Goal: Transaction & Acquisition: Purchase product/service

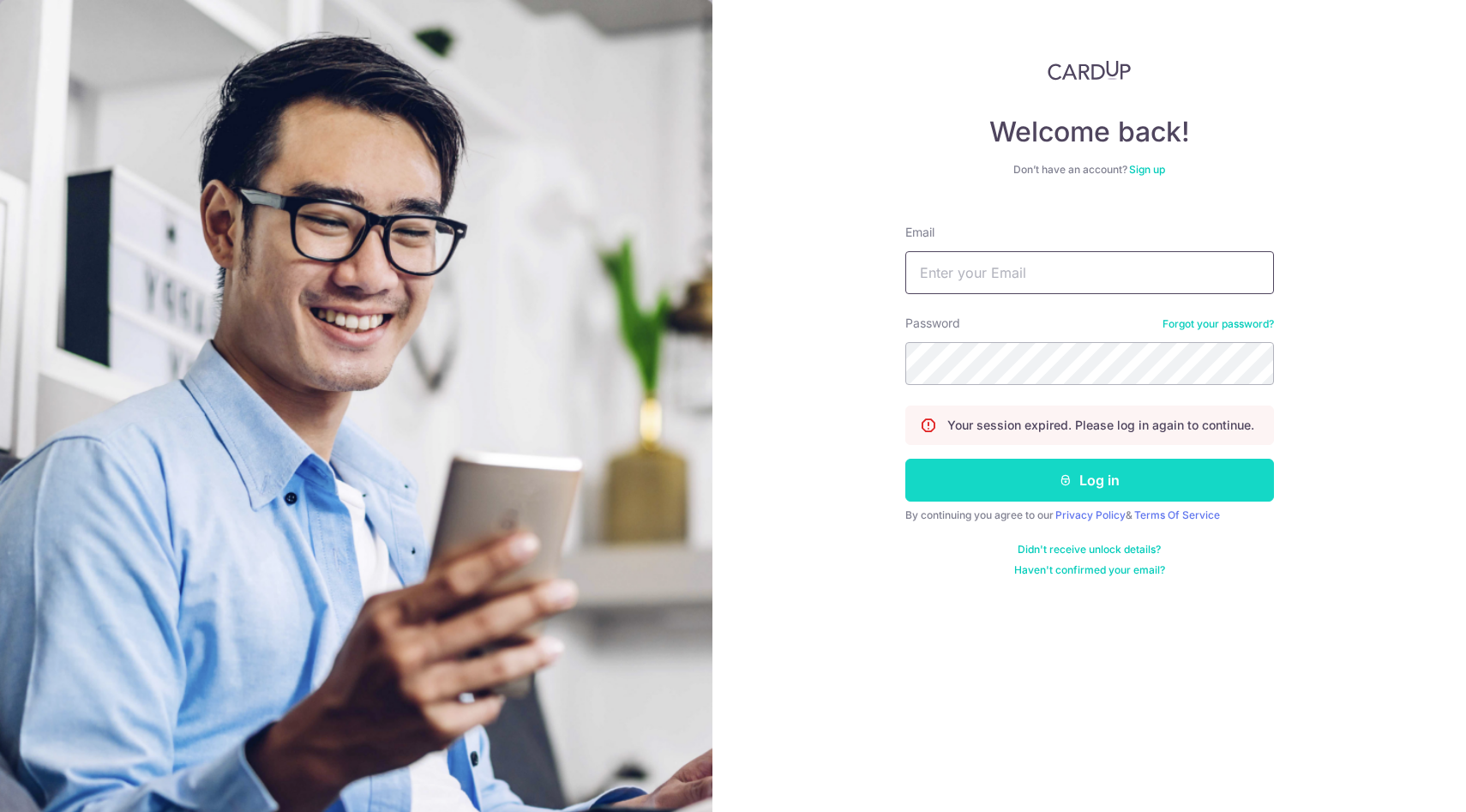
type input "taywenbin64@gmail.com"
click at [969, 490] on button "Log in" at bounding box center [1089, 480] width 368 height 43
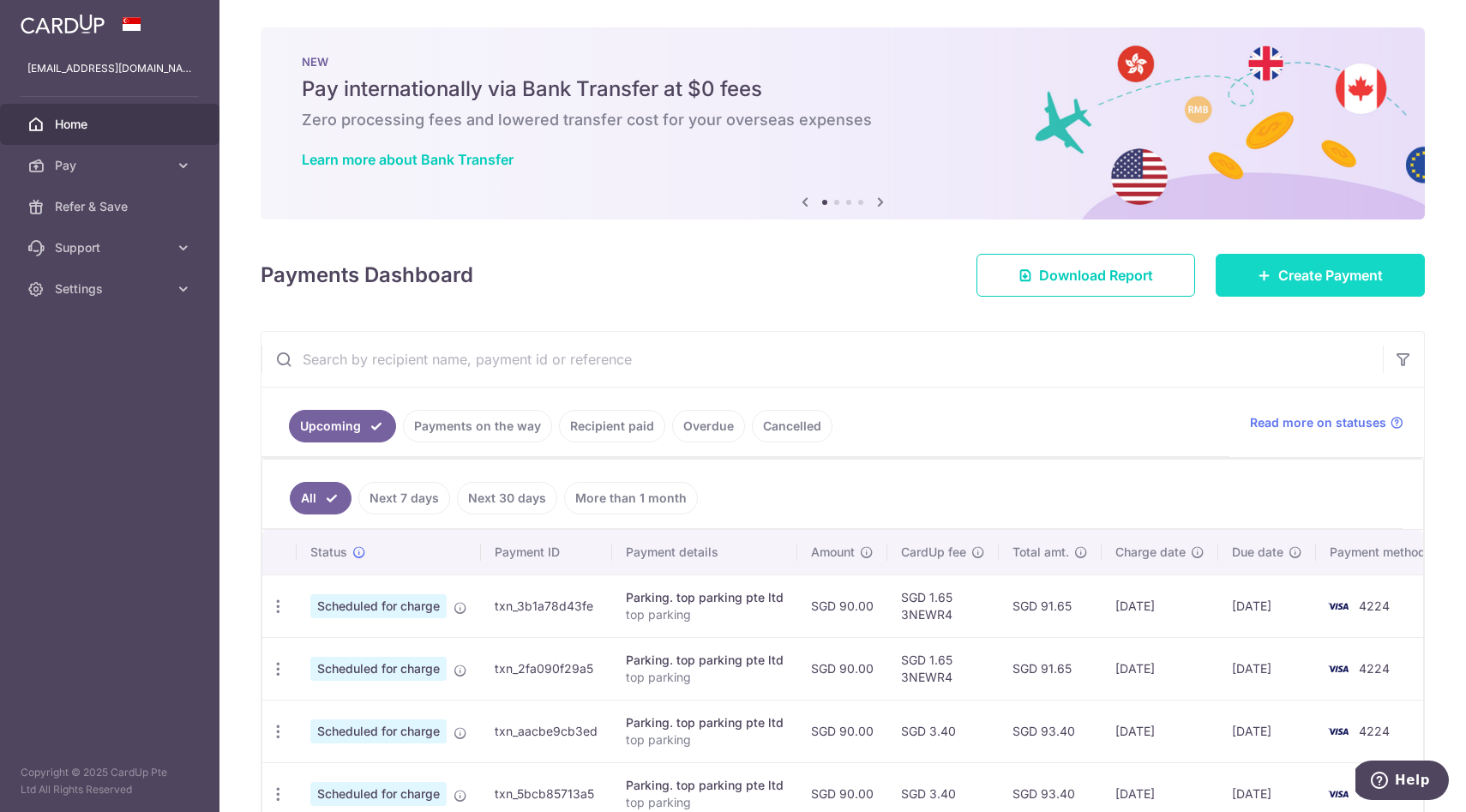
click at [1276, 268] on link "Create Payment" at bounding box center [1320, 275] width 209 height 43
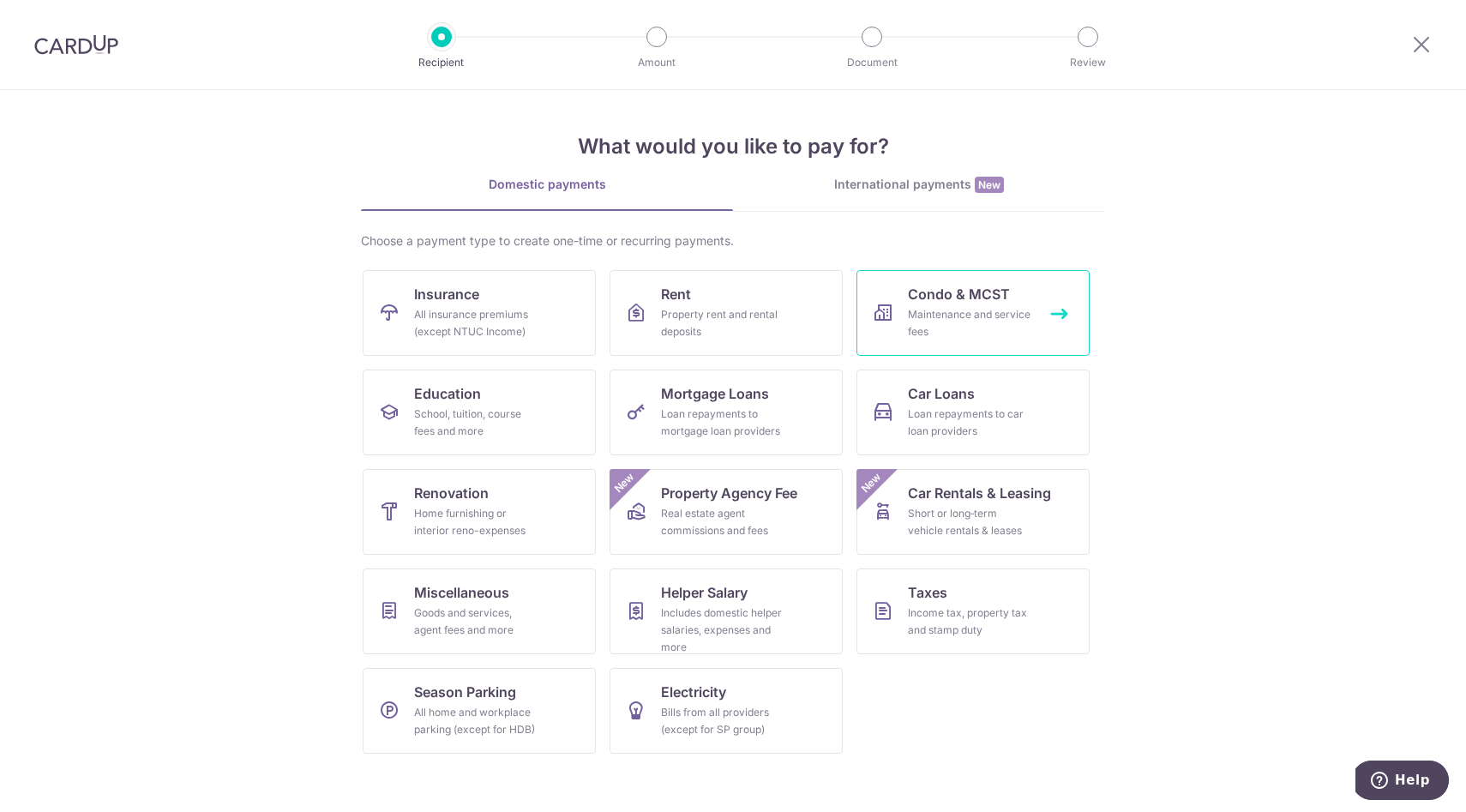
click at [1006, 313] on div "Maintenance and service fees" at bounding box center [969, 323] width 123 height 34
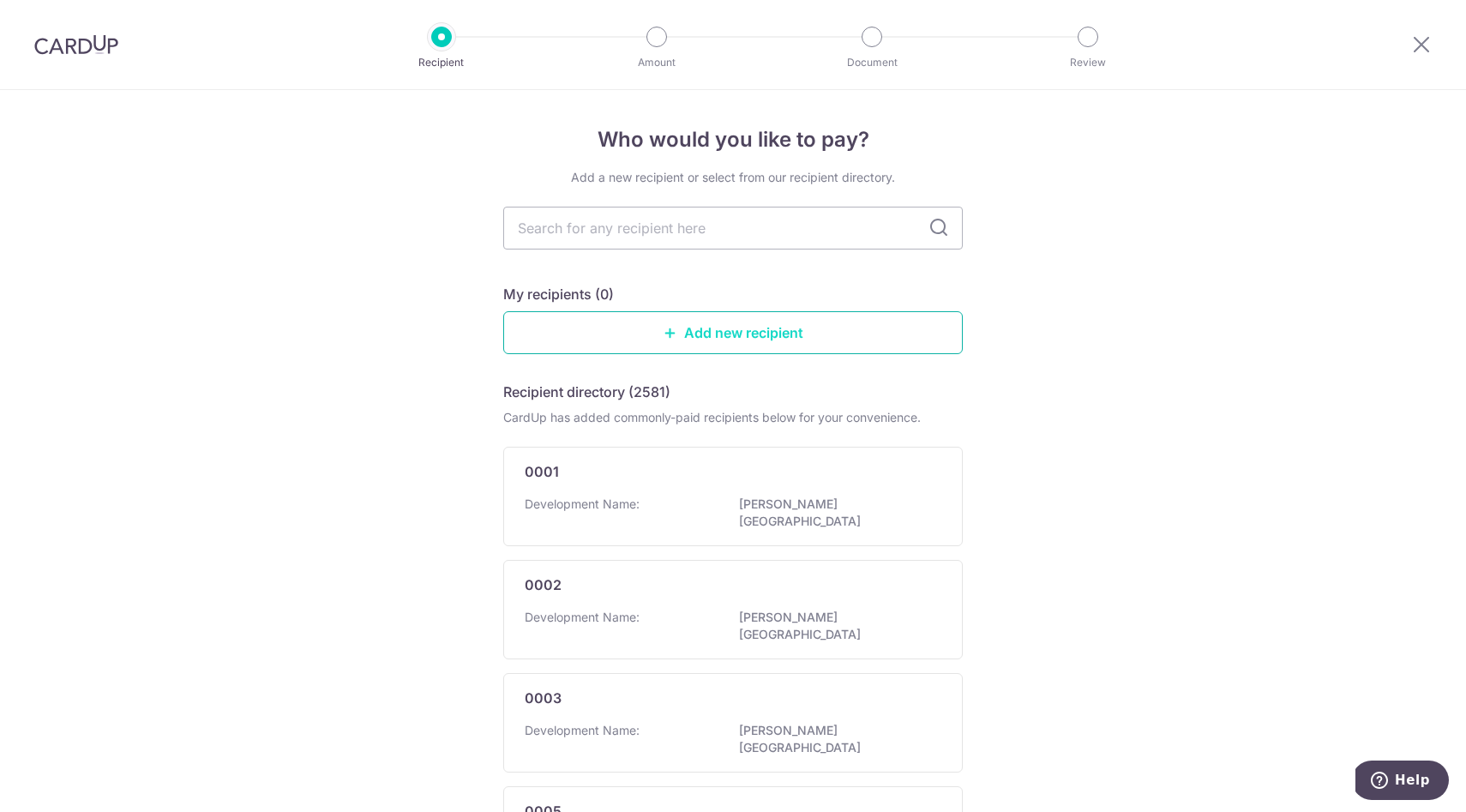
click at [867, 337] on link "Add new recipient" at bounding box center [733, 333] width 460 height 43
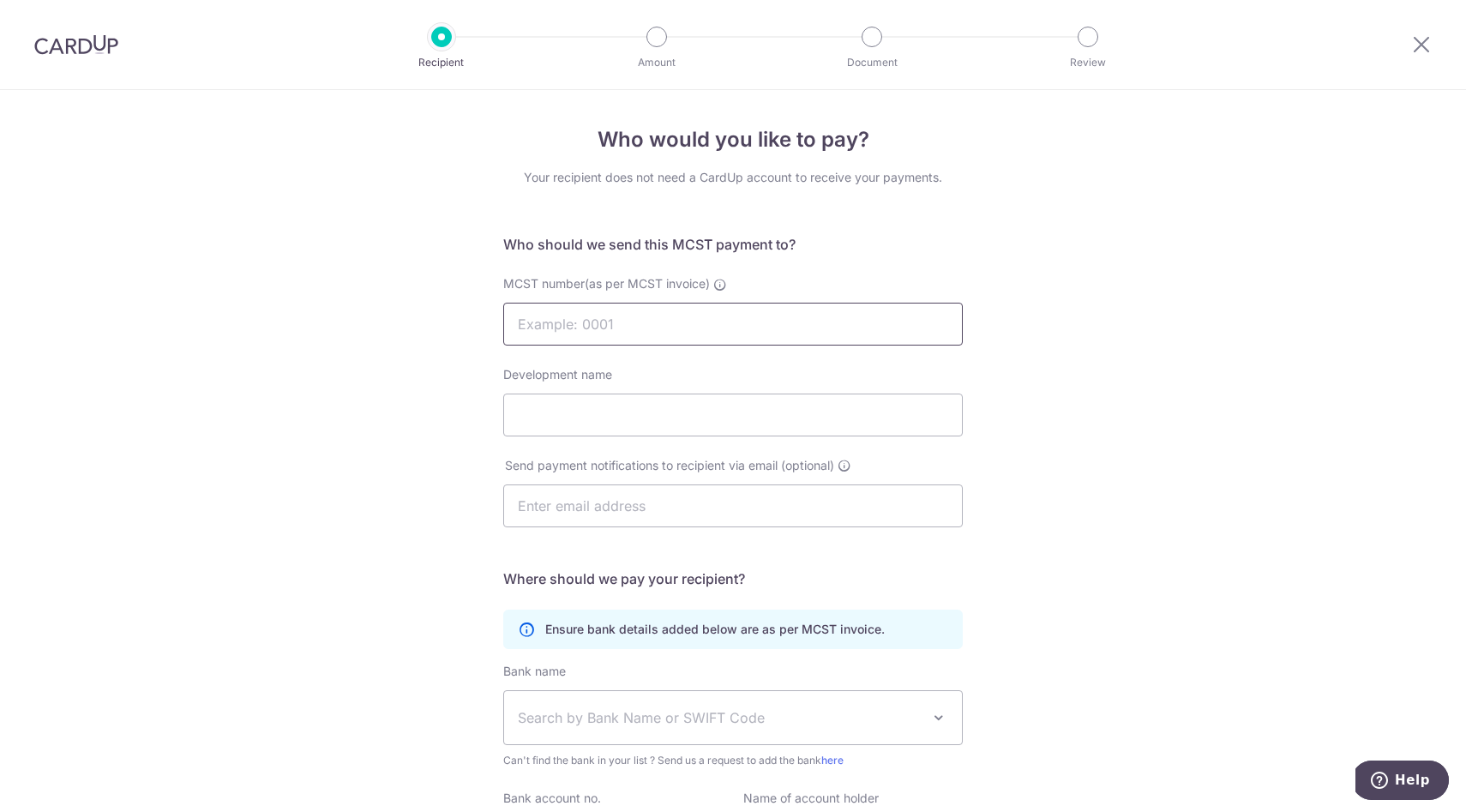
click at [866, 337] on input "MCST number(as per MCST invoice)" at bounding box center [733, 323] width 460 height 43
type input "3053"
click at [897, 426] on input "Development name" at bounding box center [733, 415] width 460 height 43
type input "The Heliconia"
click at [770, 521] on input "text" at bounding box center [733, 505] width 460 height 43
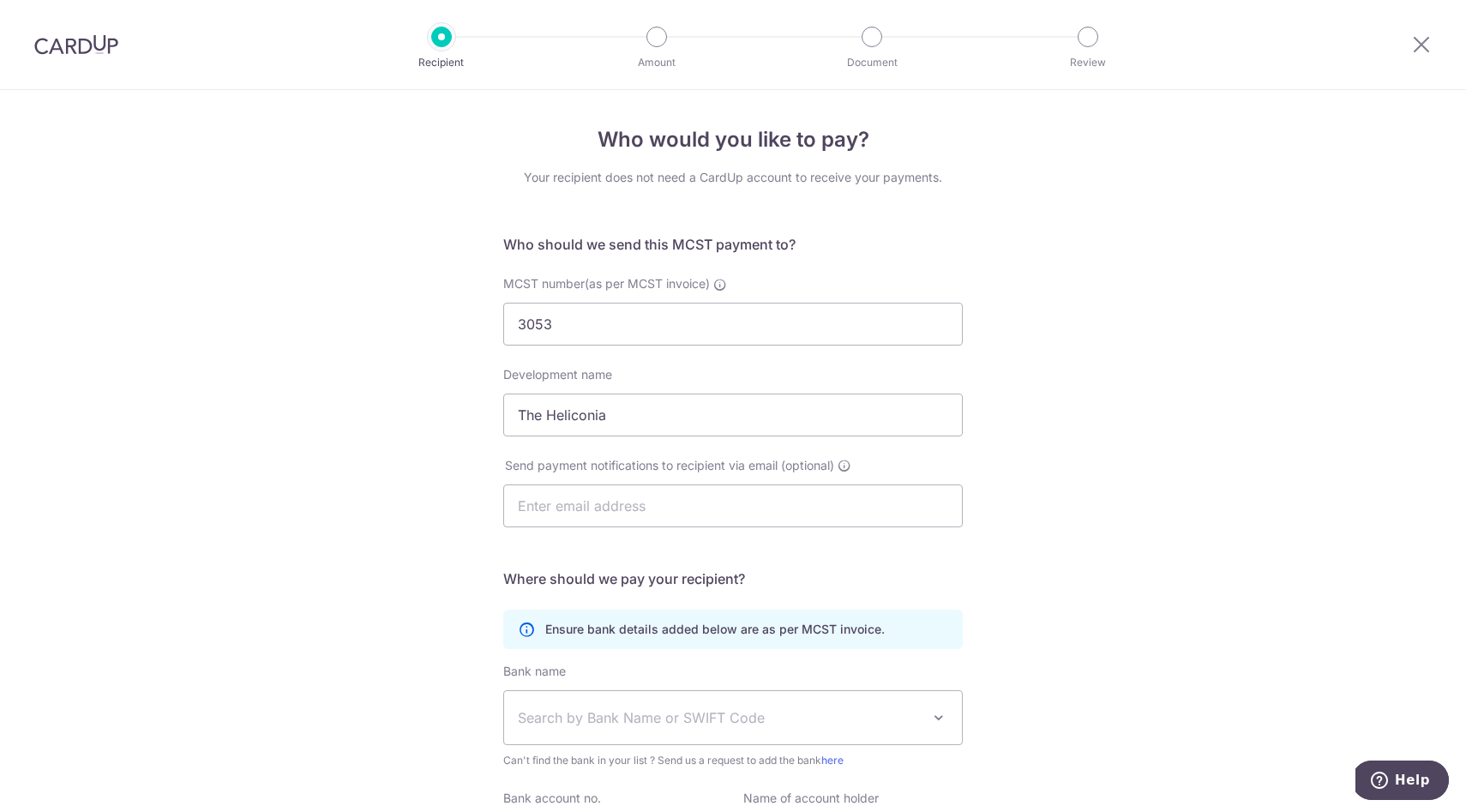
click at [1062, 515] on div "Who would you like to pay? Your recipient does not need a CardUp account to rec…" at bounding box center [733, 544] width 1466 height 907
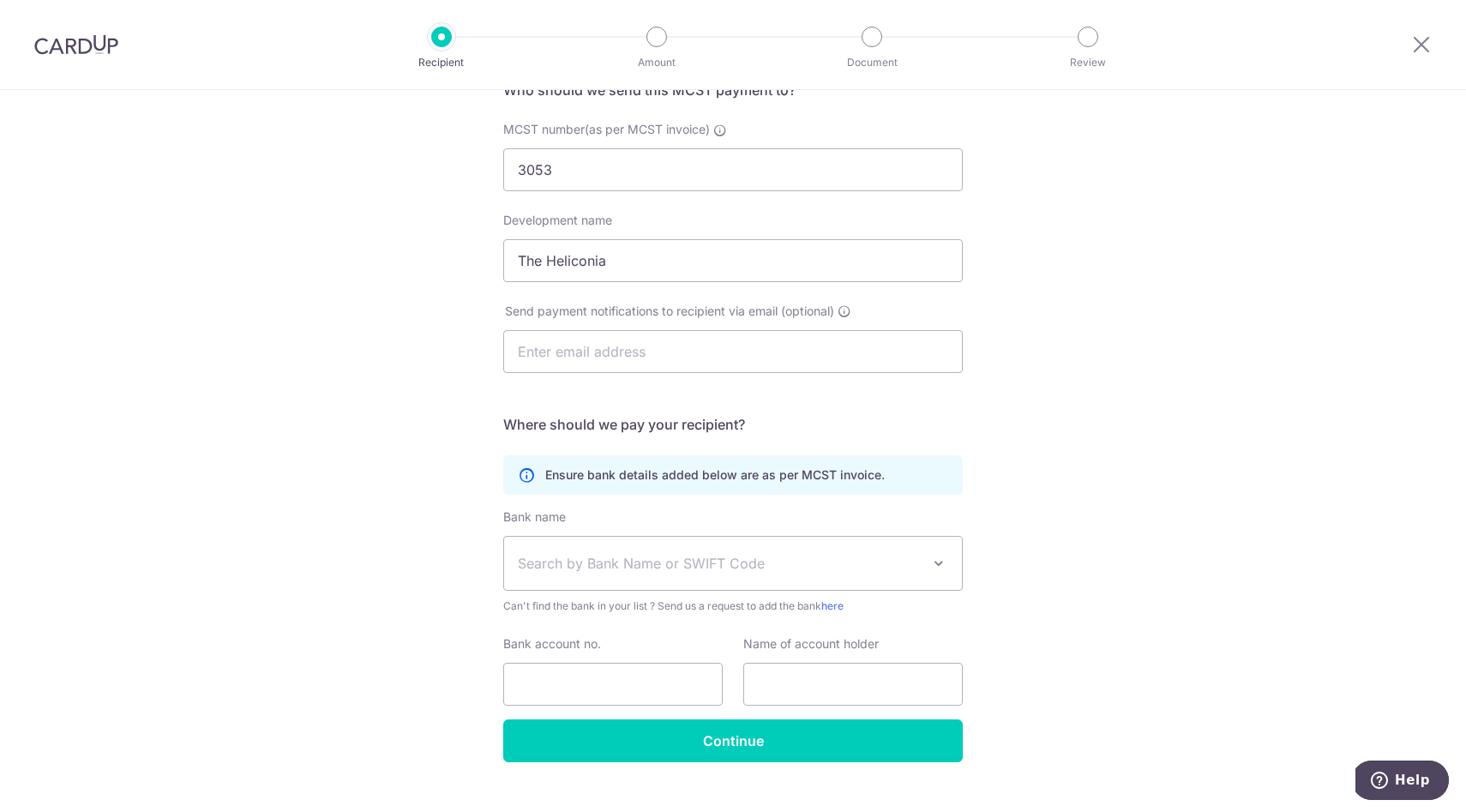
scroll to position [175, 0]
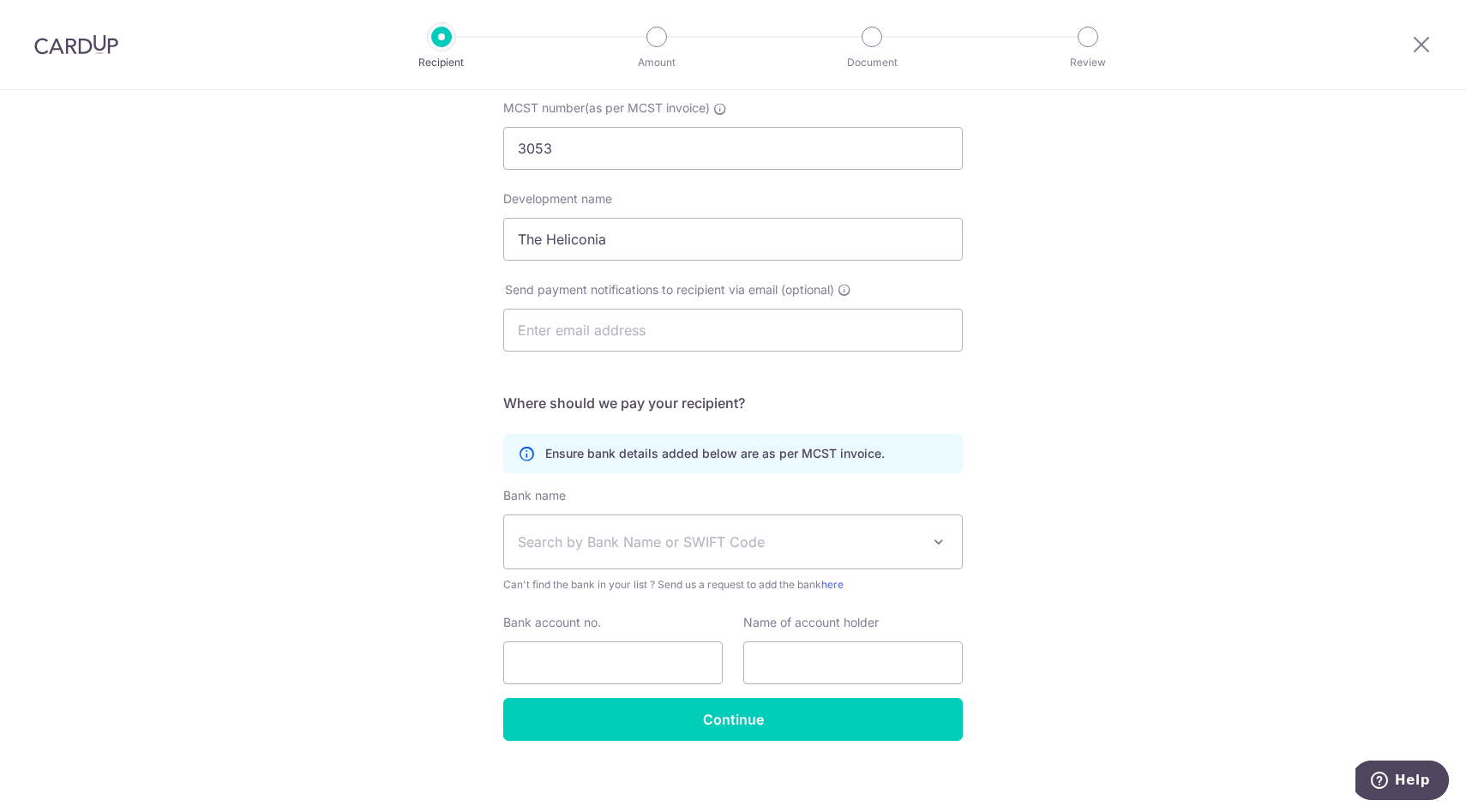
click at [613, 553] on span "Search by Bank Name or SWIFT Code" at bounding box center [733, 541] width 458 height 53
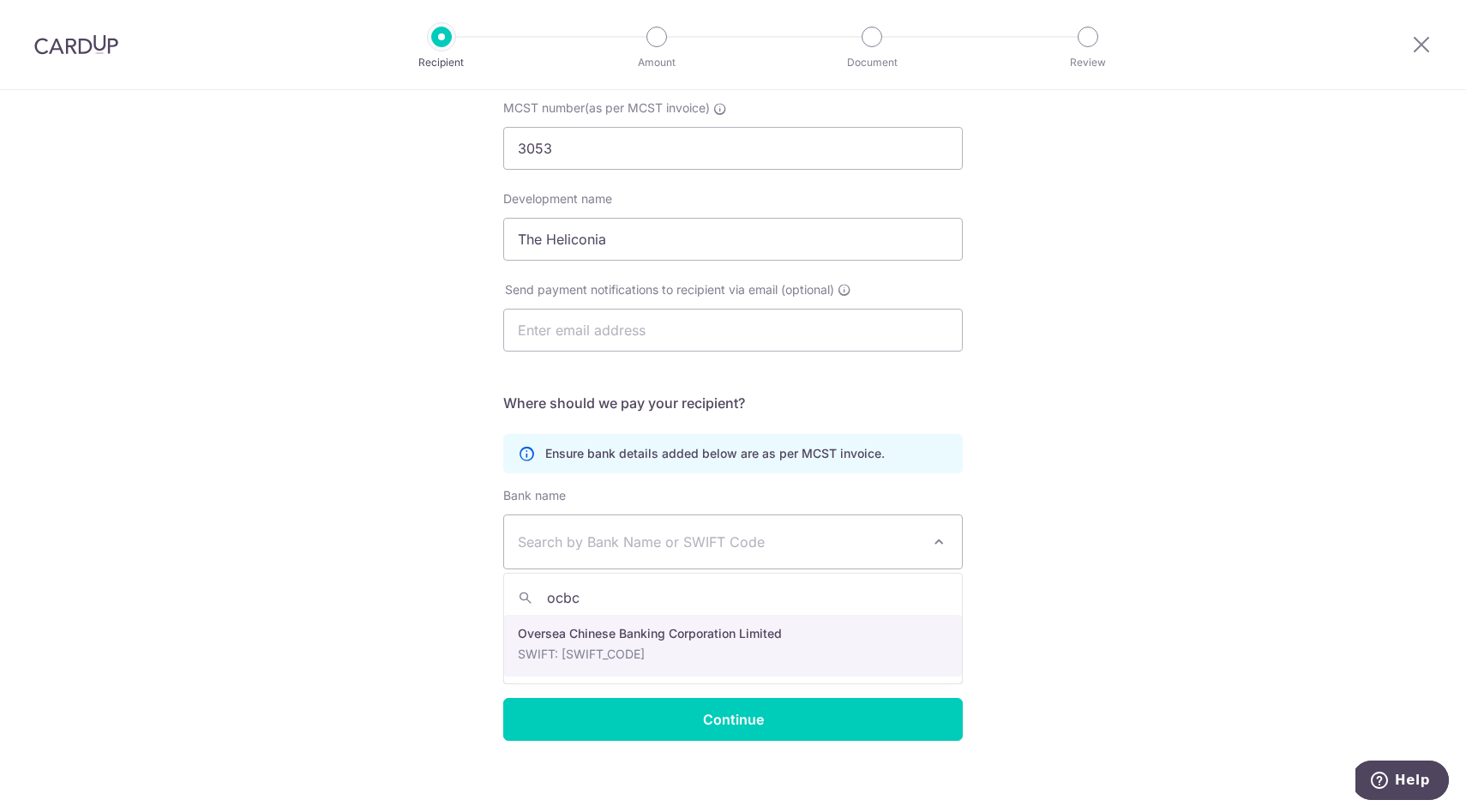
type input "ocbc"
select select "12"
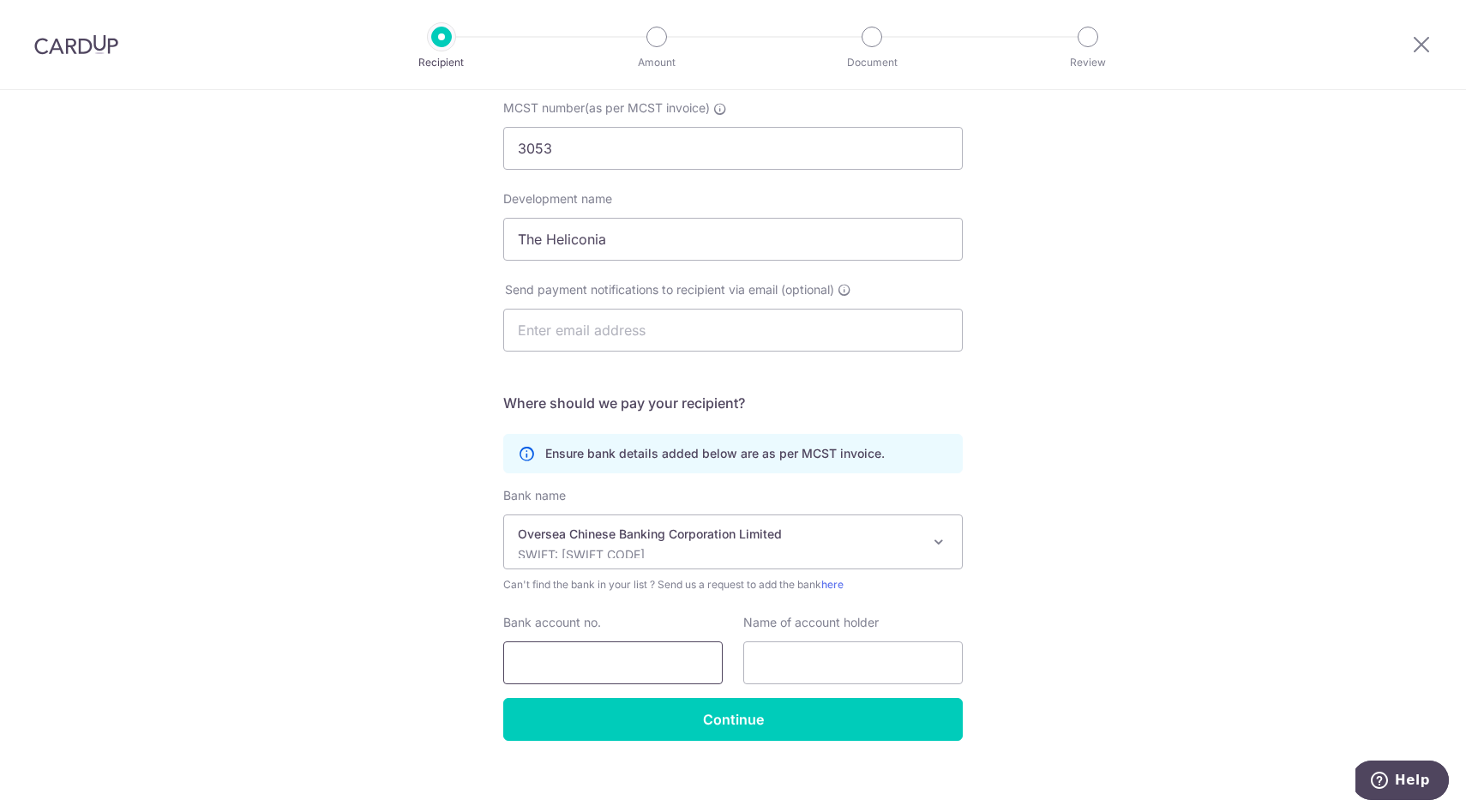
click at [622, 651] on input "Bank account no." at bounding box center [613, 663] width 219 height 43
click at [587, 654] on input "Bank account no." at bounding box center [613, 663] width 219 height 43
type input "517-122461-001"
click at [817, 662] on input "text" at bounding box center [852, 663] width 219 height 43
click at [1205, 640] on div "Who would you like to pay? Your recipient does not need a CardUp account to rec…" at bounding box center [733, 367] width 1466 height 907
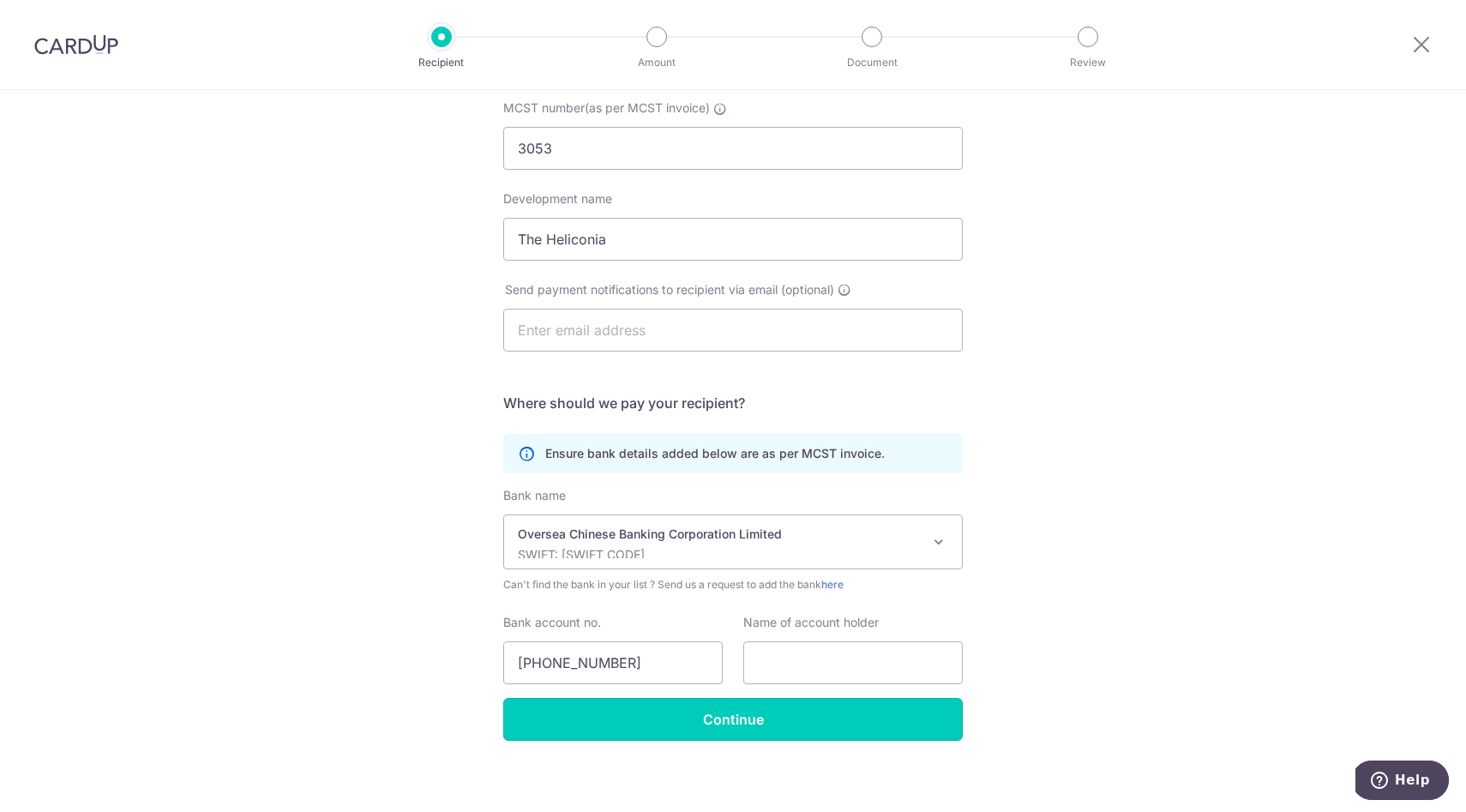
click at [878, 736] on input "Continue" at bounding box center [733, 719] width 460 height 43
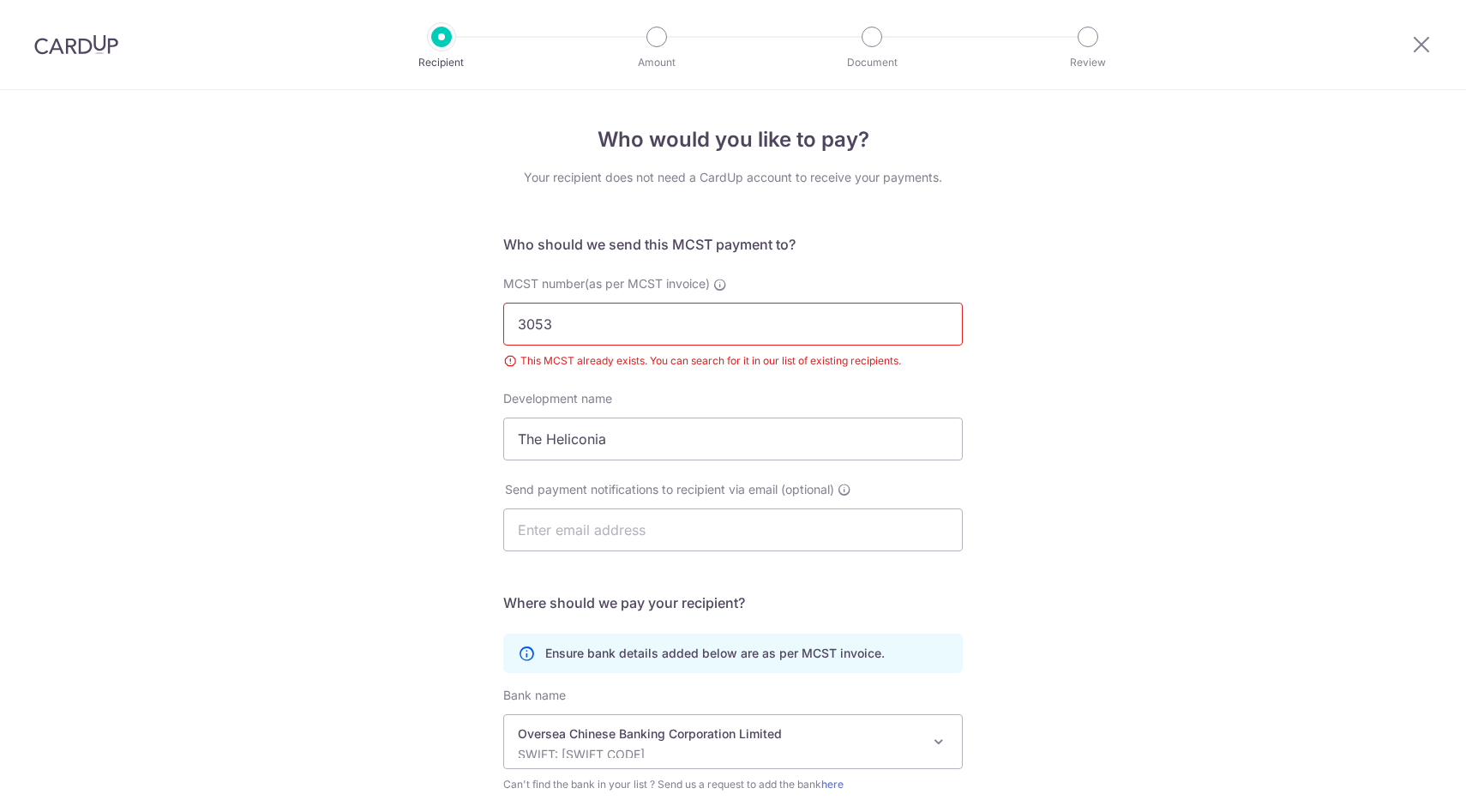
scroll to position [250, 0]
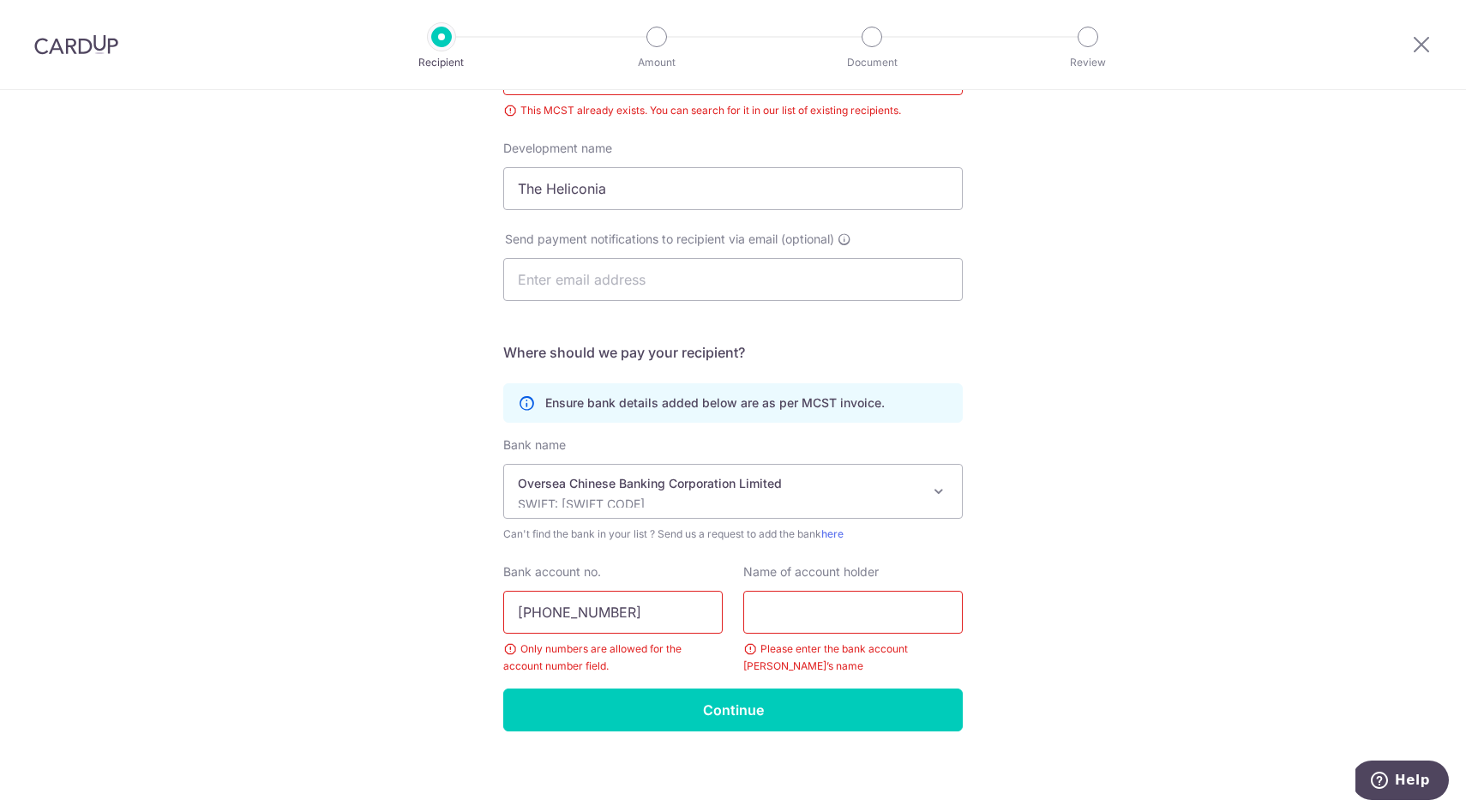
click at [548, 608] on input "517-122461-001" at bounding box center [613, 612] width 219 height 43
type input "517122461001"
click at [809, 602] on input "text" at bounding box center [852, 612] width 219 height 43
click at [839, 616] on input "text" at bounding box center [852, 612] width 219 height 43
click at [1319, 420] on div "Who would you like to pay? Your recipient does not need a CardUp account to rec…" at bounding box center [733, 325] width 1466 height 971
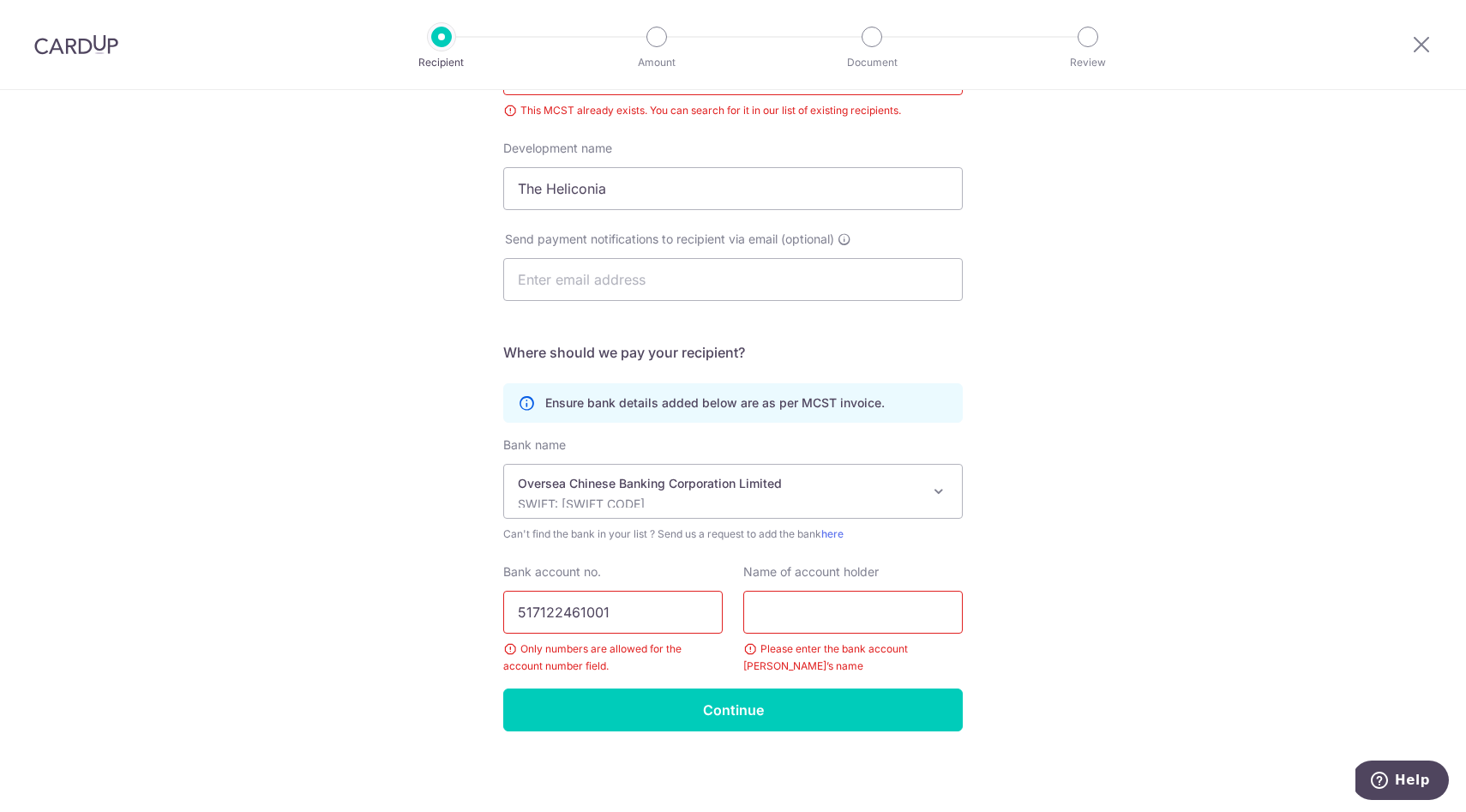
click at [888, 599] on input "text" at bounding box center [852, 612] width 219 height 43
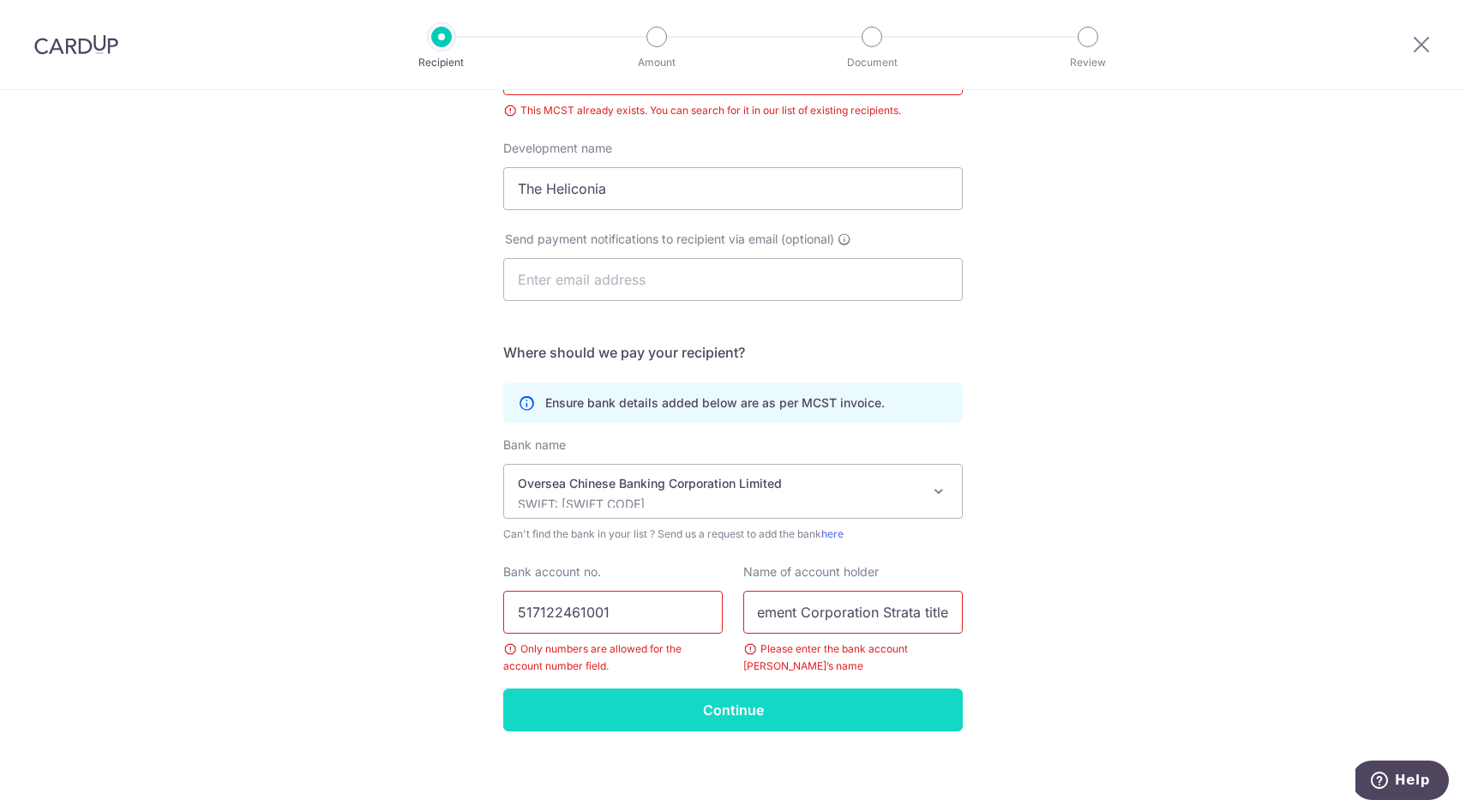
type input "The Management Corporation Strata title"
click at [890, 727] on input "Continue" at bounding box center [733, 709] width 460 height 43
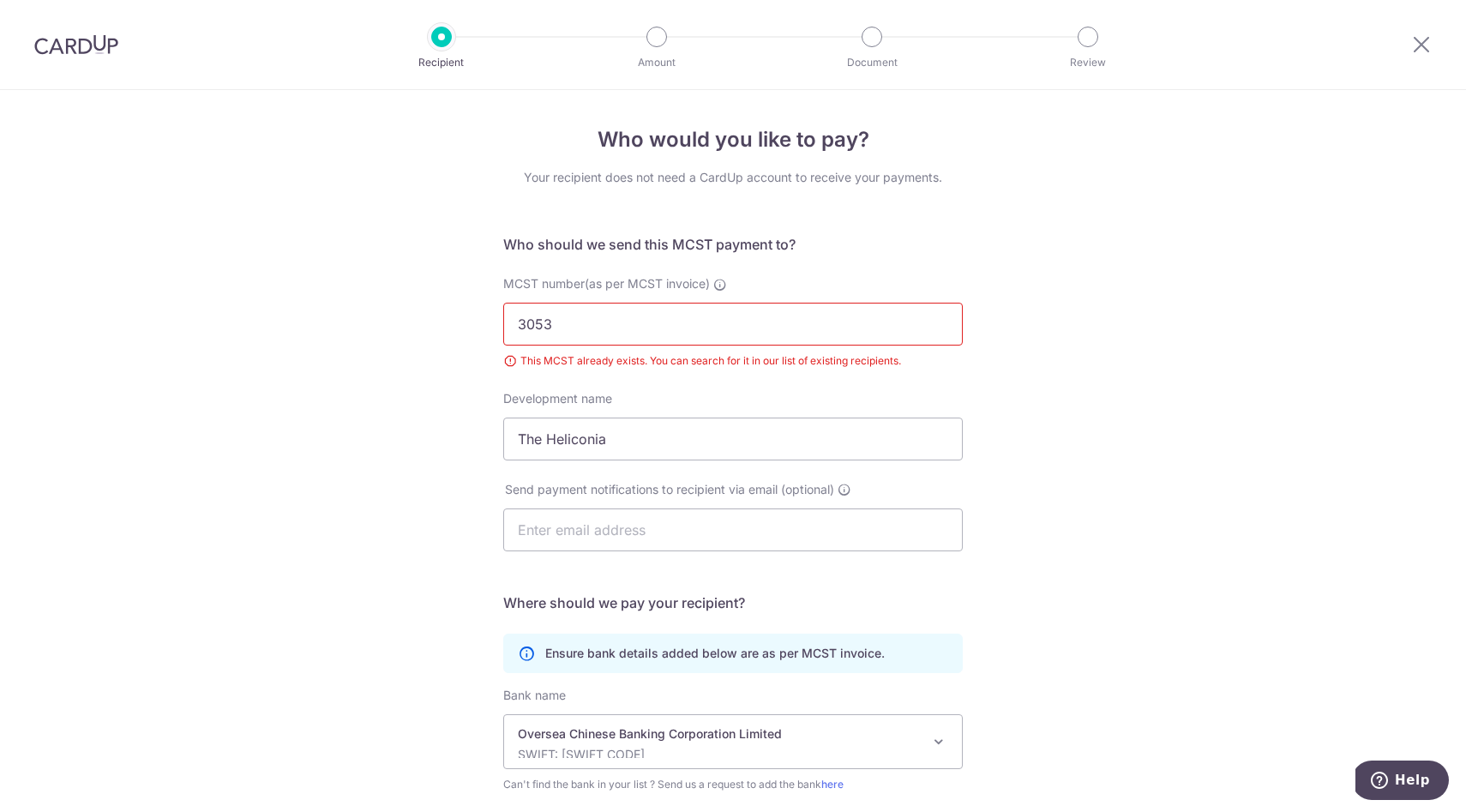
scroll to position [209, 0]
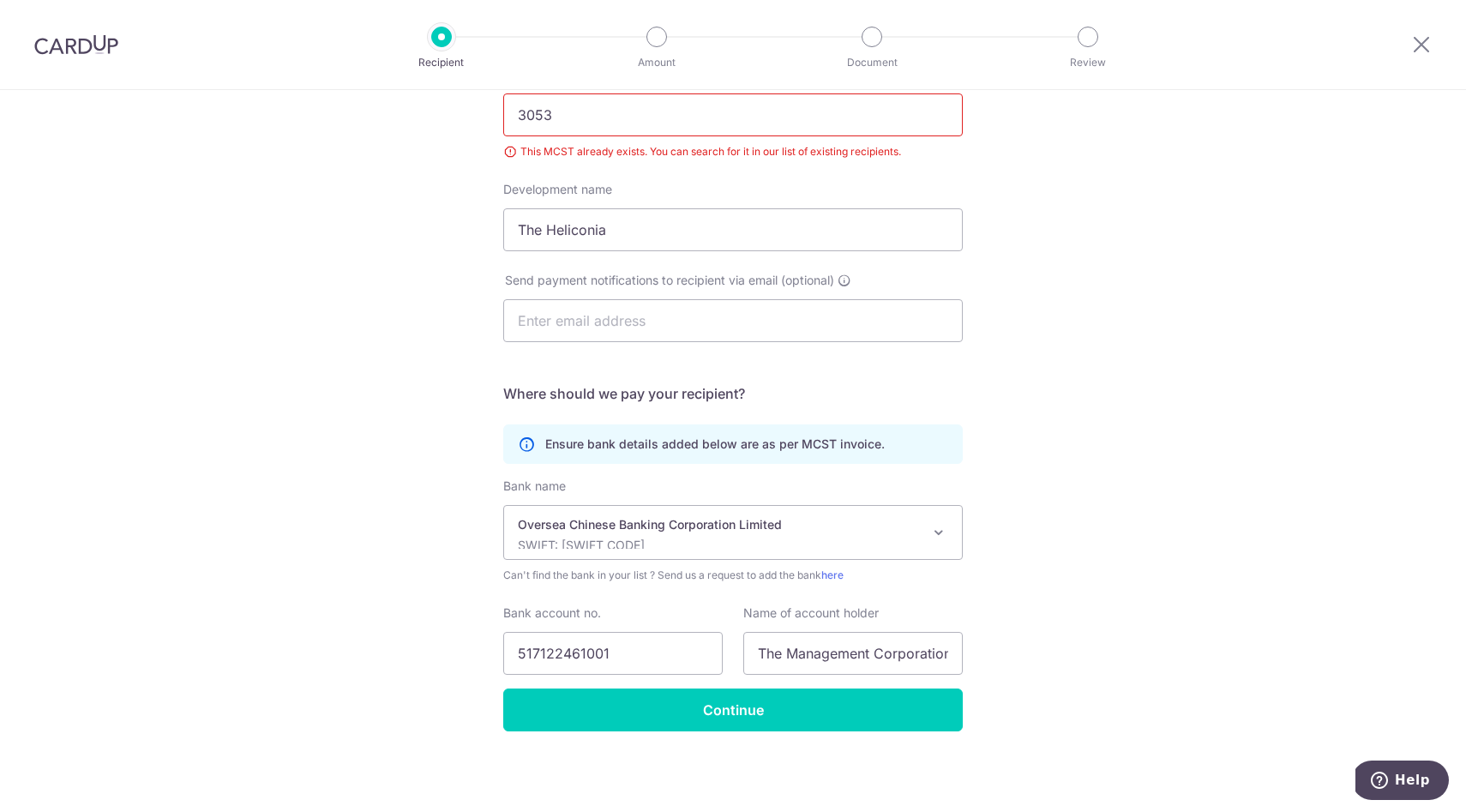
click at [1113, 568] on div "Who would you like to pay? Your recipient does not need a CardUp account to rec…" at bounding box center [733, 346] width 1466 height 930
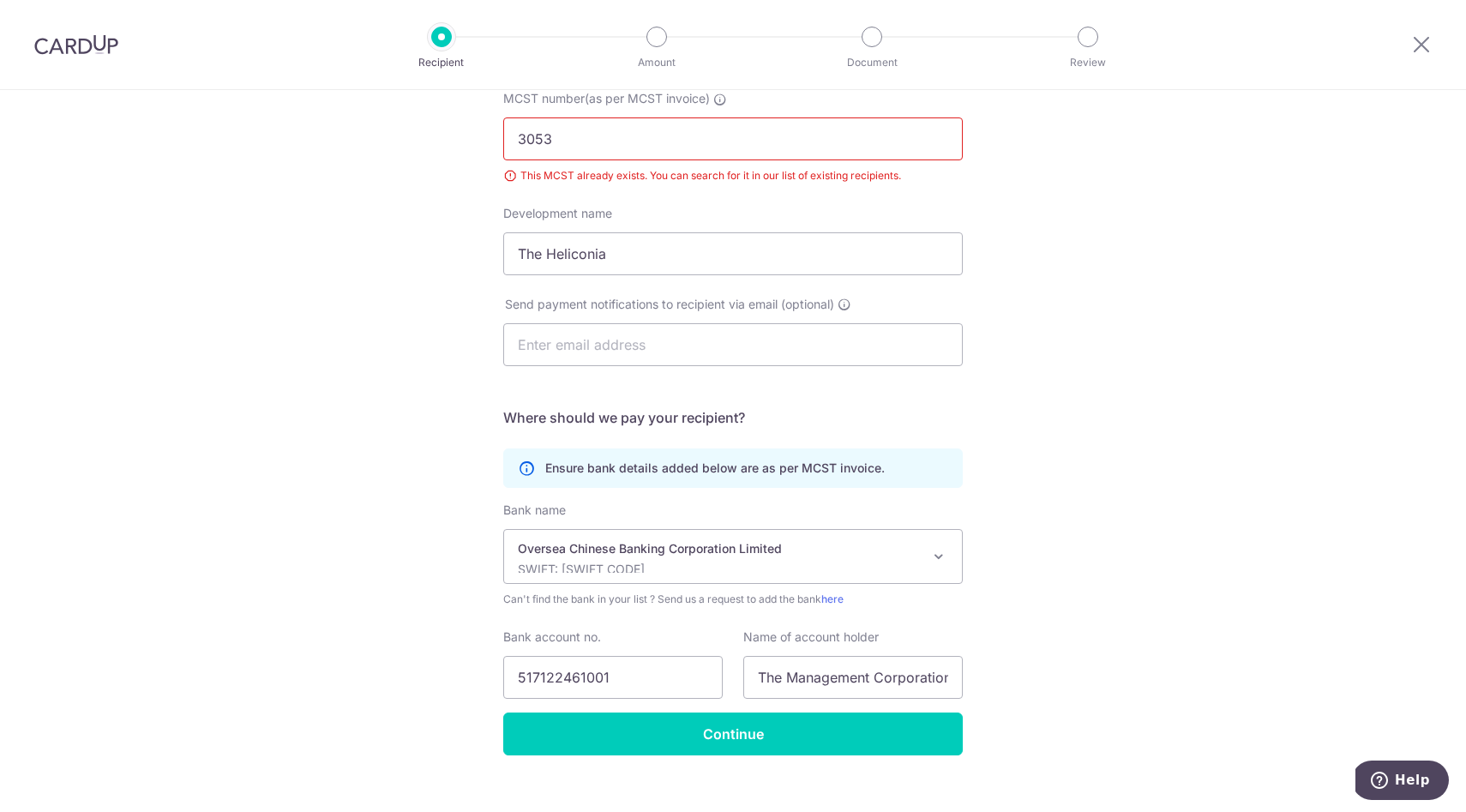
scroll to position [0, 0]
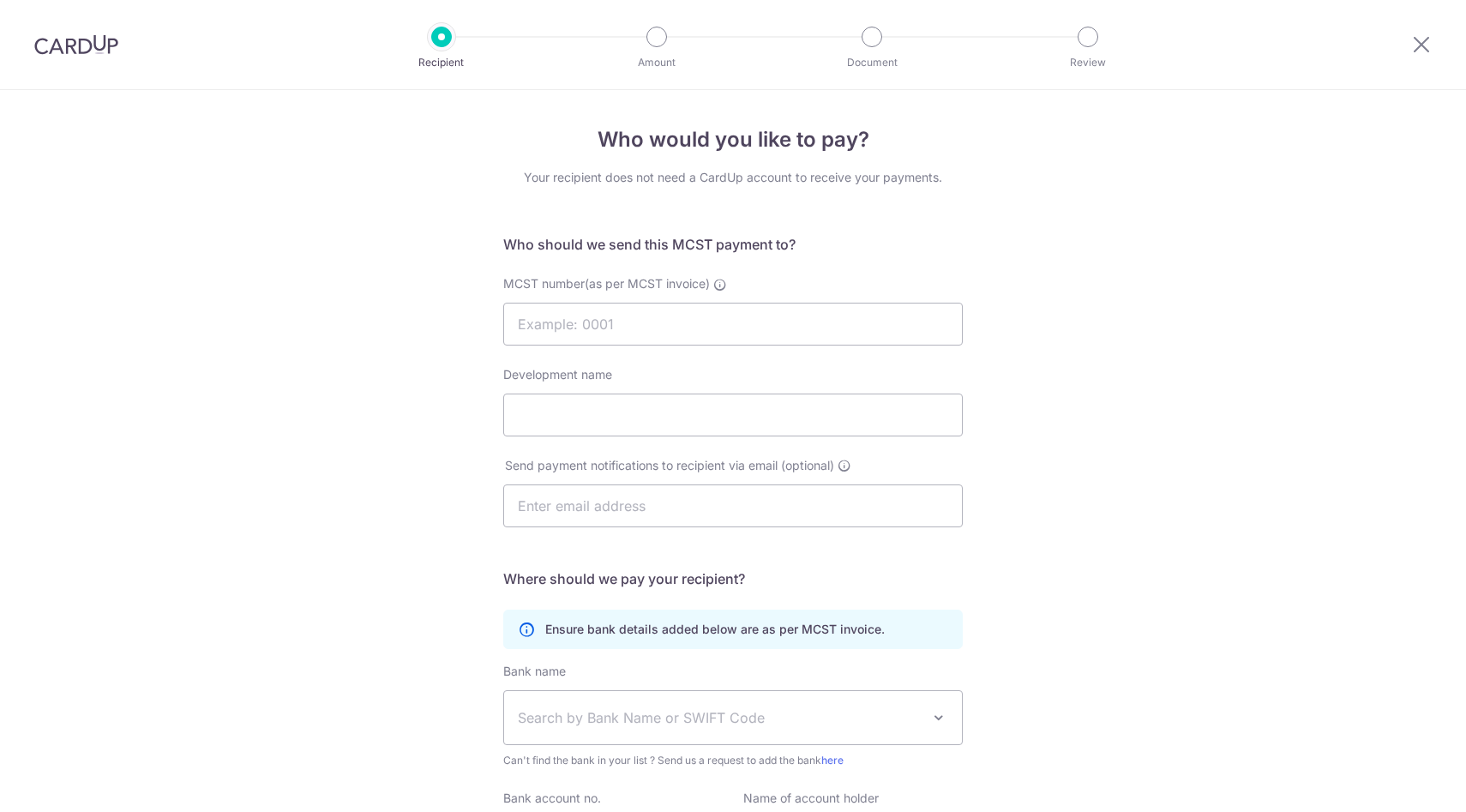
select select "12"
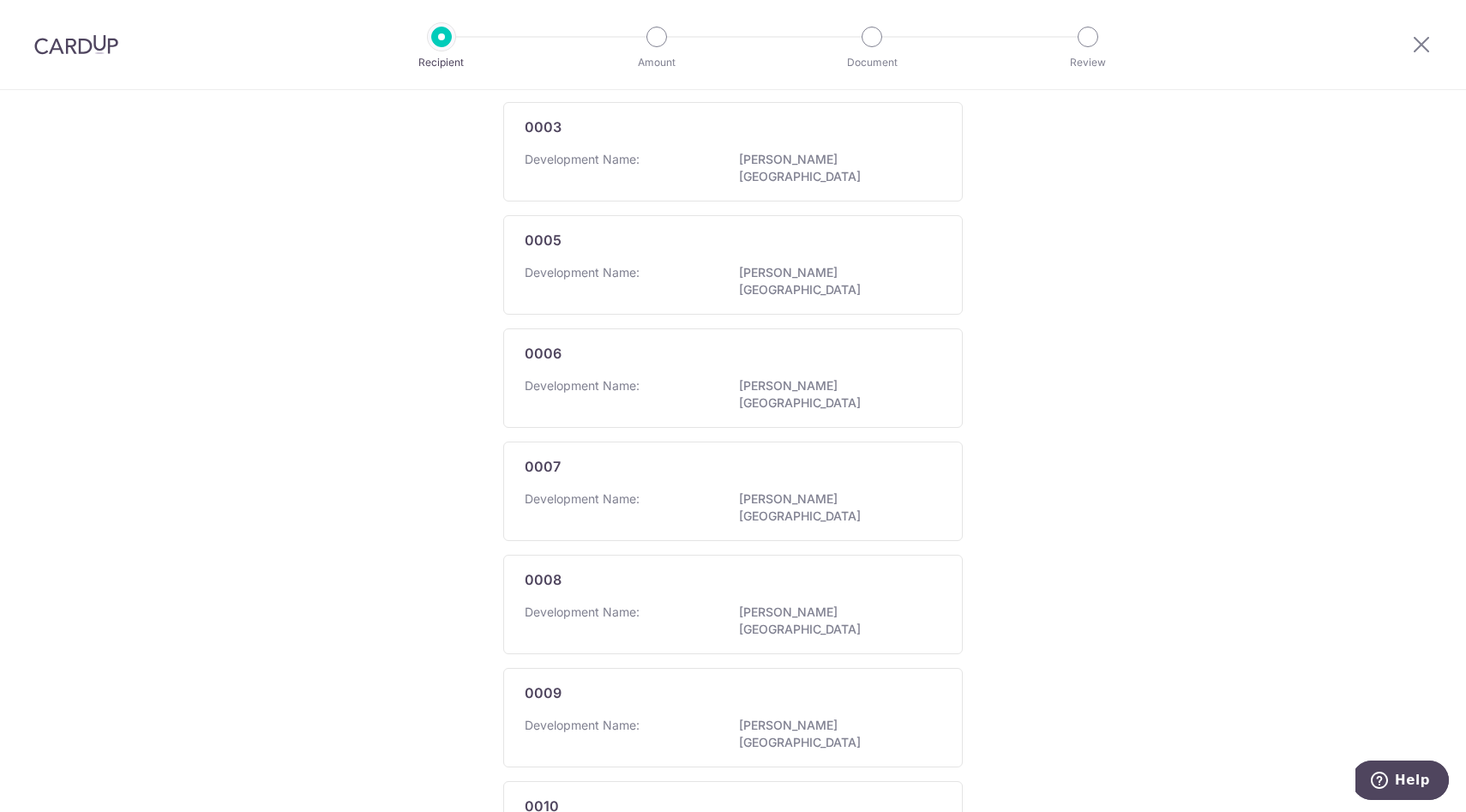
scroll to position [844, 0]
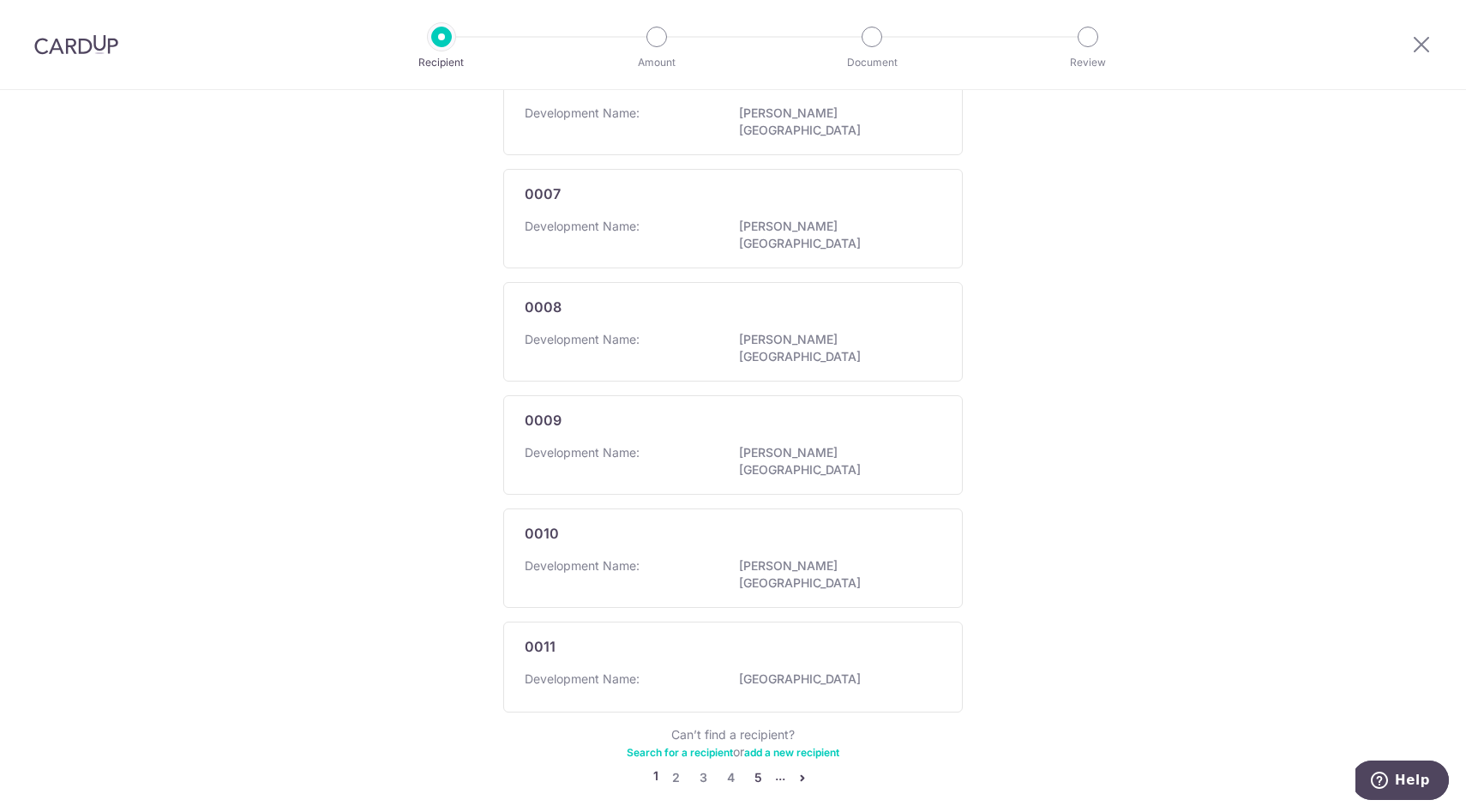
click at [754, 767] on link "5" at bounding box center [758, 778] width 21 height 21
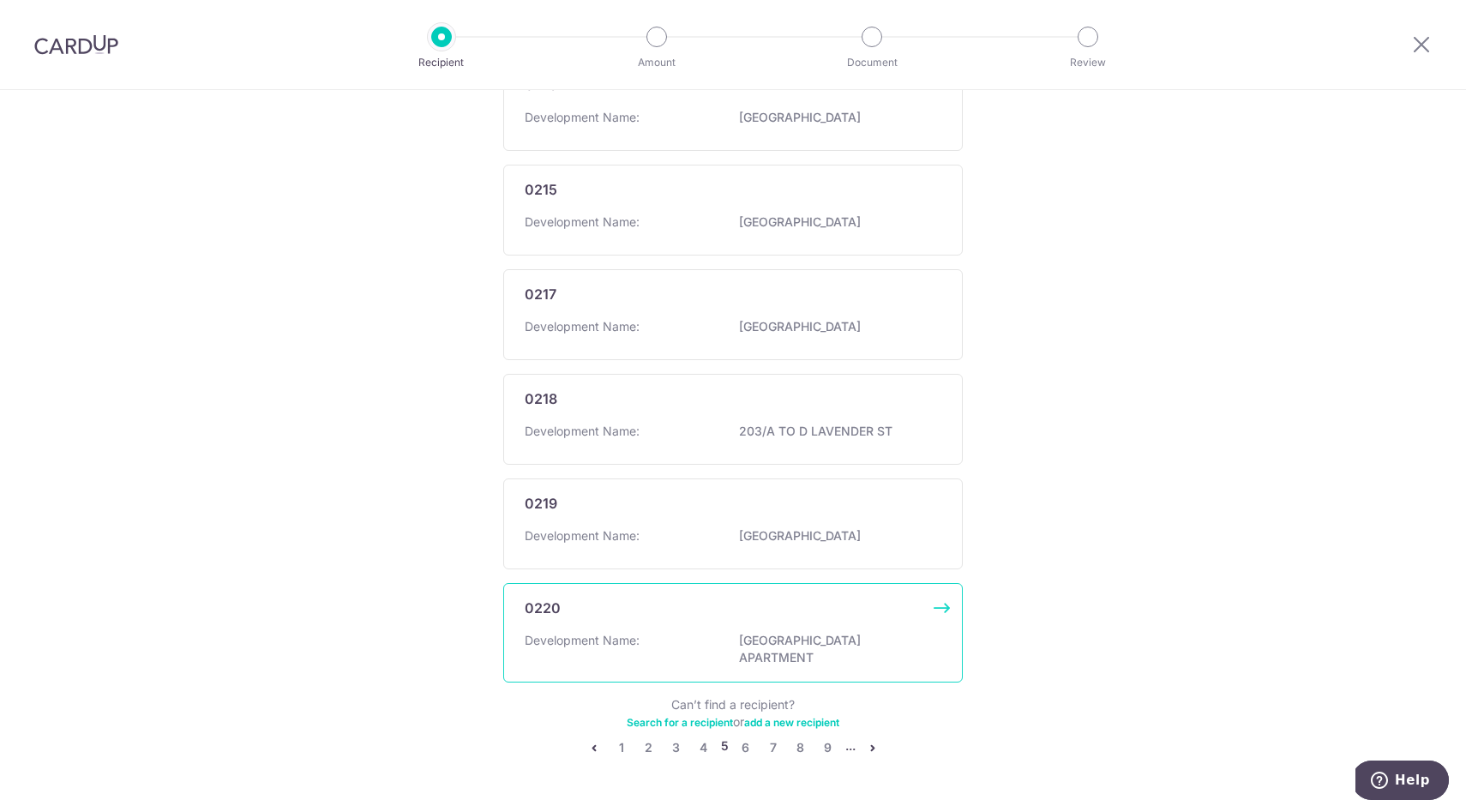
scroll to position [852, 0]
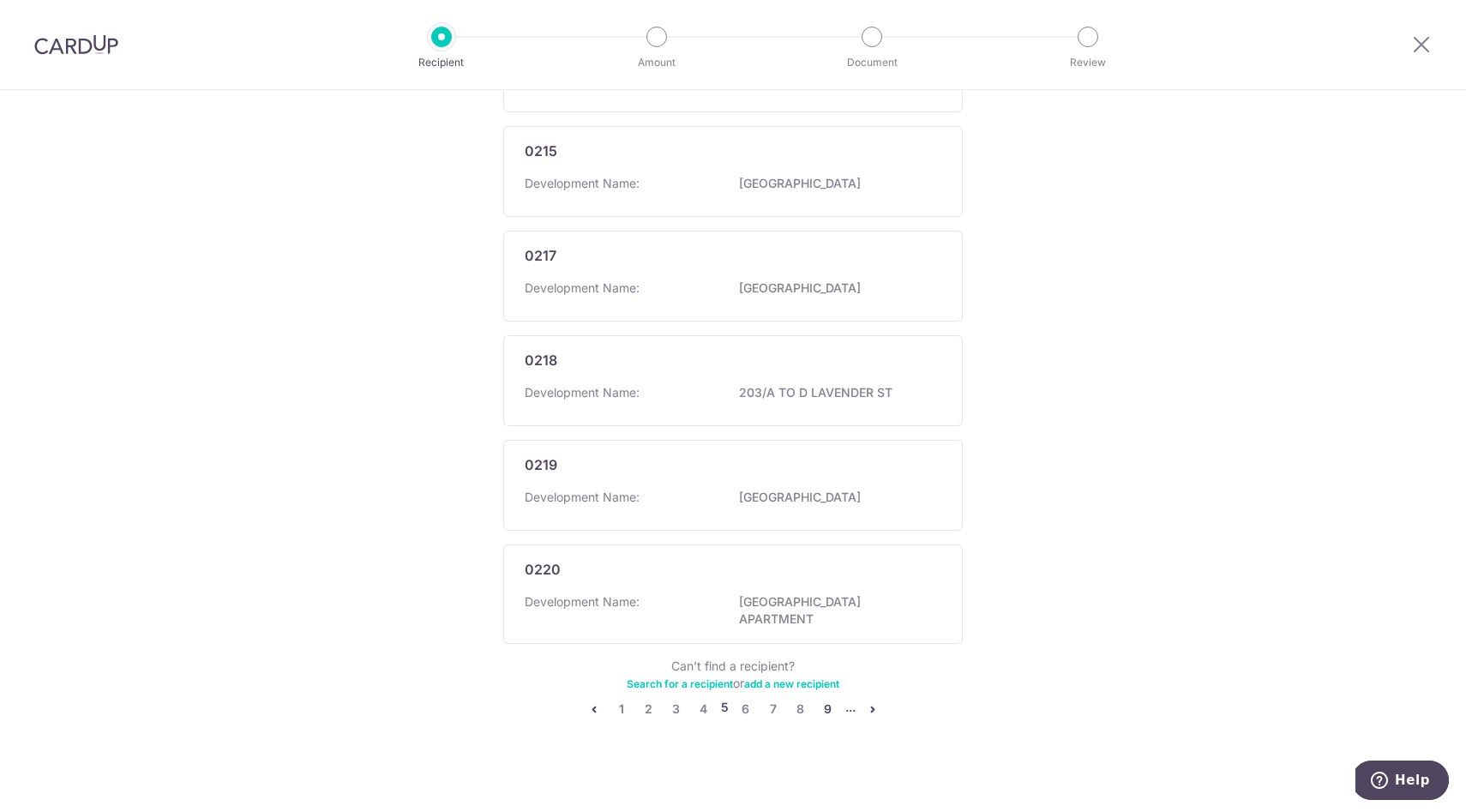
click at [825, 698] on link "9" at bounding box center [828, 709] width 21 height 21
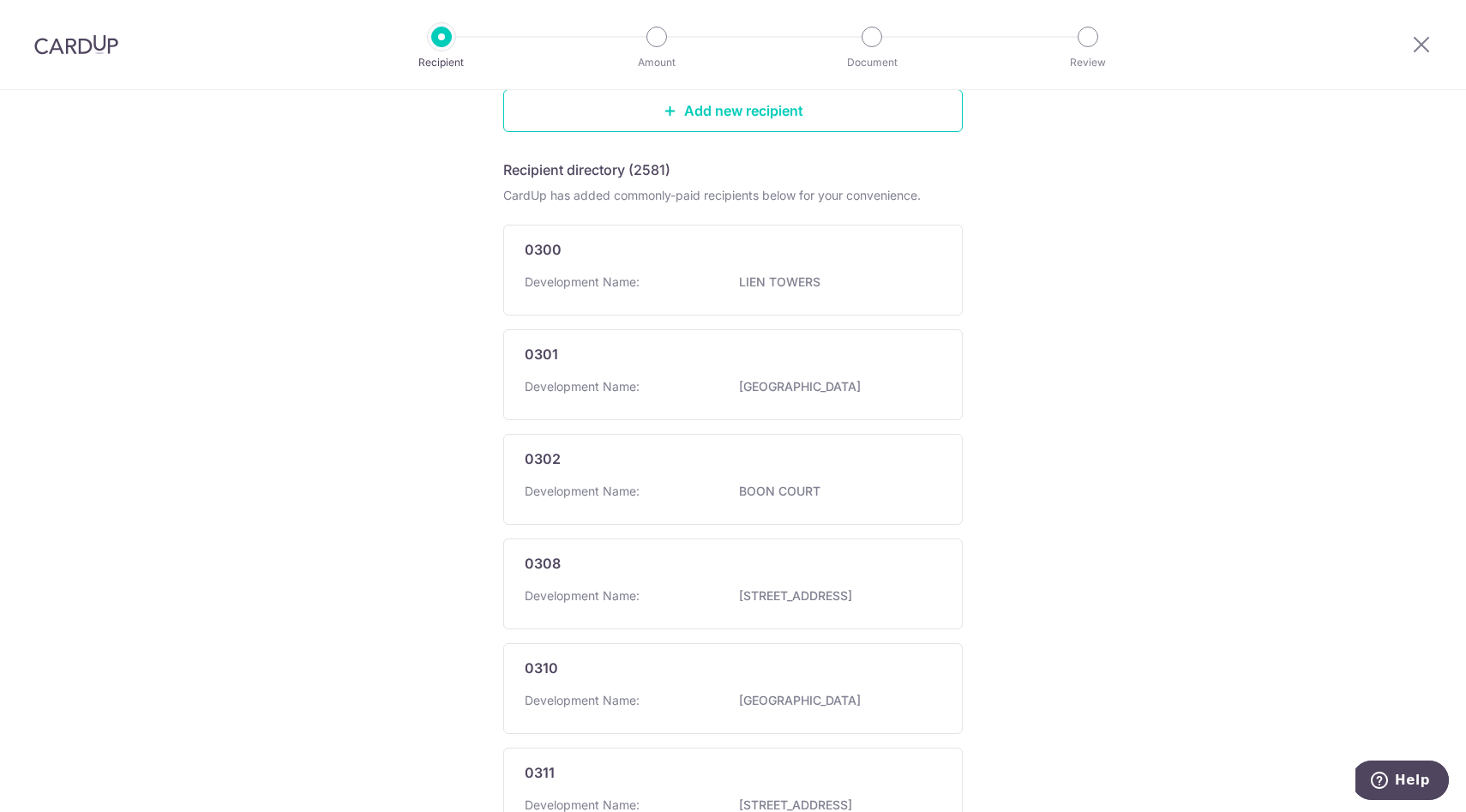
scroll to position [844, 0]
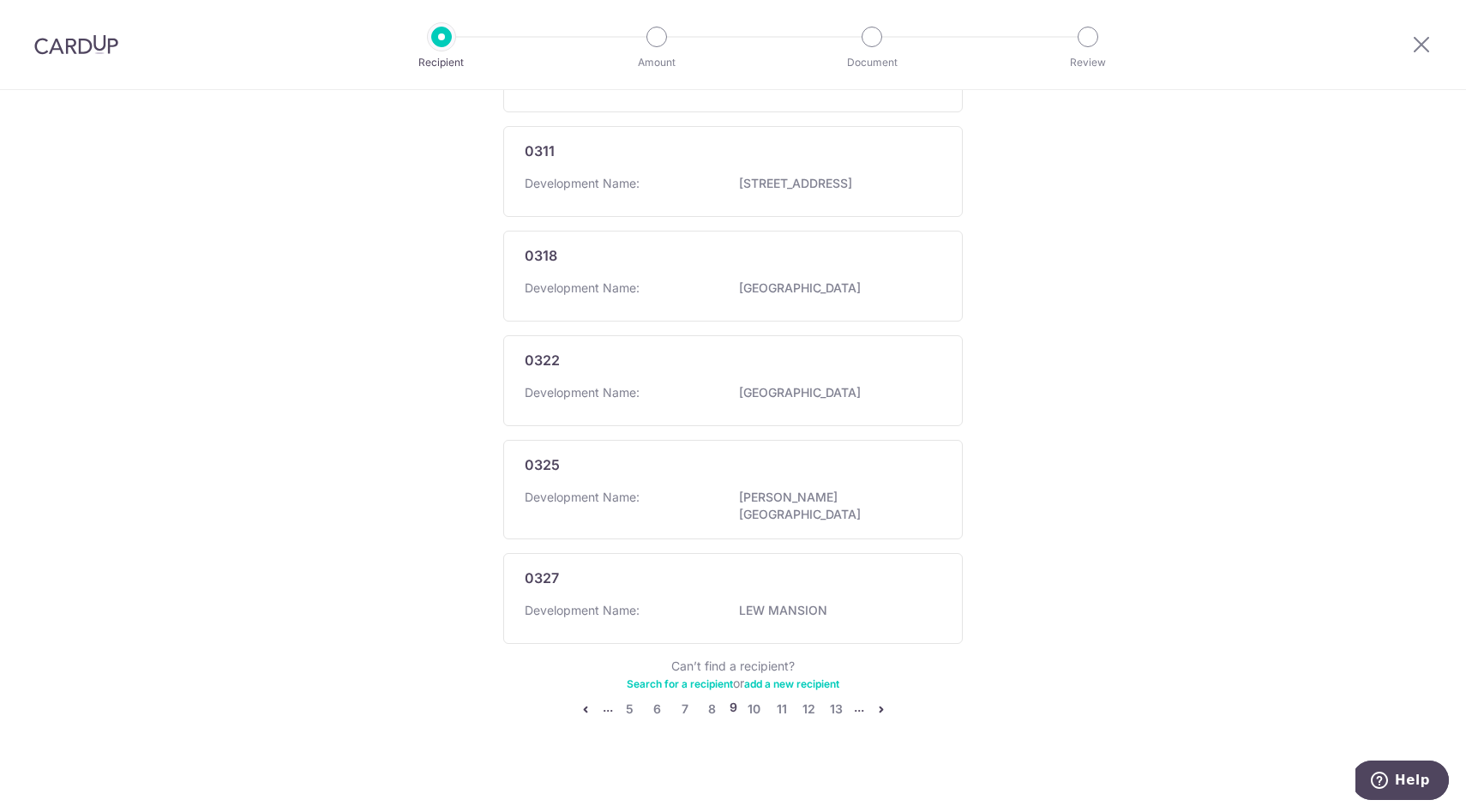
click at [685, 677] on link "Search for a recipient" at bounding box center [680, 683] width 106 height 13
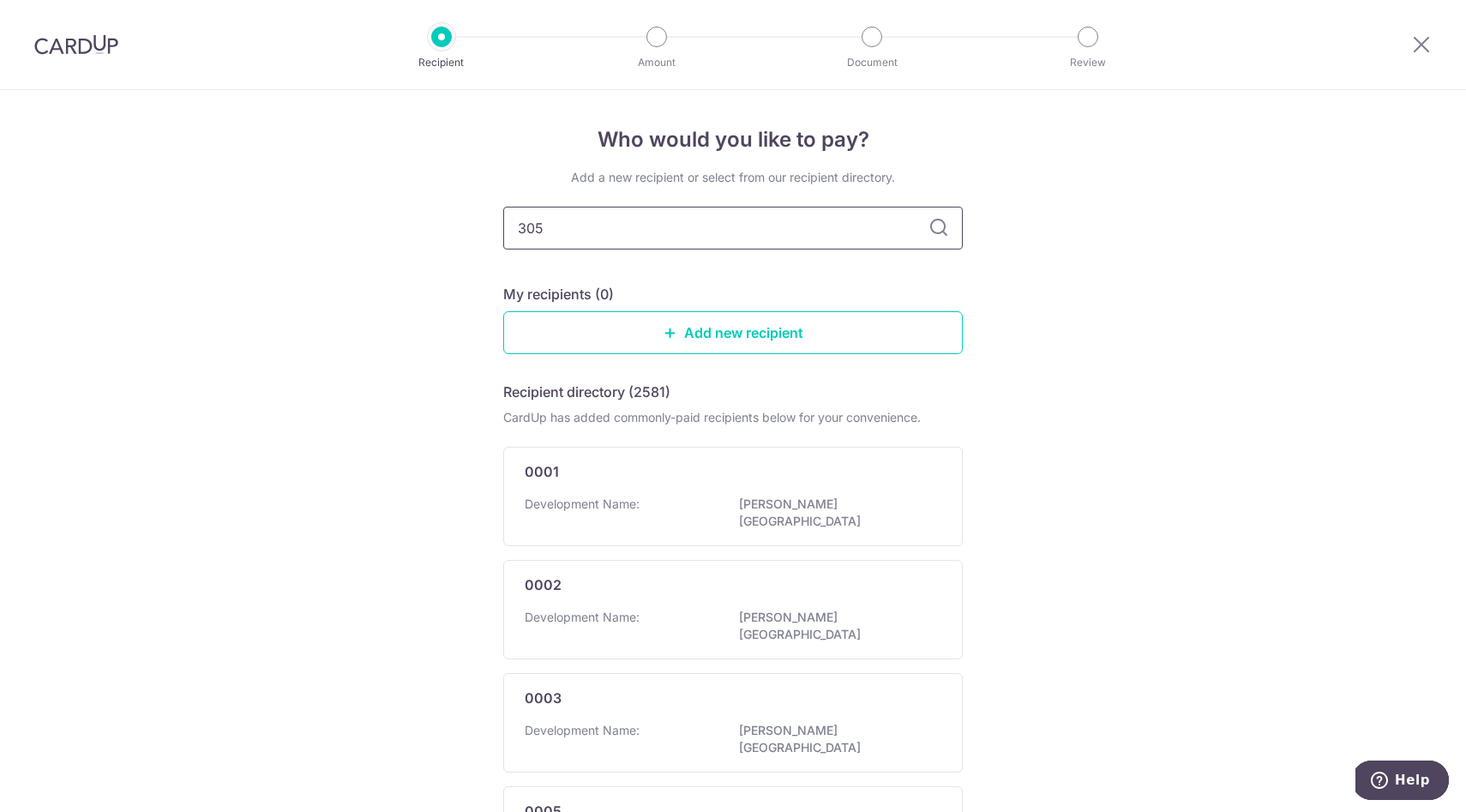
type input "3053"
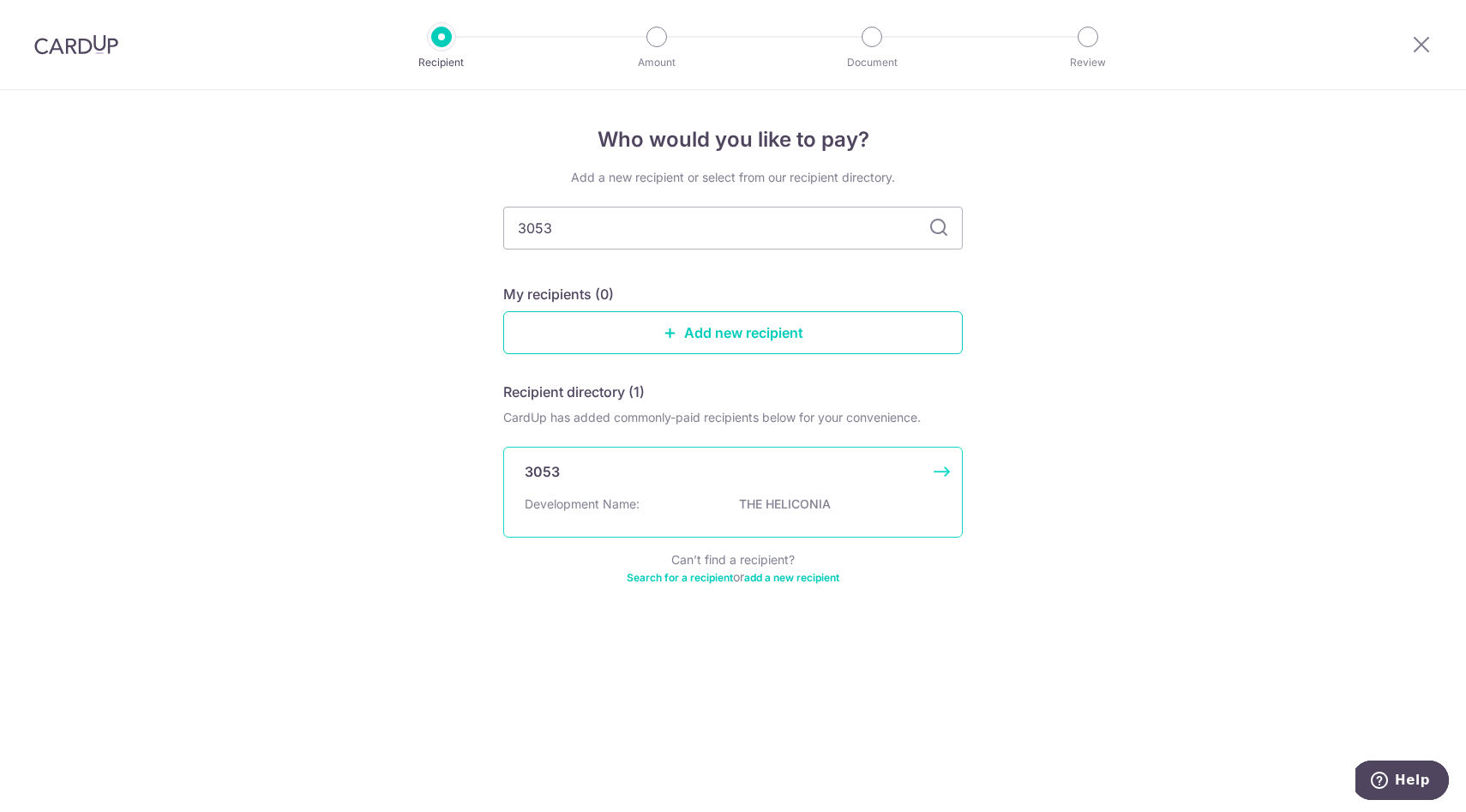
click at [672, 496] on div "Development Name: THE HELICONIA" at bounding box center [733, 508] width 417 height 27
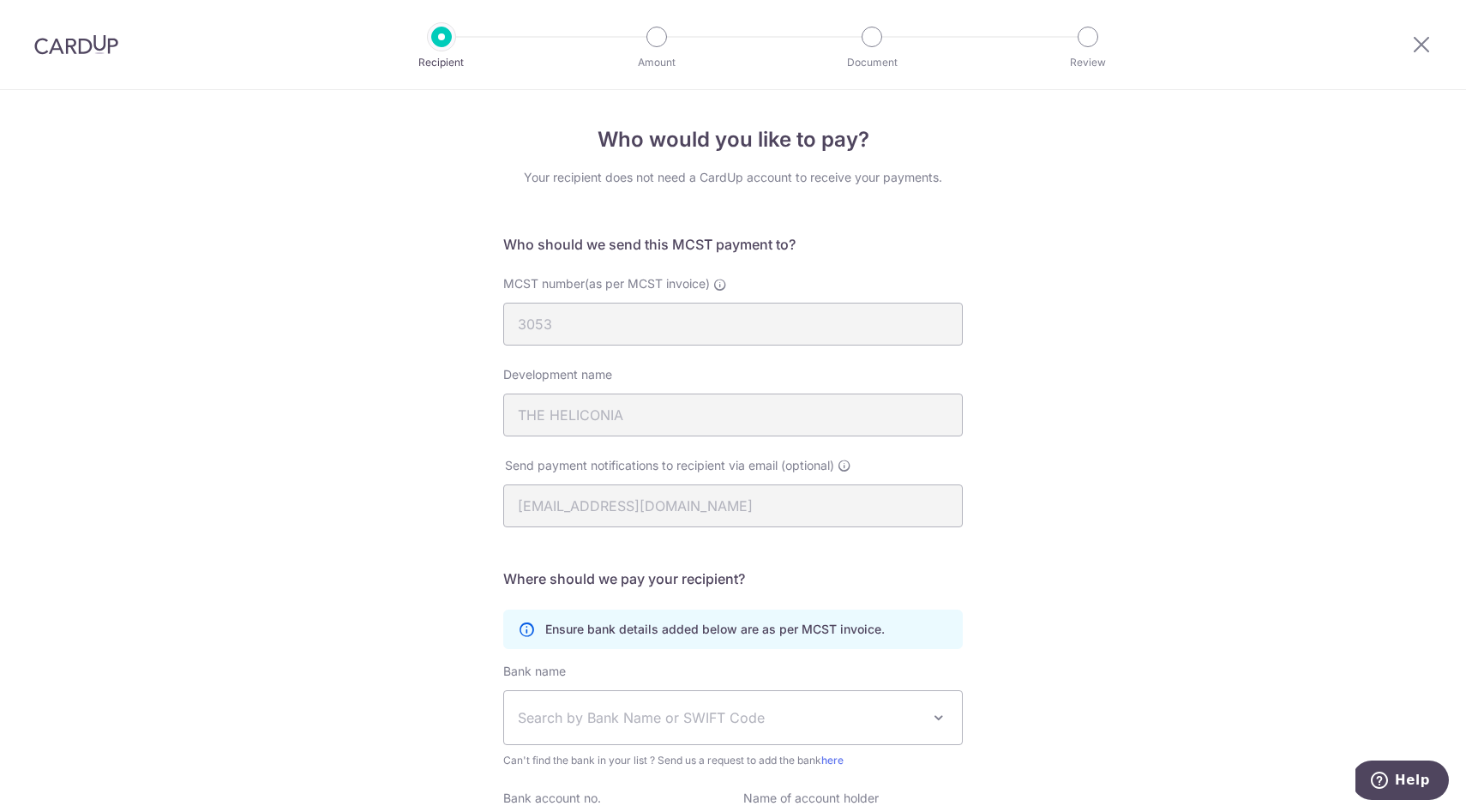
scroll to position [186, 0]
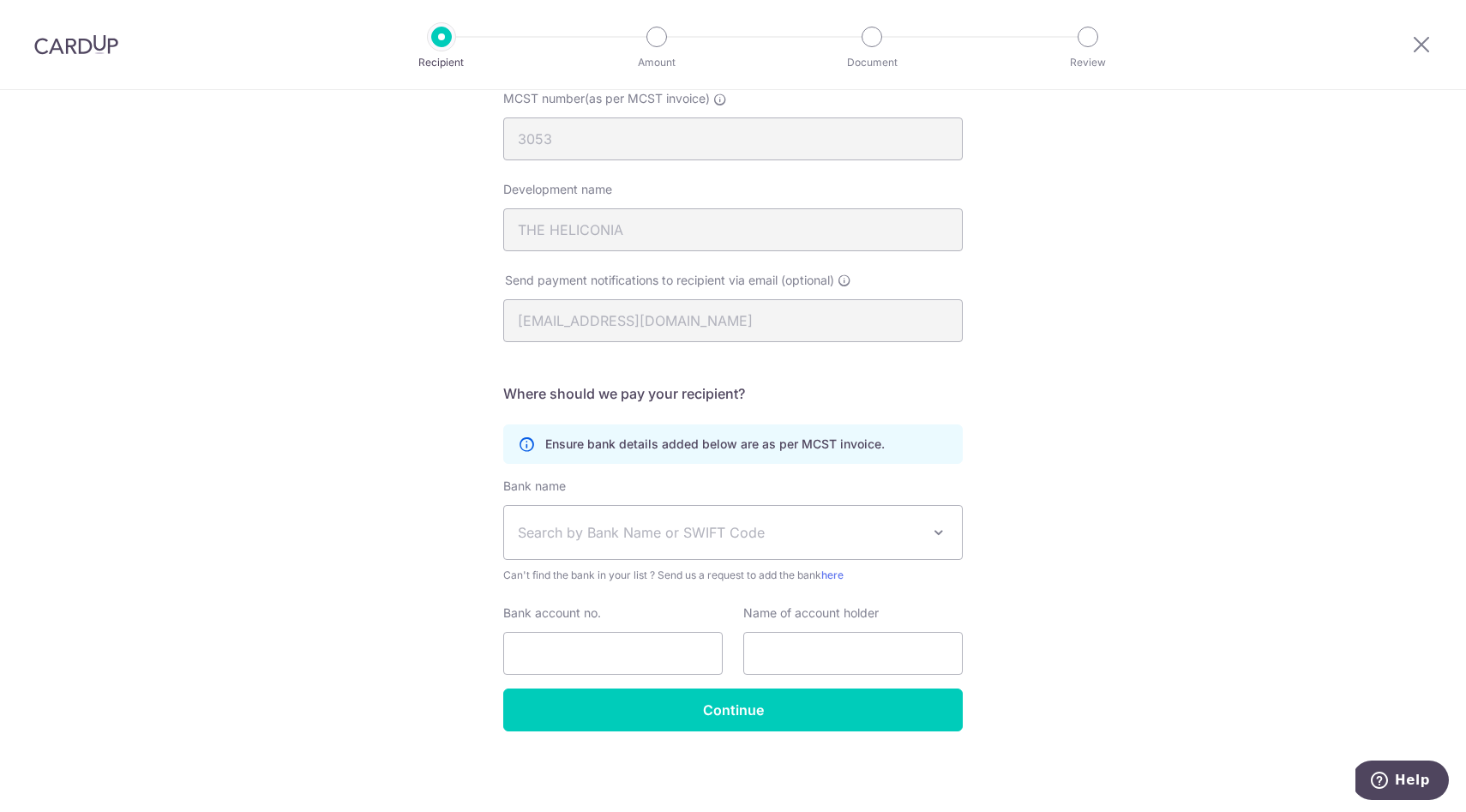
click at [724, 536] on span "Search by Bank Name or SWIFT Code" at bounding box center [719, 532] width 403 height 21
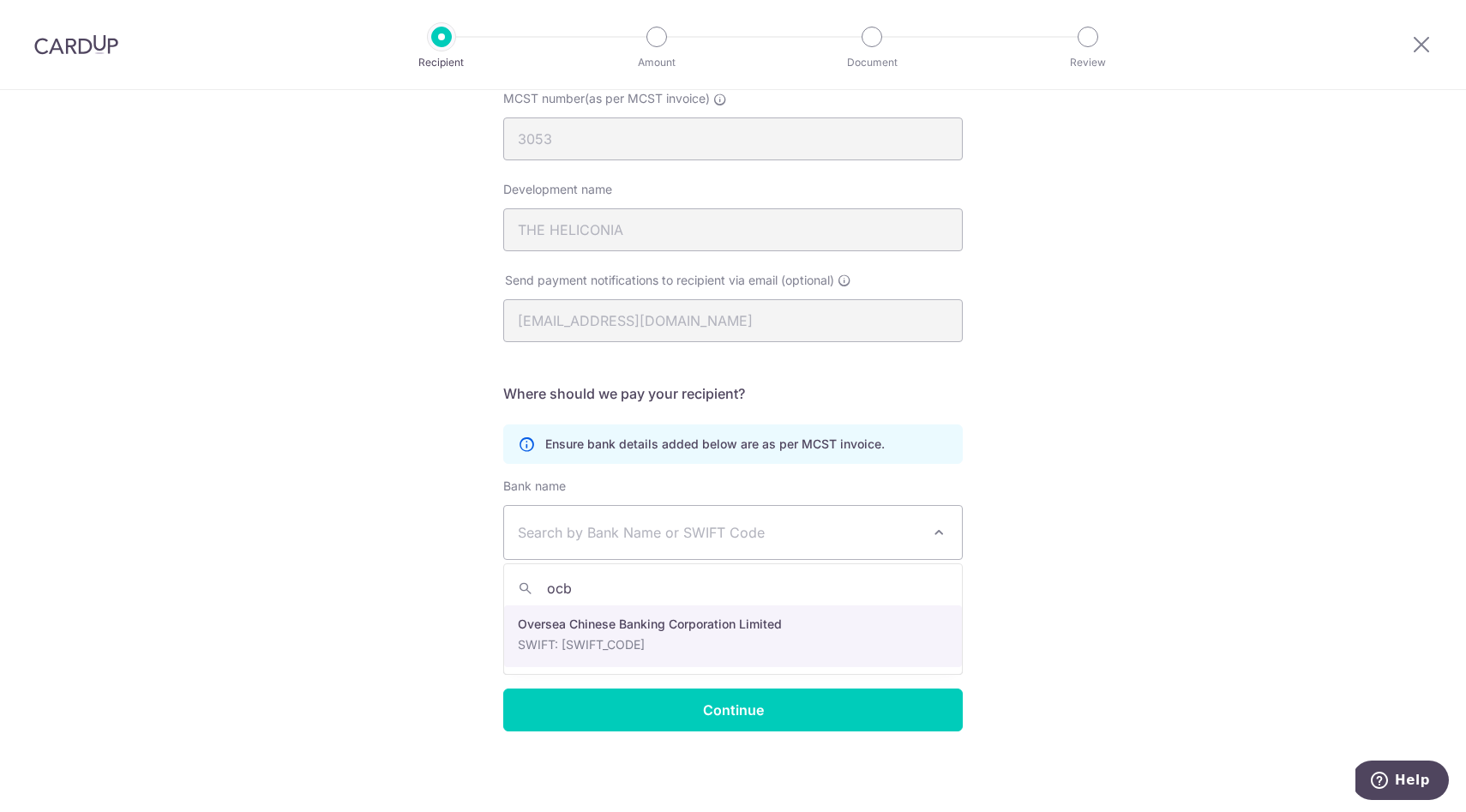
type input "ocbc"
select select "12"
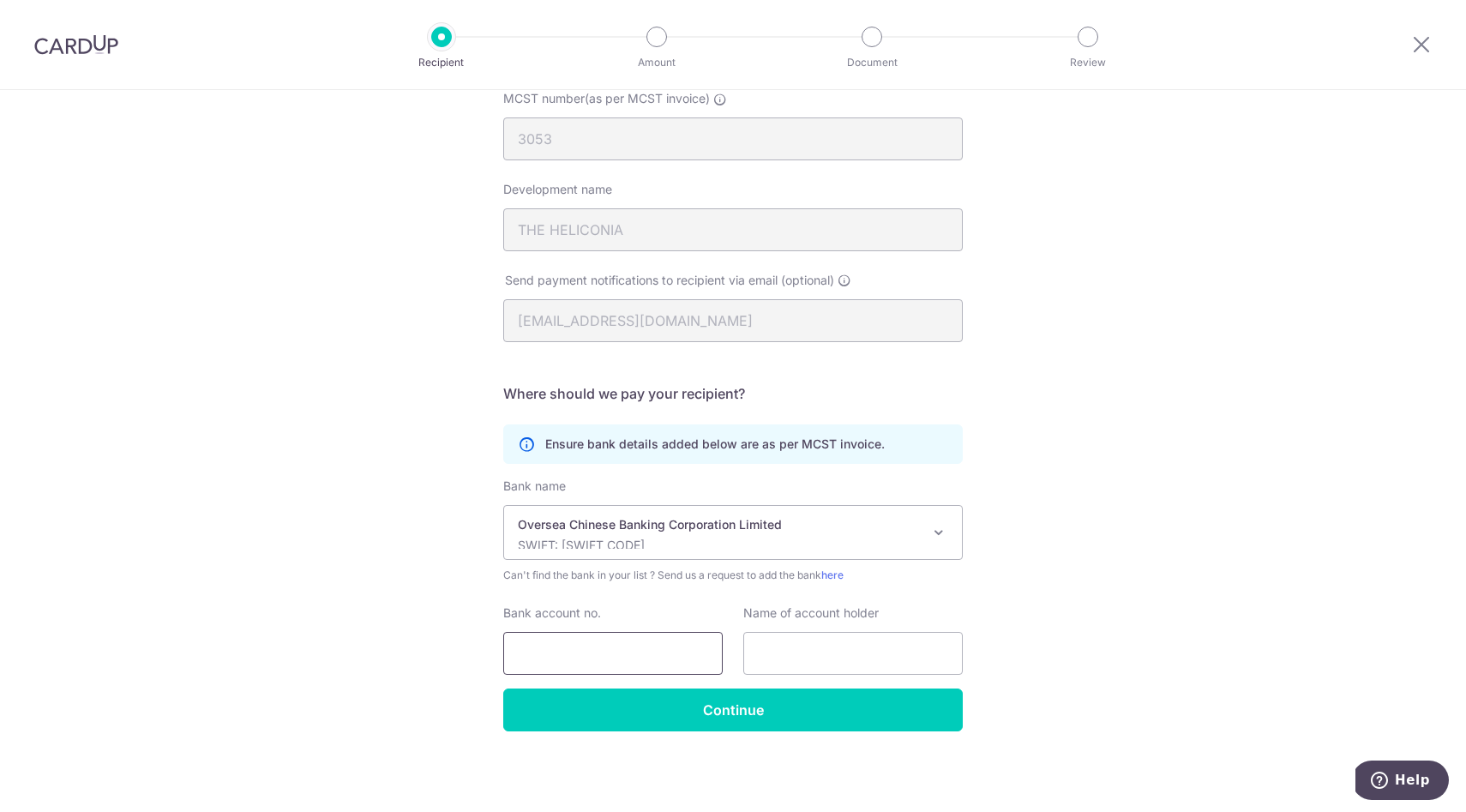
click at [575, 660] on input "Bank account no." at bounding box center [613, 653] width 219 height 43
type input "517122461001"
click at [823, 648] on input "text" at bounding box center [852, 653] width 219 height 43
type input "Rhodo integrated facility management pte ltd"
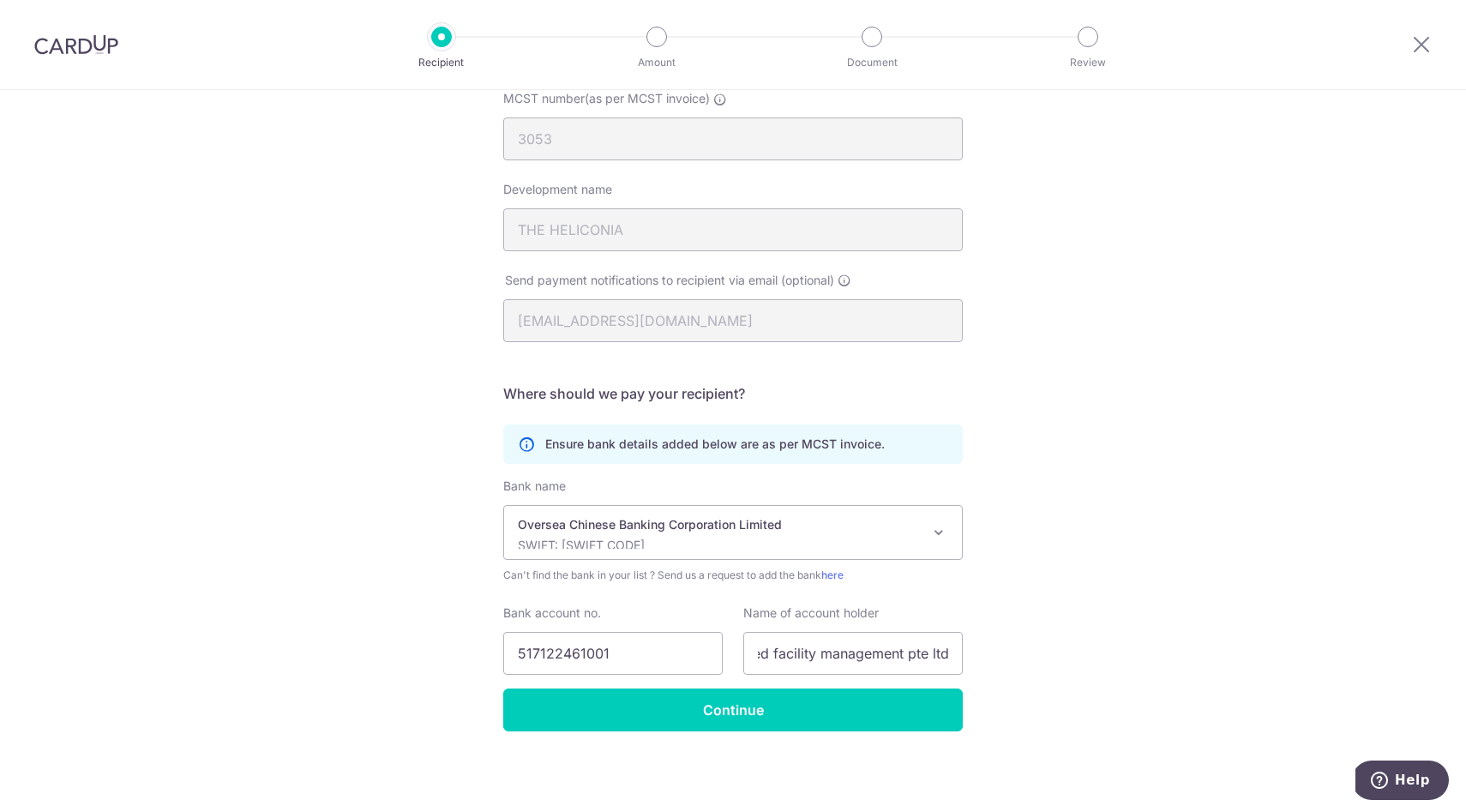
click at [781, 731] on div "Who would you like to pay? Your recipient does not need a CardUp account to rec…" at bounding box center [733, 358] width 1466 height 907
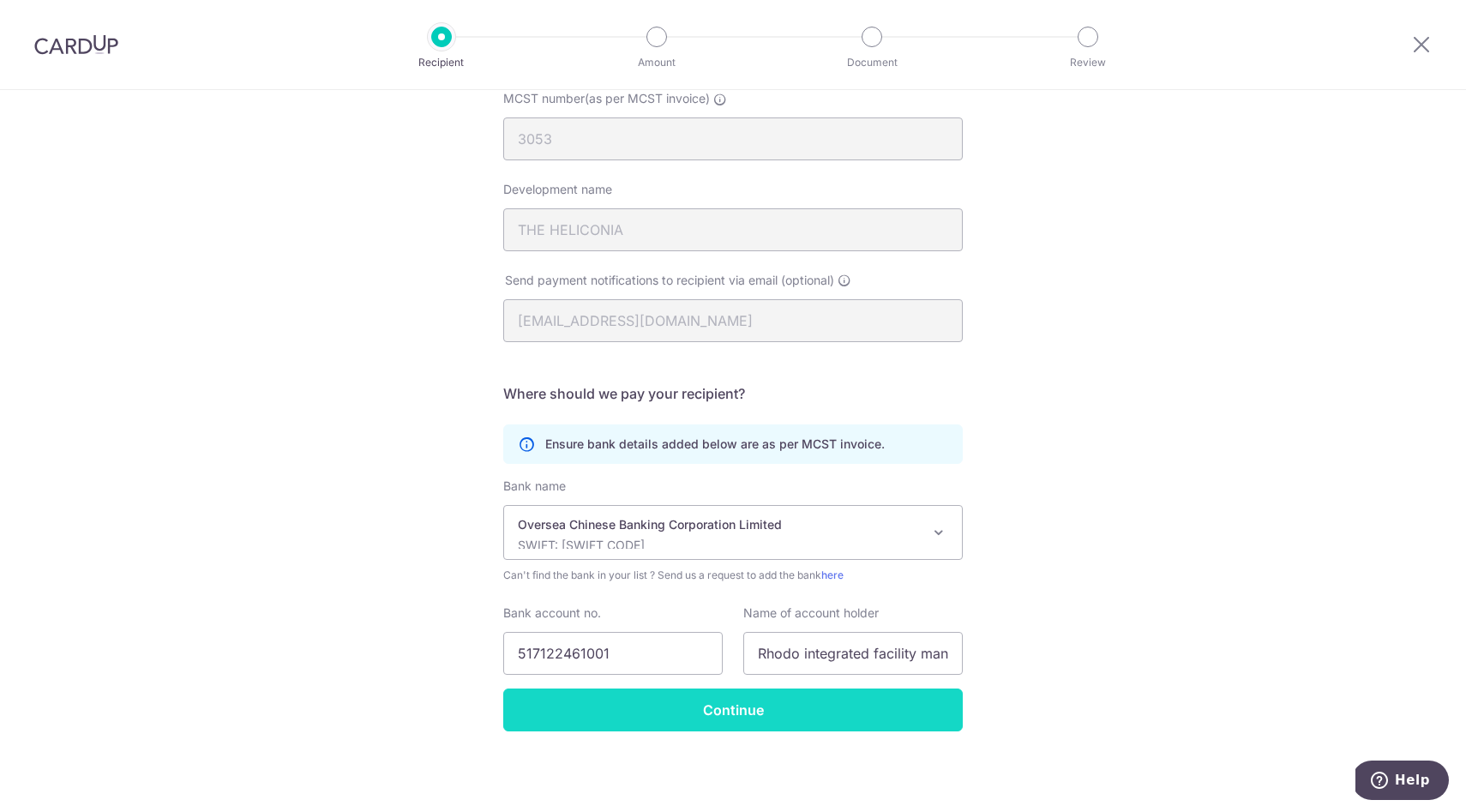
click at [675, 716] on input "Continue" at bounding box center [733, 709] width 460 height 43
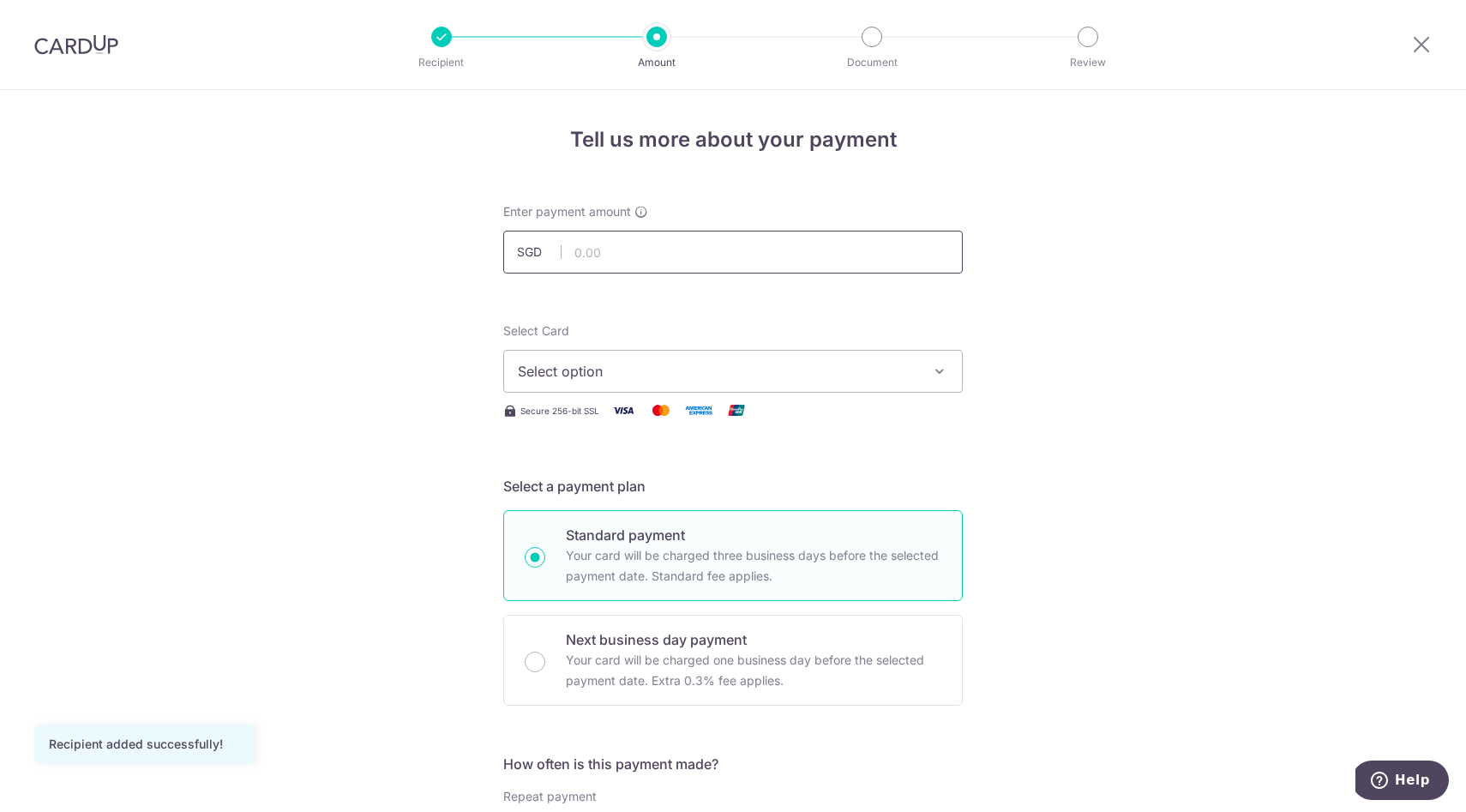
click at [635, 260] on input "text" at bounding box center [733, 252] width 460 height 43
type input "1,380.00"
click at [622, 361] on span "Select option" at bounding box center [717, 371] width 399 height 21
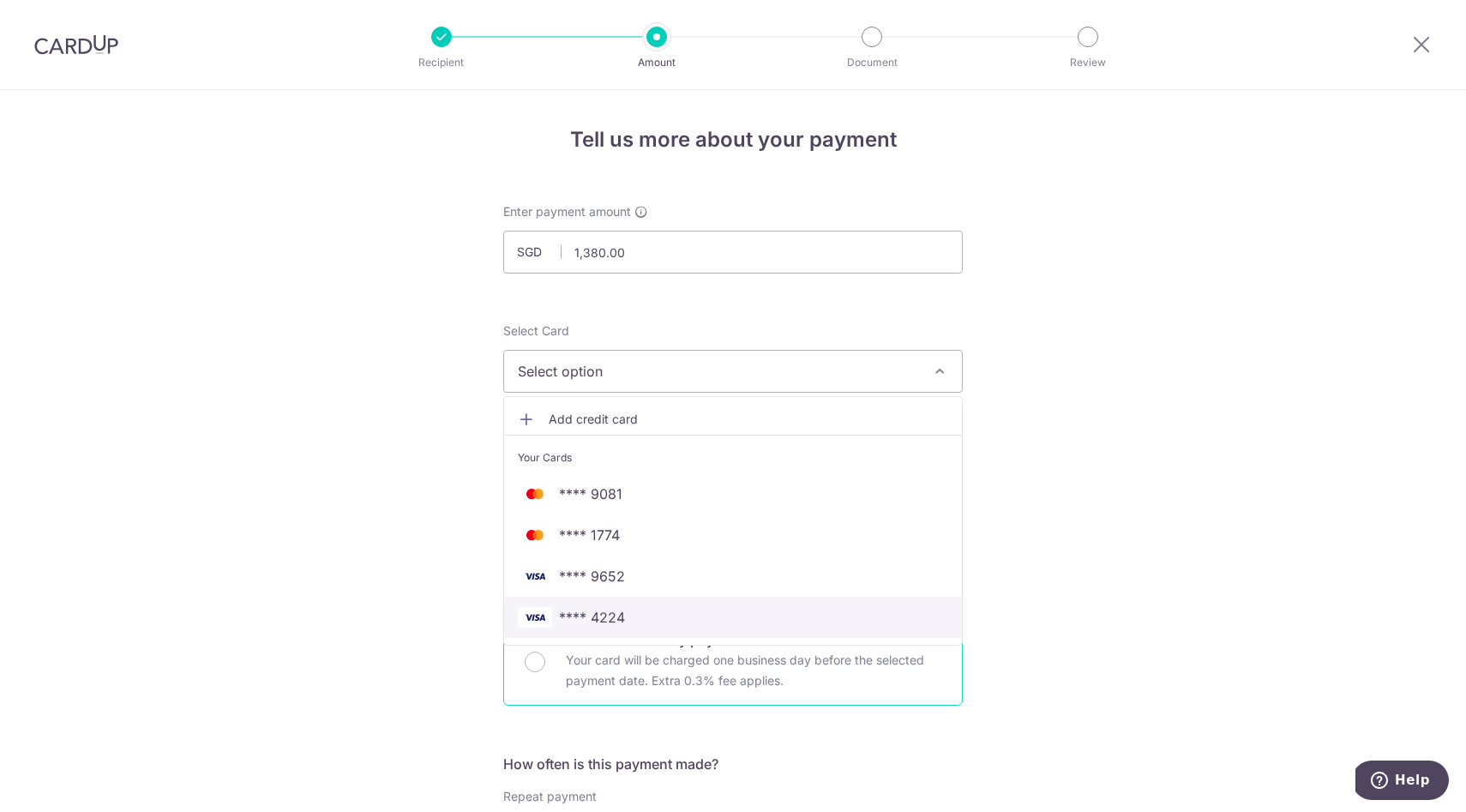
click at [642, 621] on span "**** 4224" at bounding box center [732, 617] width 430 height 21
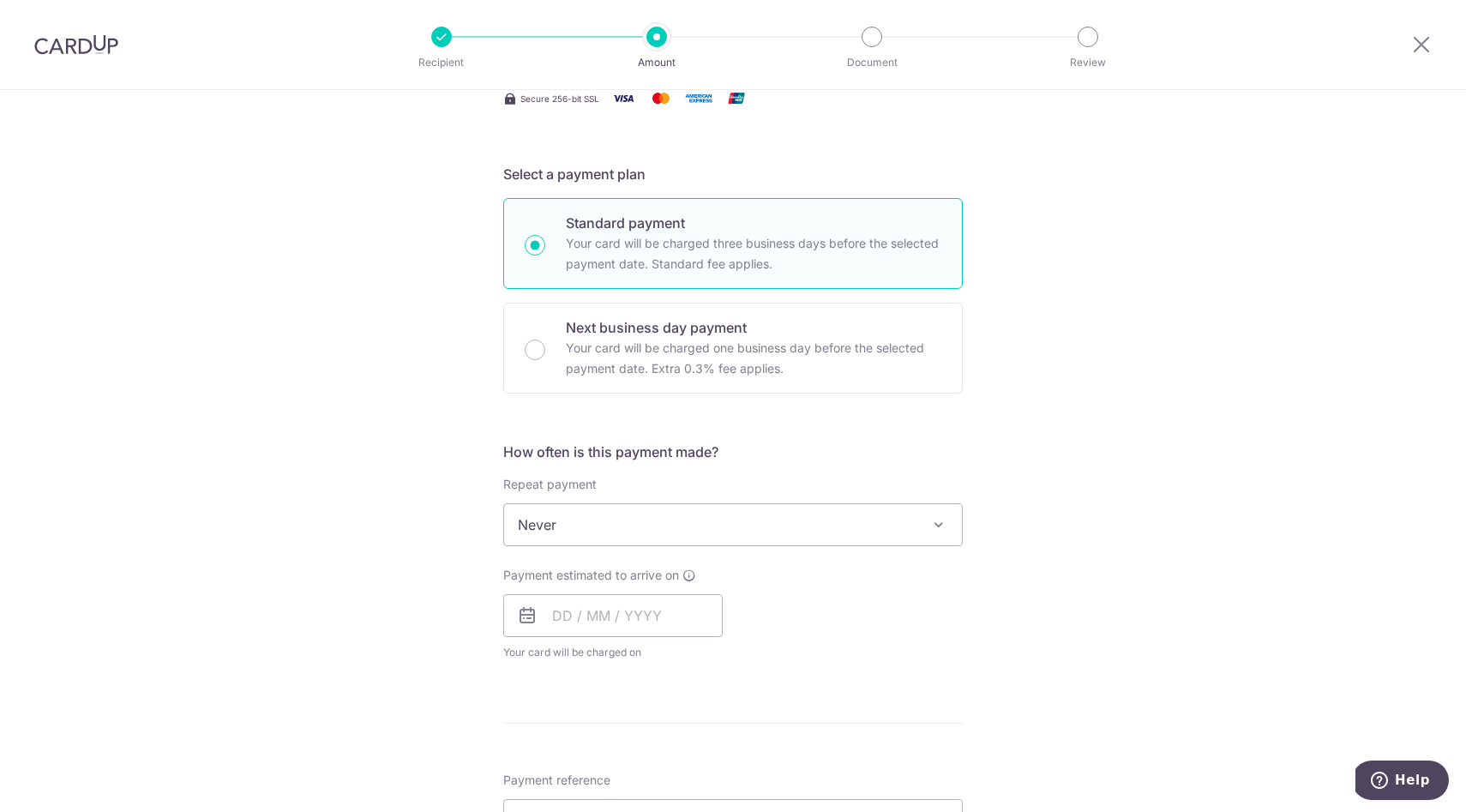
scroll to position [312, 0]
click at [643, 521] on span "Never" at bounding box center [733, 525] width 458 height 41
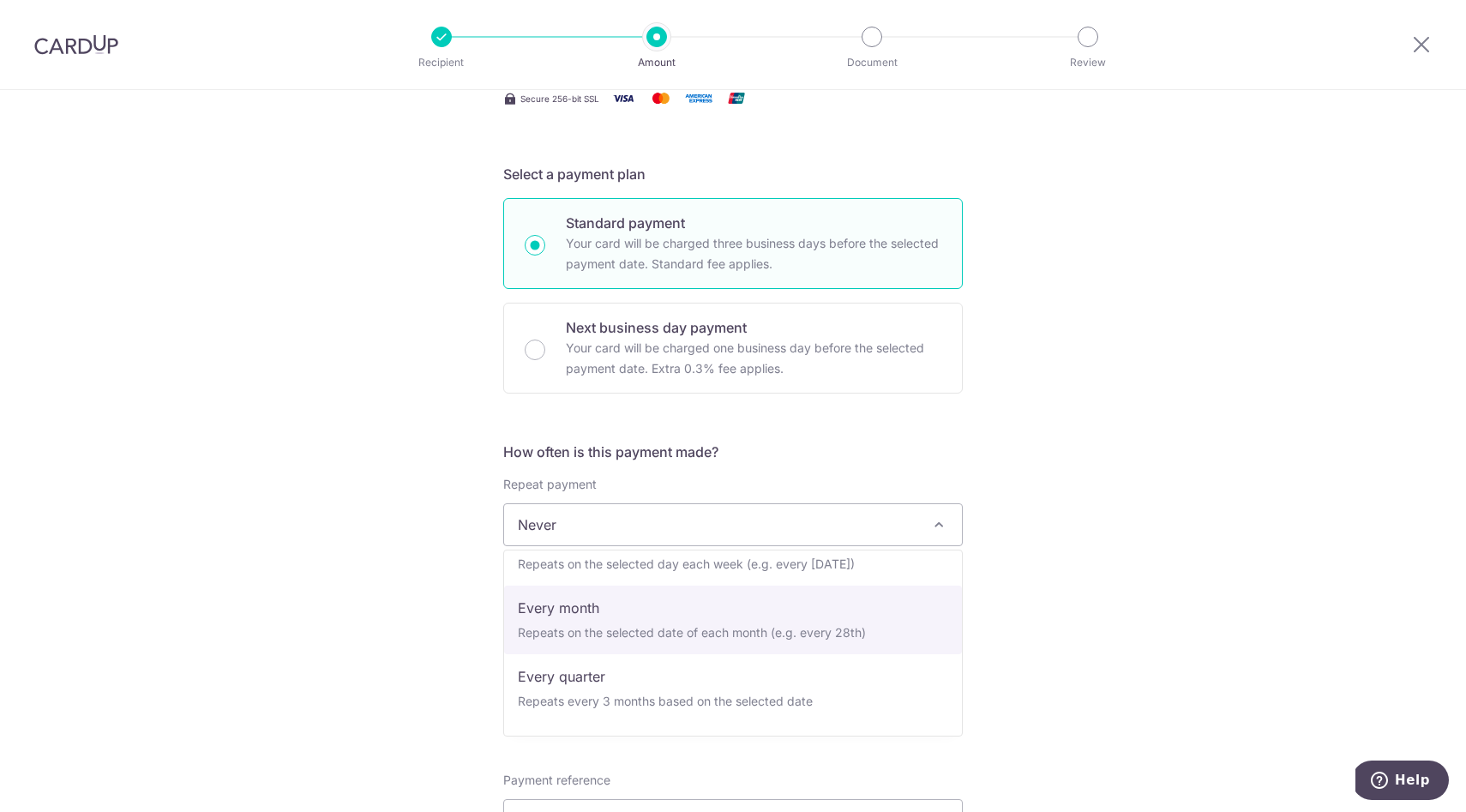
scroll to position [172, 0]
select select "4"
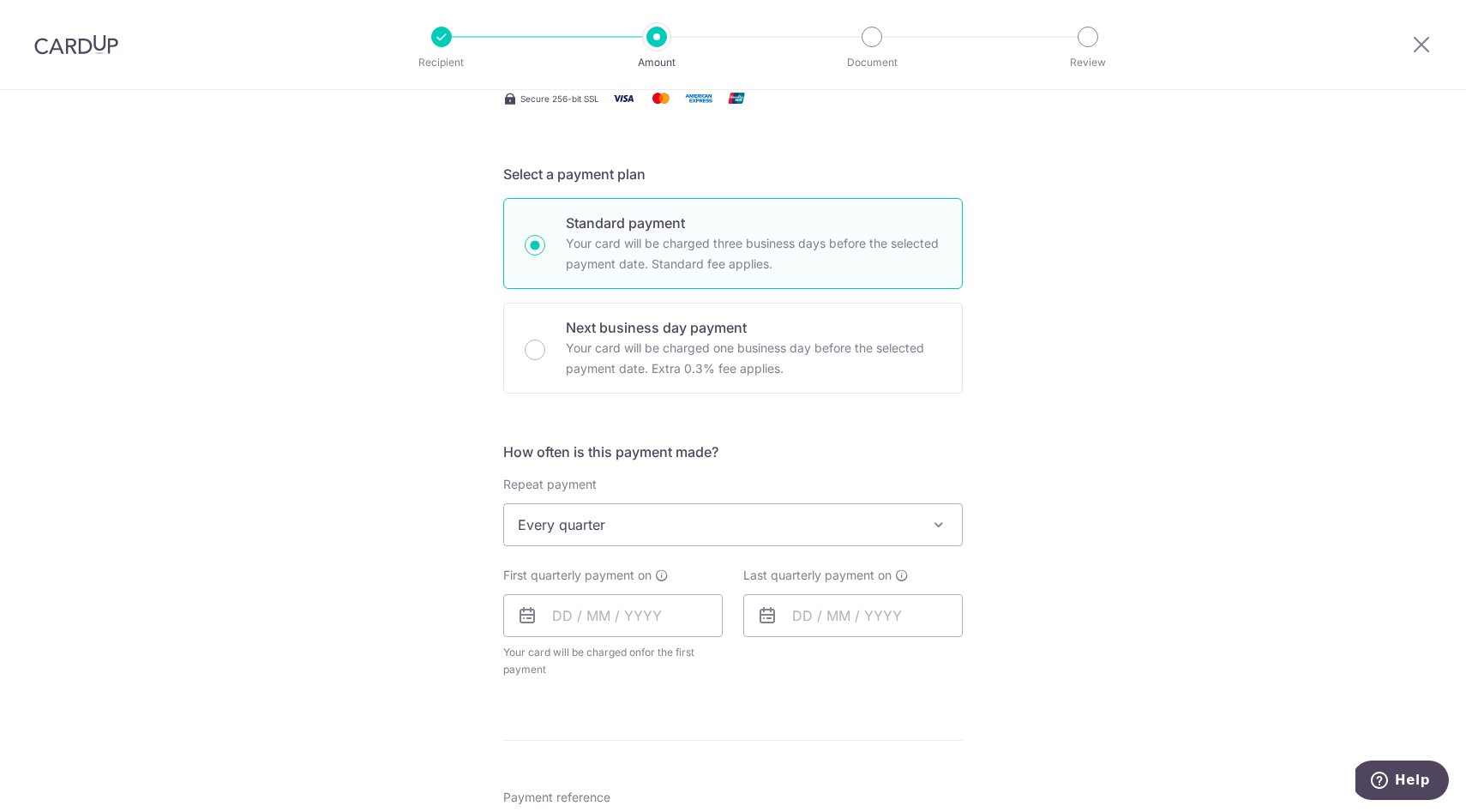
click at [353, 617] on div "Tell us more about your payment Enter payment amount SGD 1,380.00 1380.00 Recip…" at bounding box center [733, 561] width 1466 height 1567
click at [650, 621] on input "text" at bounding box center [613, 615] width 219 height 43
click at [595, 662] on select "Sep Oct Nov Dec" at bounding box center [601, 661] width 46 height 14
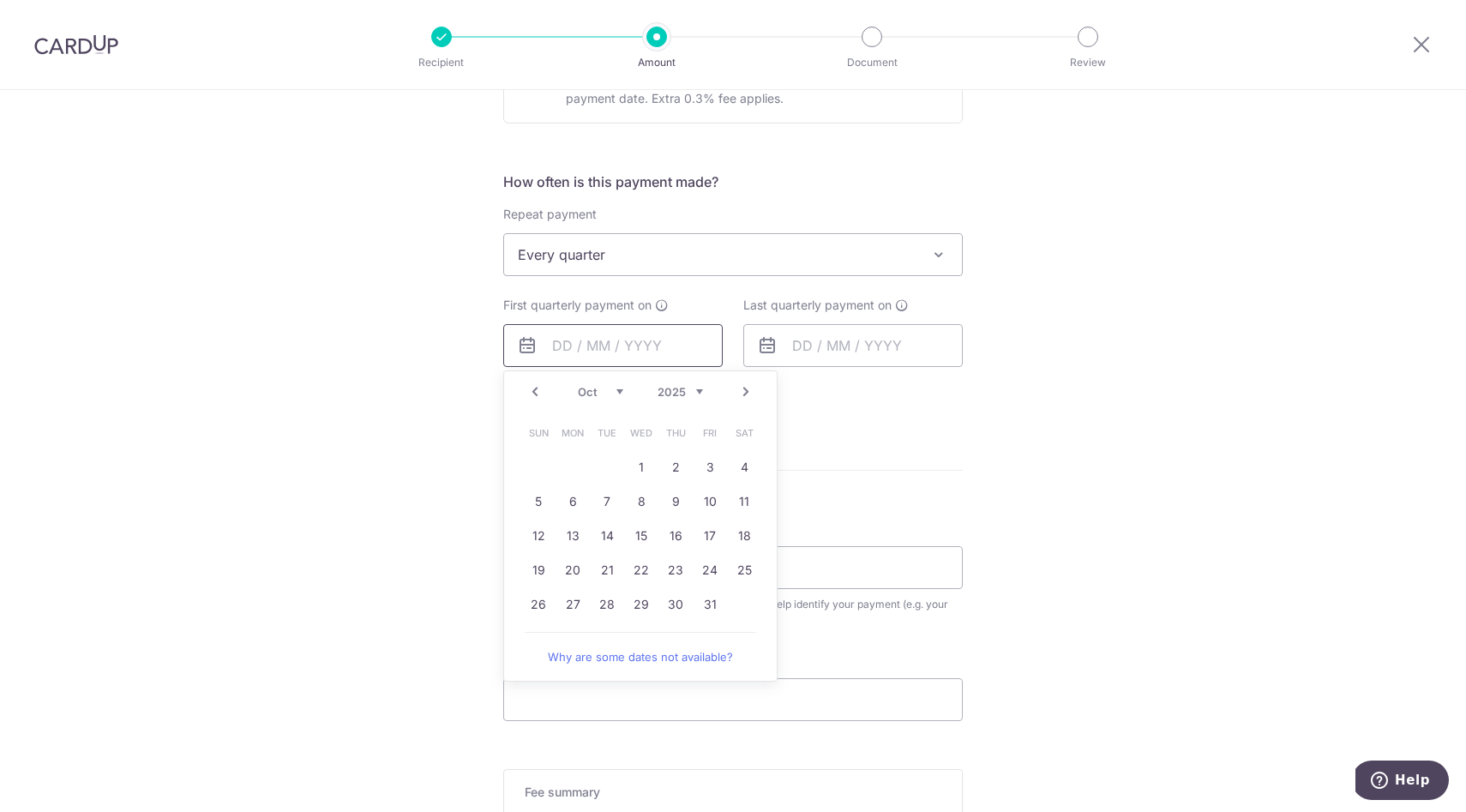
scroll to position [585, 0]
click at [647, 493] on link "8" at bounding box center [641, 497] width 27 height 27
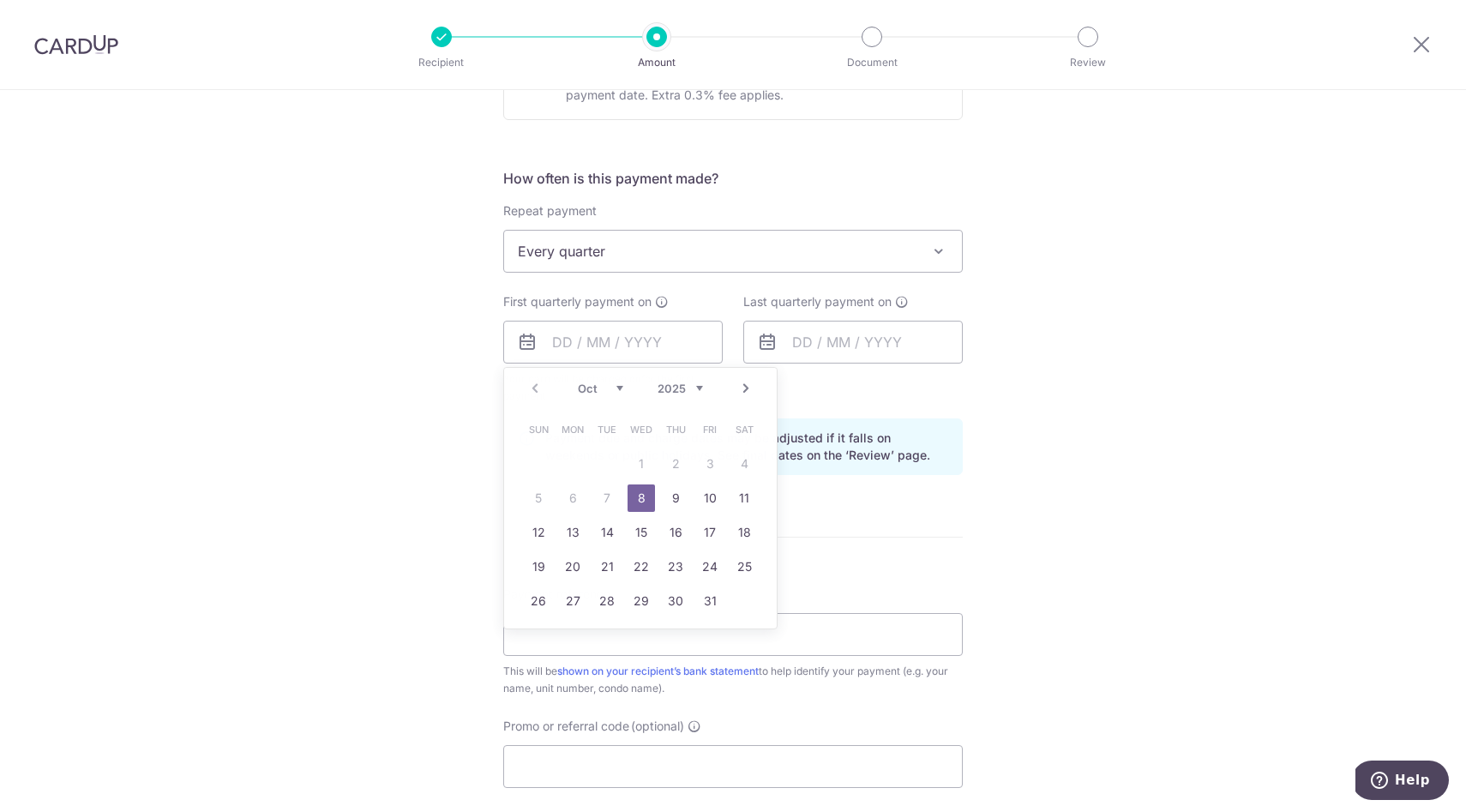
type input "08/10/2025"
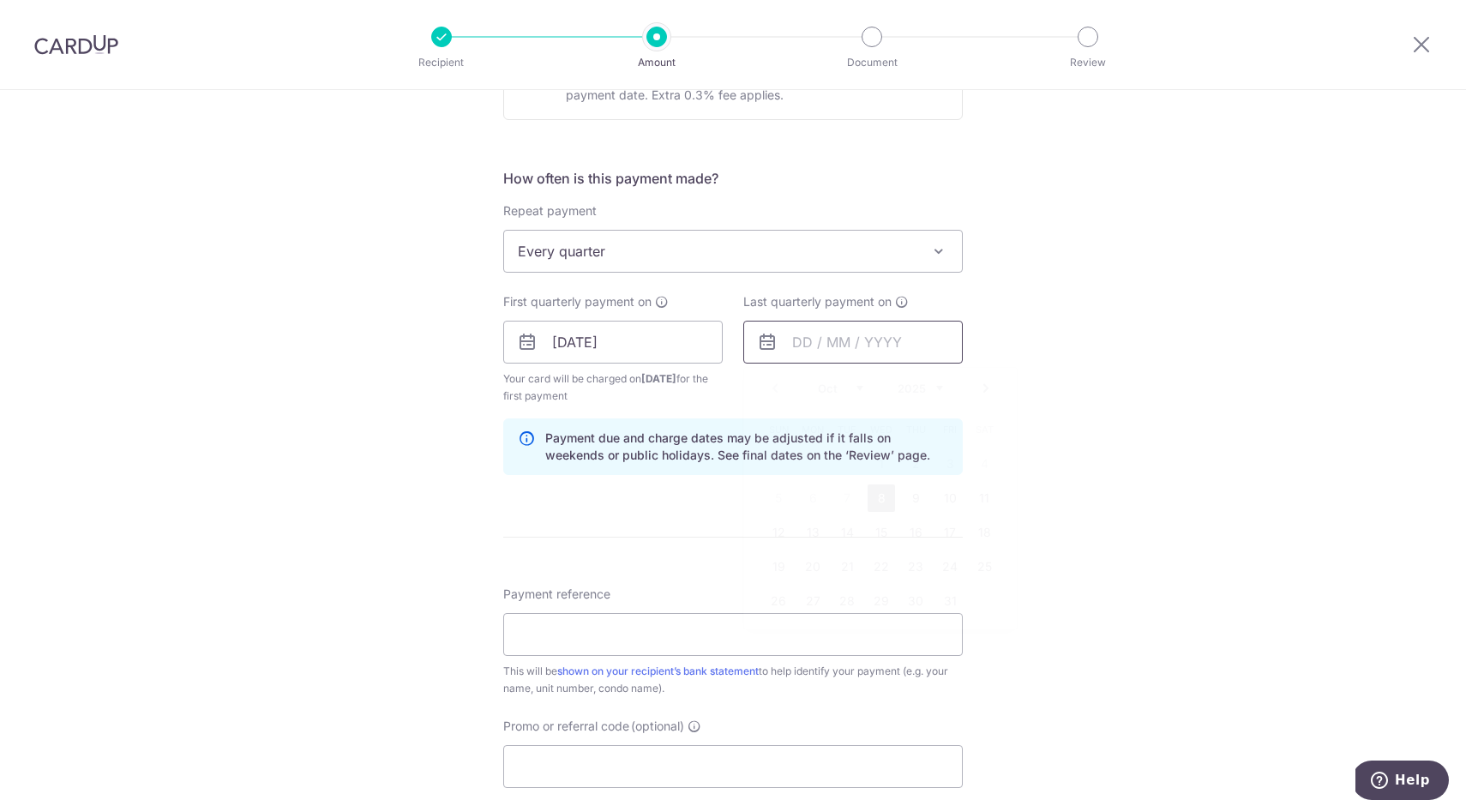
click at [820, 337] on input "text" at bounding box center [852, 342] width 219 height 43
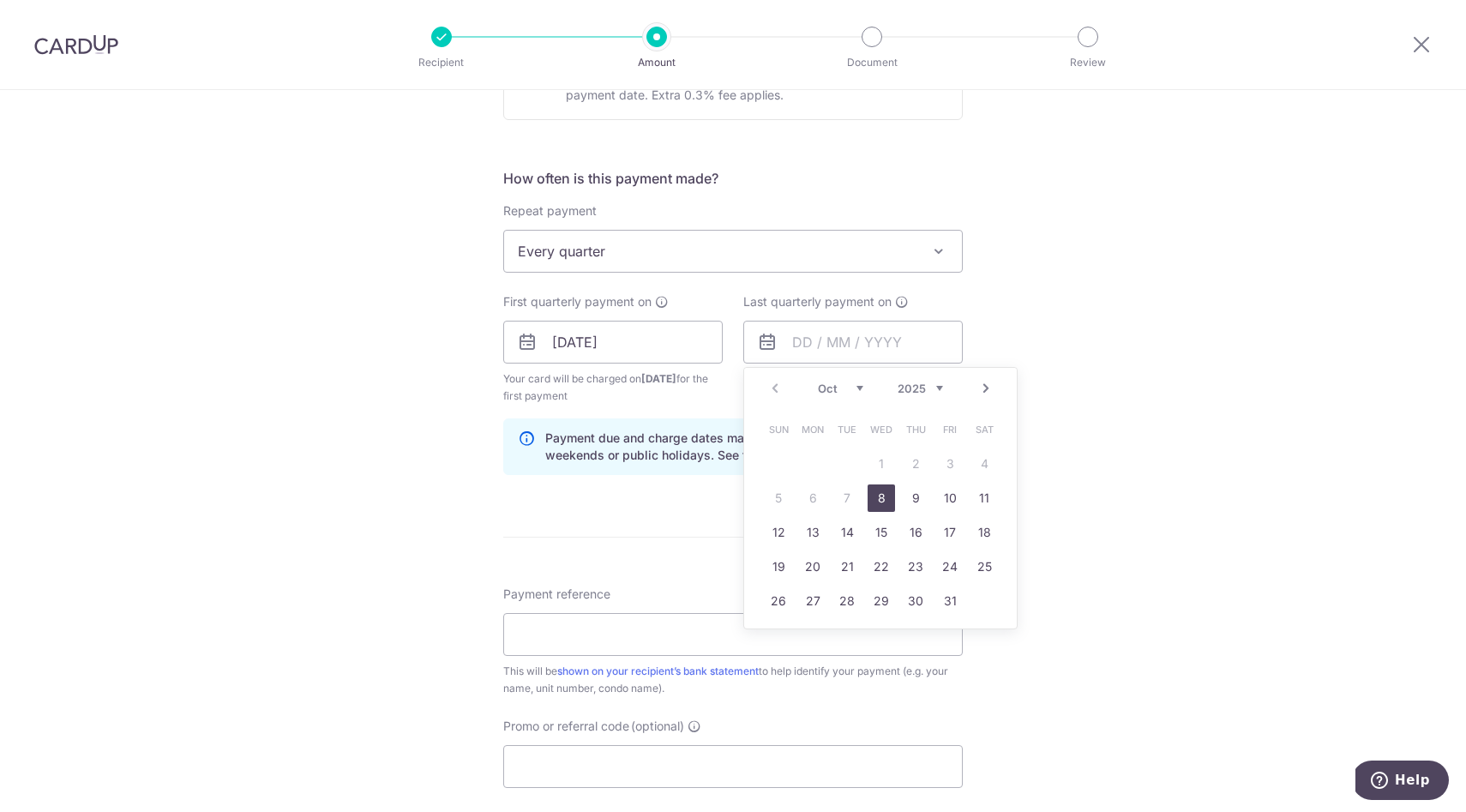
click at [930, 384] on select "2025 2026 2027 2028 2029 2030 2031 2032 2033 2034 2035" at bounding box center [920, 388] width 46 height 14
click at [913, 497] on link "8" at bounding box center [915, 497] width 27 height 27
type input "08/10/2026"
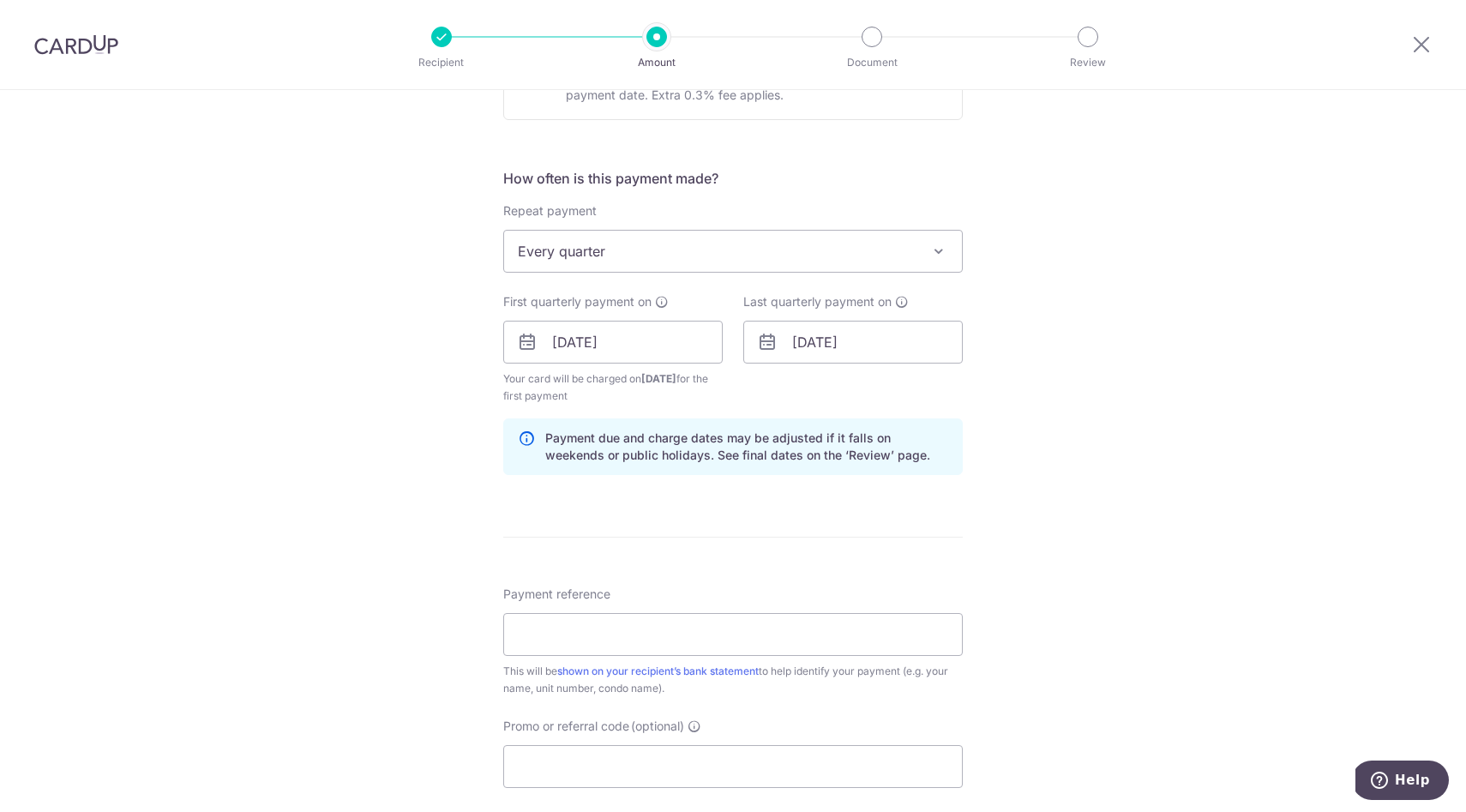
click at [355, 596] on div "Tell us more about your payment Enter payment amount SGD 1,380.00 1380.00 Recip…" at bounding box center [733, 323] width 1466 height 1638
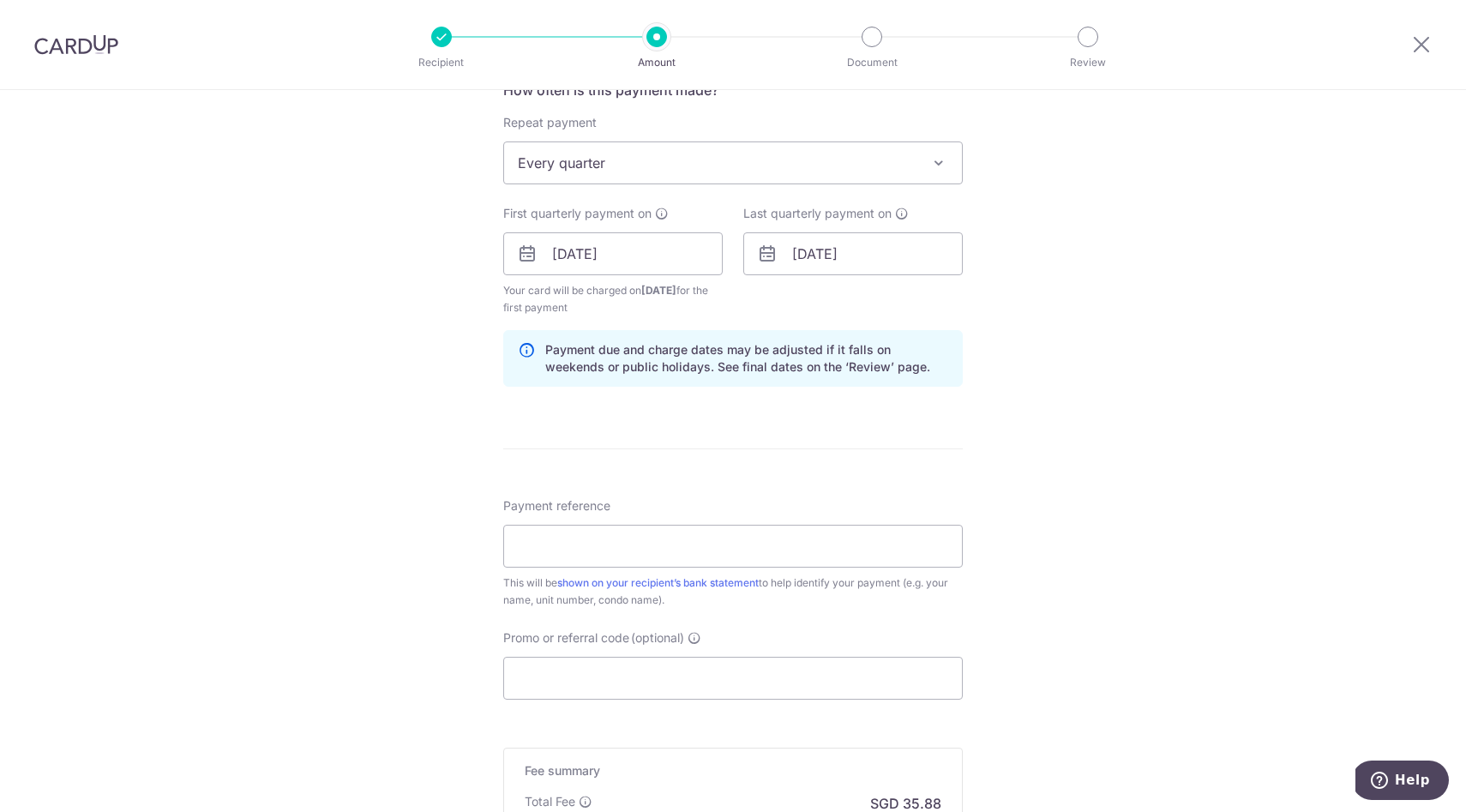
scroll to position [674, 0]
click at [600, 535] on input "Payment reference" at bounding box center [733, 546] width 460 height 43
type input "The Heliconia #09-01 MCST"
click at [307, 656] on div "Tell us more about your payment Enter payment amount SGD 1,380.00 1380.00 Recip…" at bounding box center [733, 235] width 1466 height 1638
drag, startPoint x: 644, startPoint y: 675, endPoint x: 622, endPoint y: 669, distance: 22.8
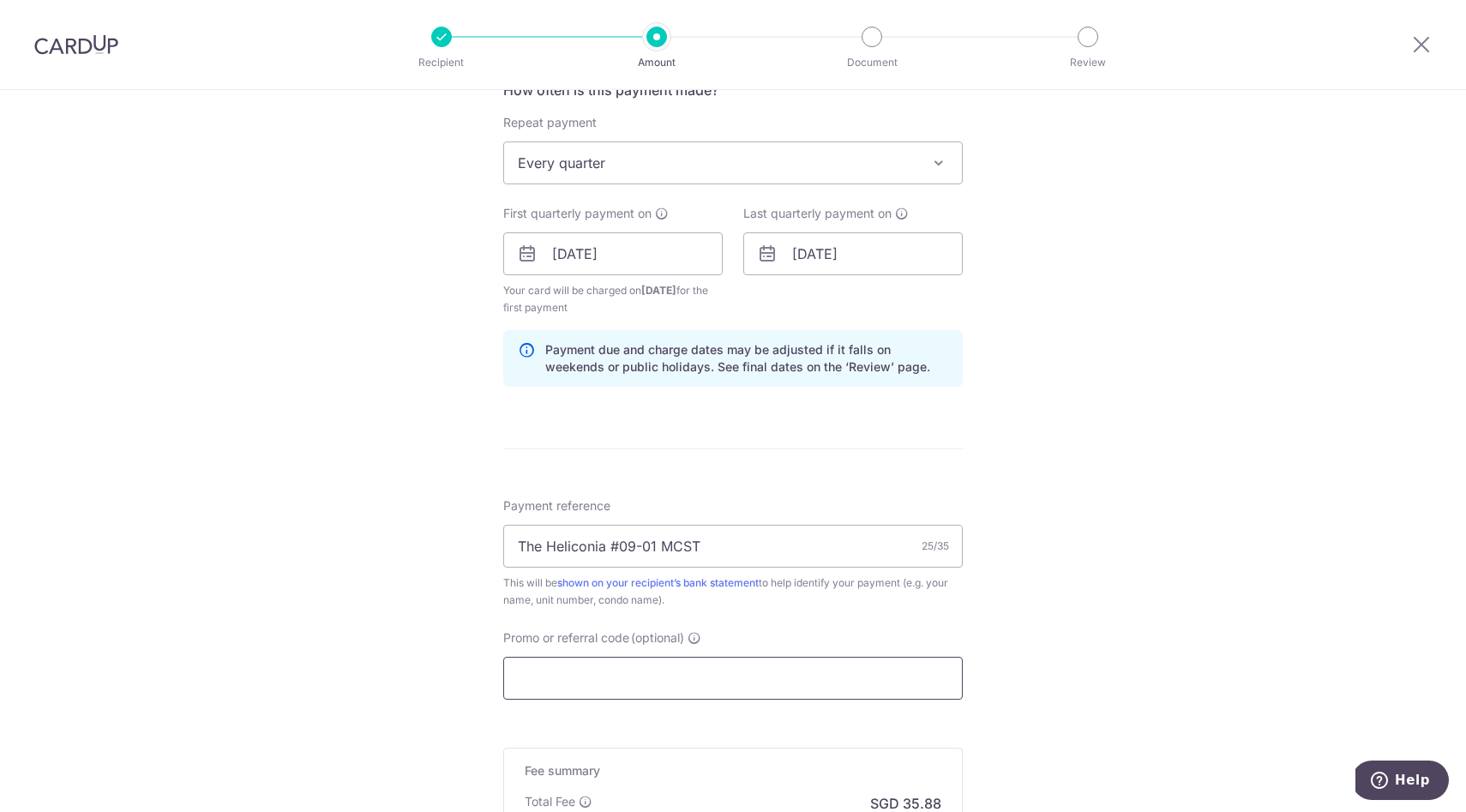
click at [643, 675] on input "Promo or referral code (optional)" at bounding box center [733, 678] width 460 height 43
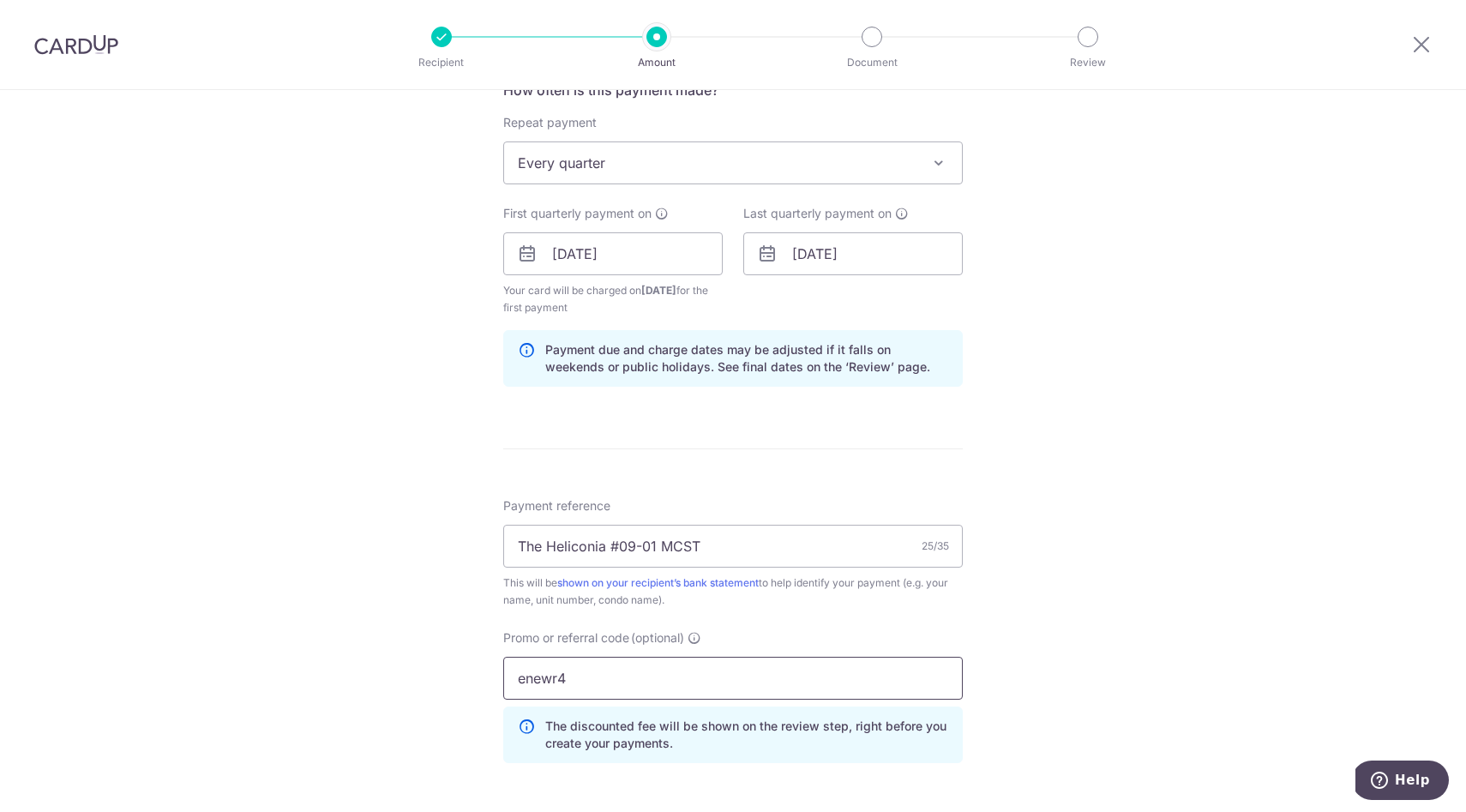
click at [525, 674] on input "enewr4" at bounding box center [733, 678] width 460 height 43
type input "3newr4"
click at [460, 668] on div "Tell us more about your payment Enter payment amount SGD 1,380.00 1380.00 Recip…" at bounding box center [733, 273] width 1466 height 1714
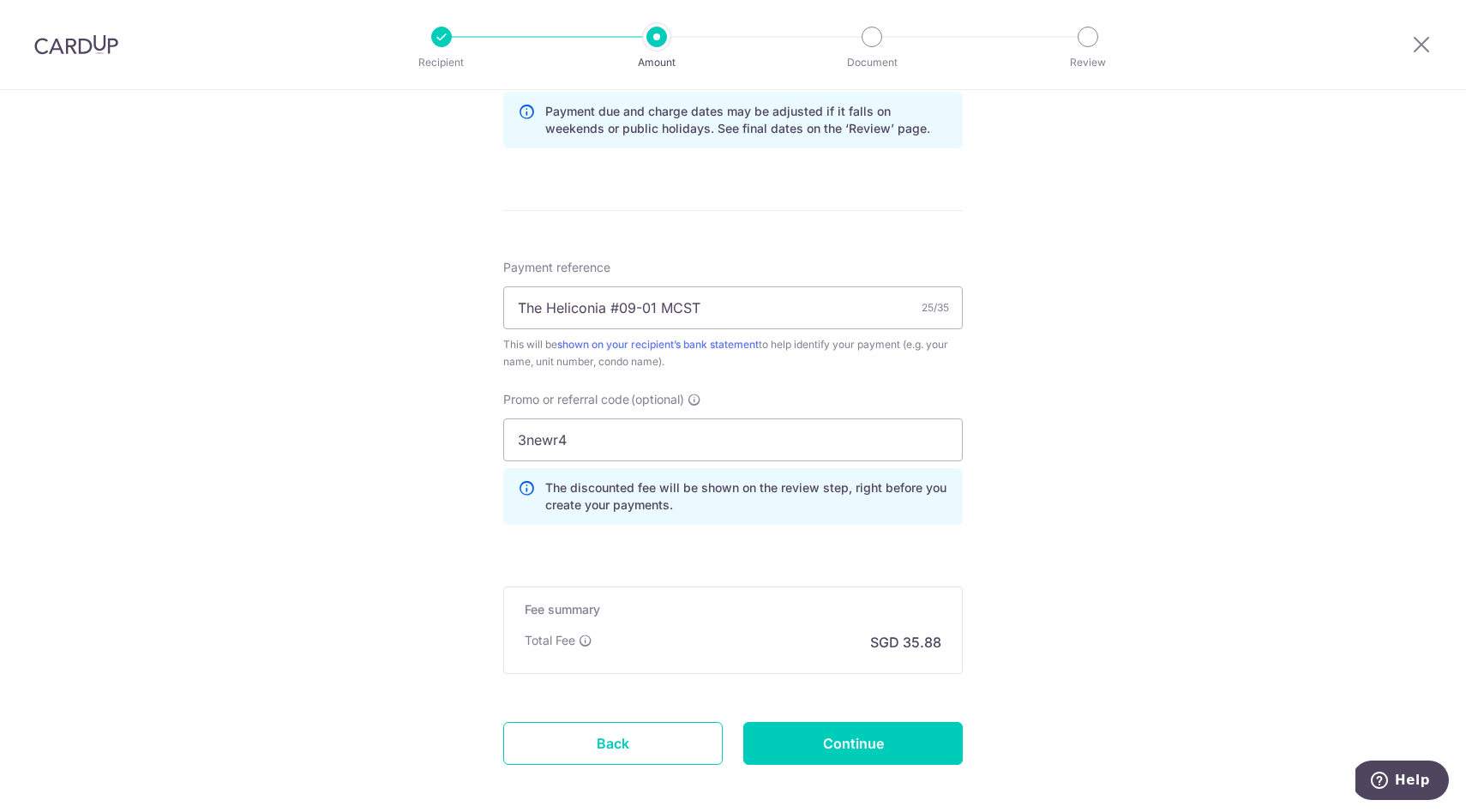
scroll to position [993, 0]
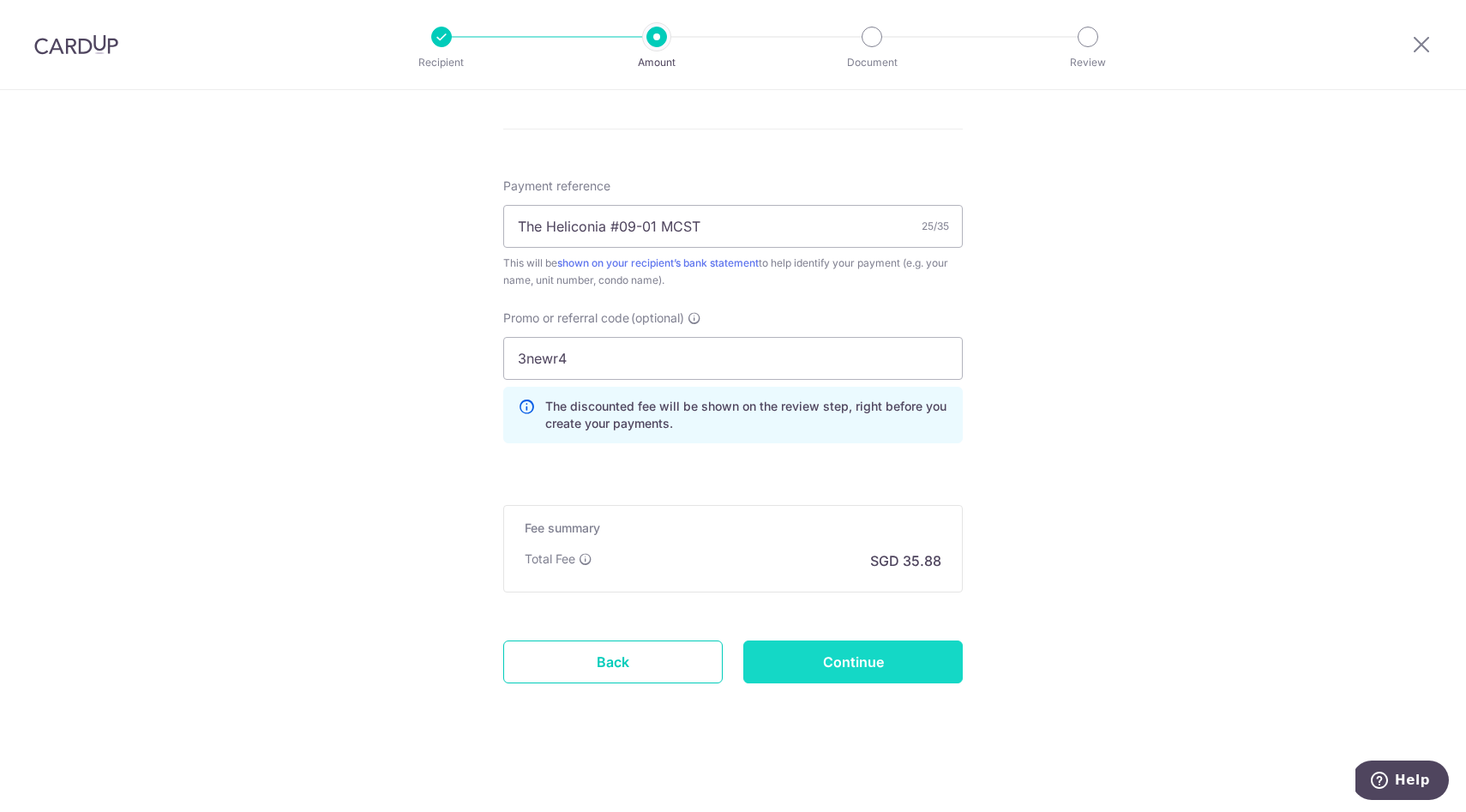
click at [844, 661] on input "Continue" at bounding box center [852, 662] width 219 height 43
type input "Create Schedule"
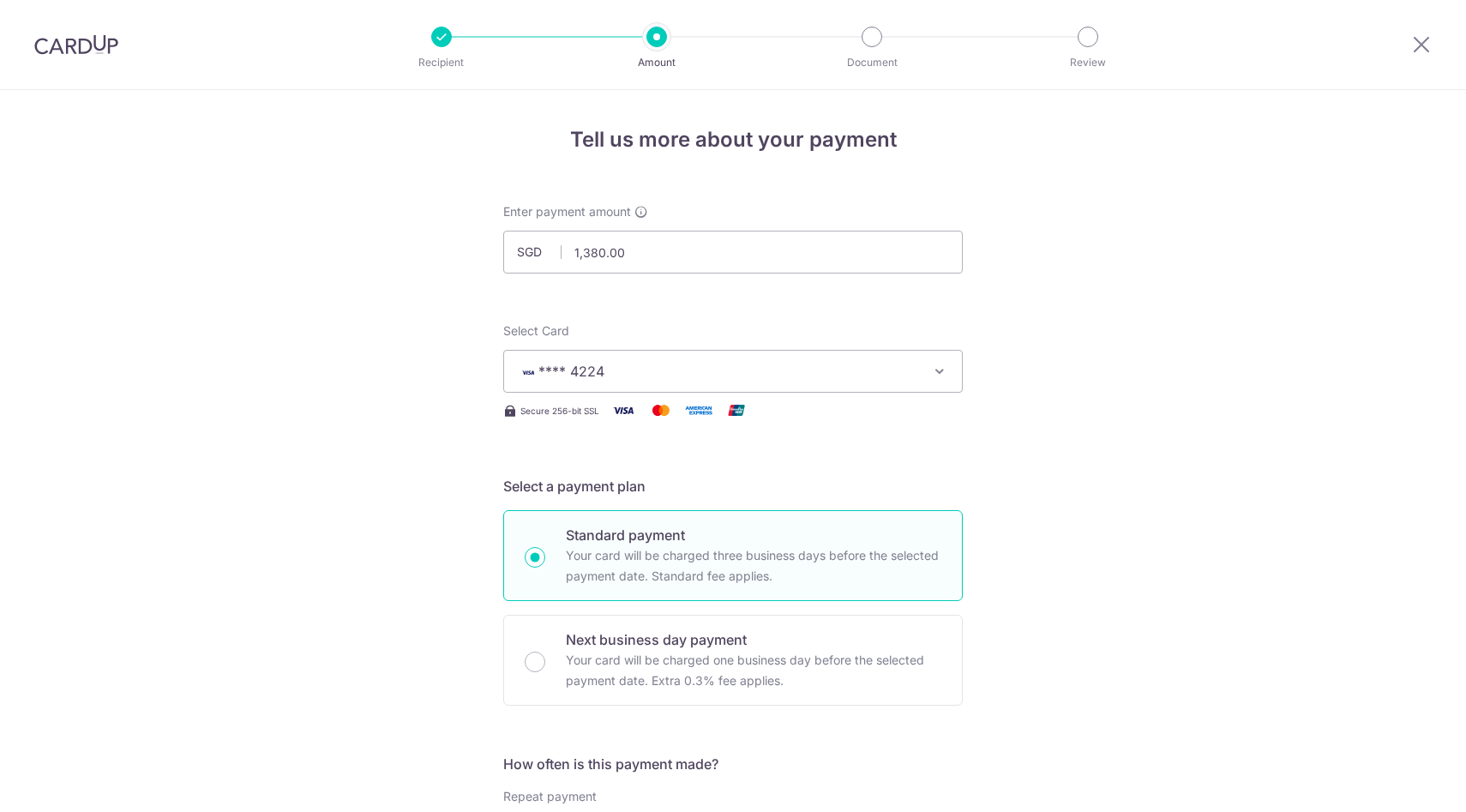
scroll to position [929, 0]
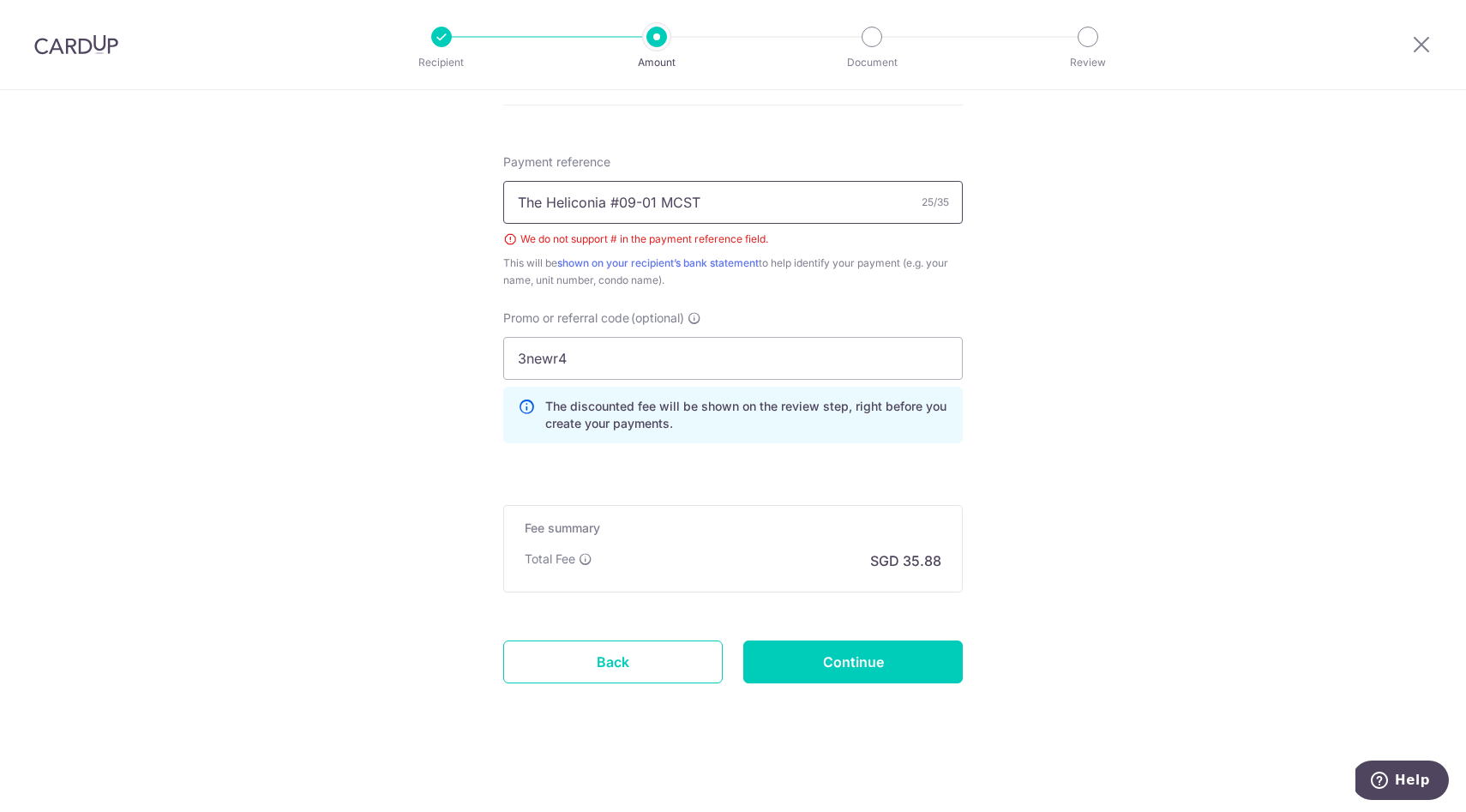
click at [621, 203] on input "The Heliconia #09-01 MCST" at bounding box center [733, 202] width 460 height 43
type input "The Heliconia 09-01 MCST"
click at [873, 663] on input "Continue" at bounding box center [852, 662] width 219 height 43
type input "Create Schedule"
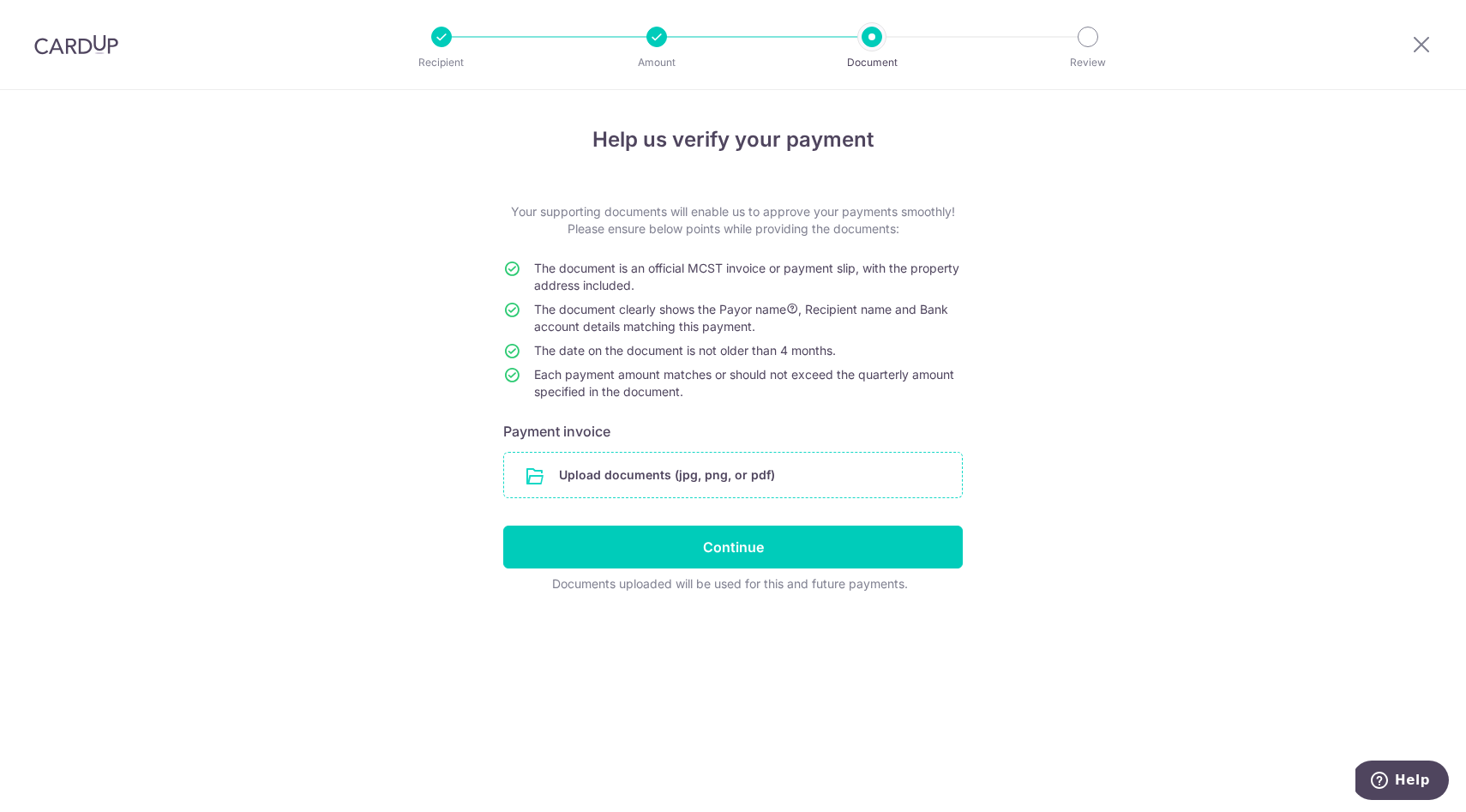
click at [573, 475] on input "file" at bounding box center [733, 475] width 458 height 45
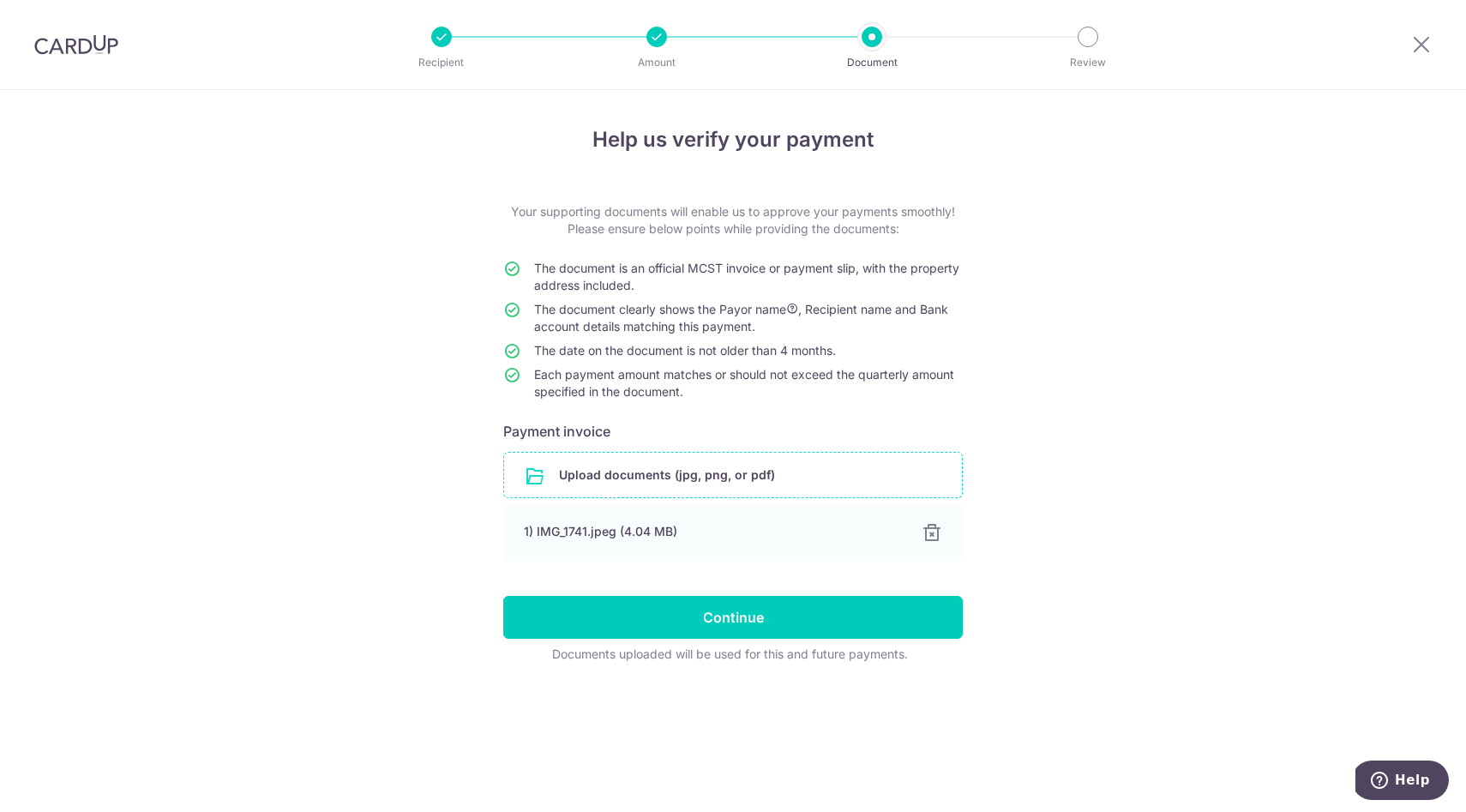
click at [699, 482] on input "file" at bounding box center [733, 475] width 458 height 45
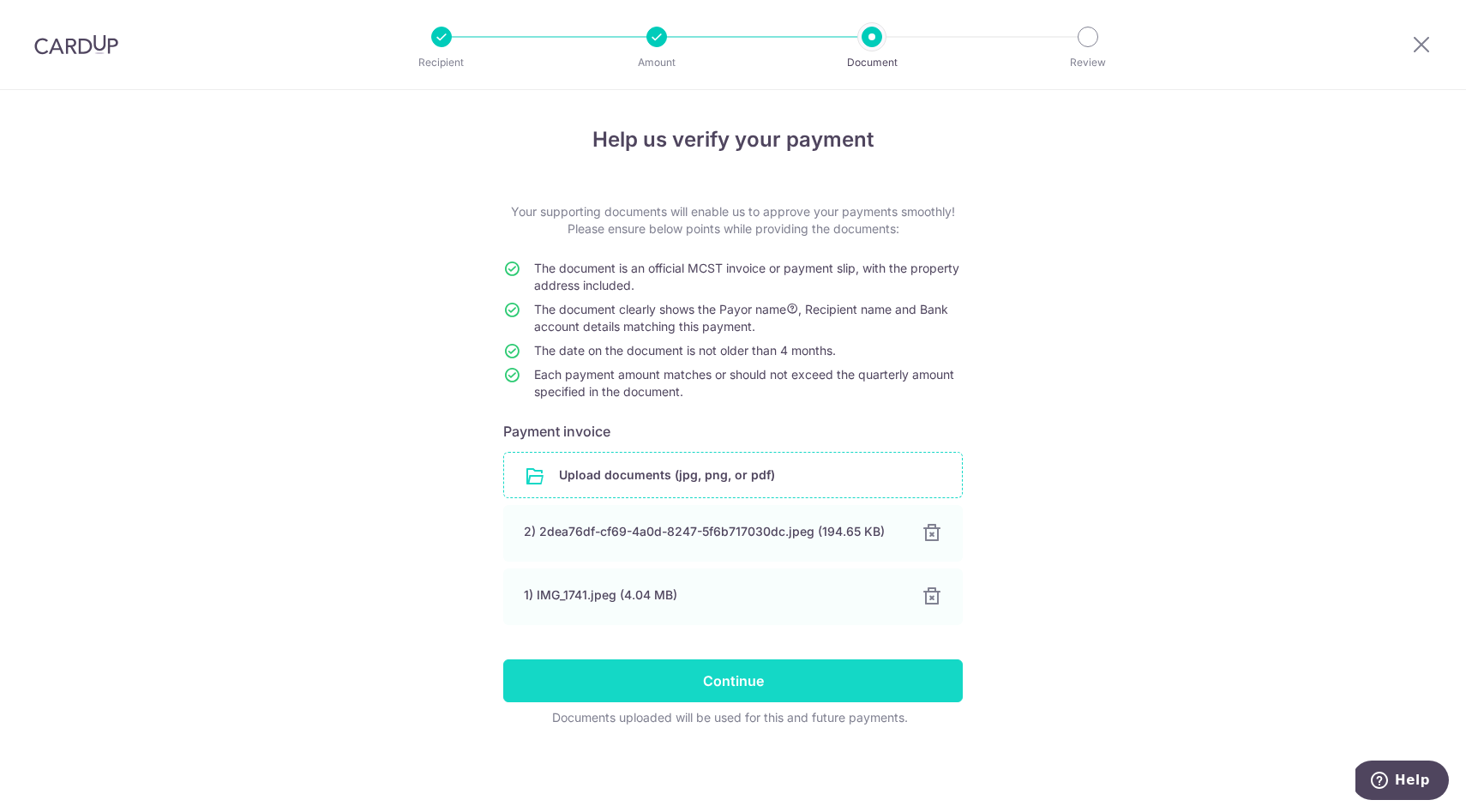
click at [714, 680] on input "Continue" at bounding box center [733, 681] width 460 height 43
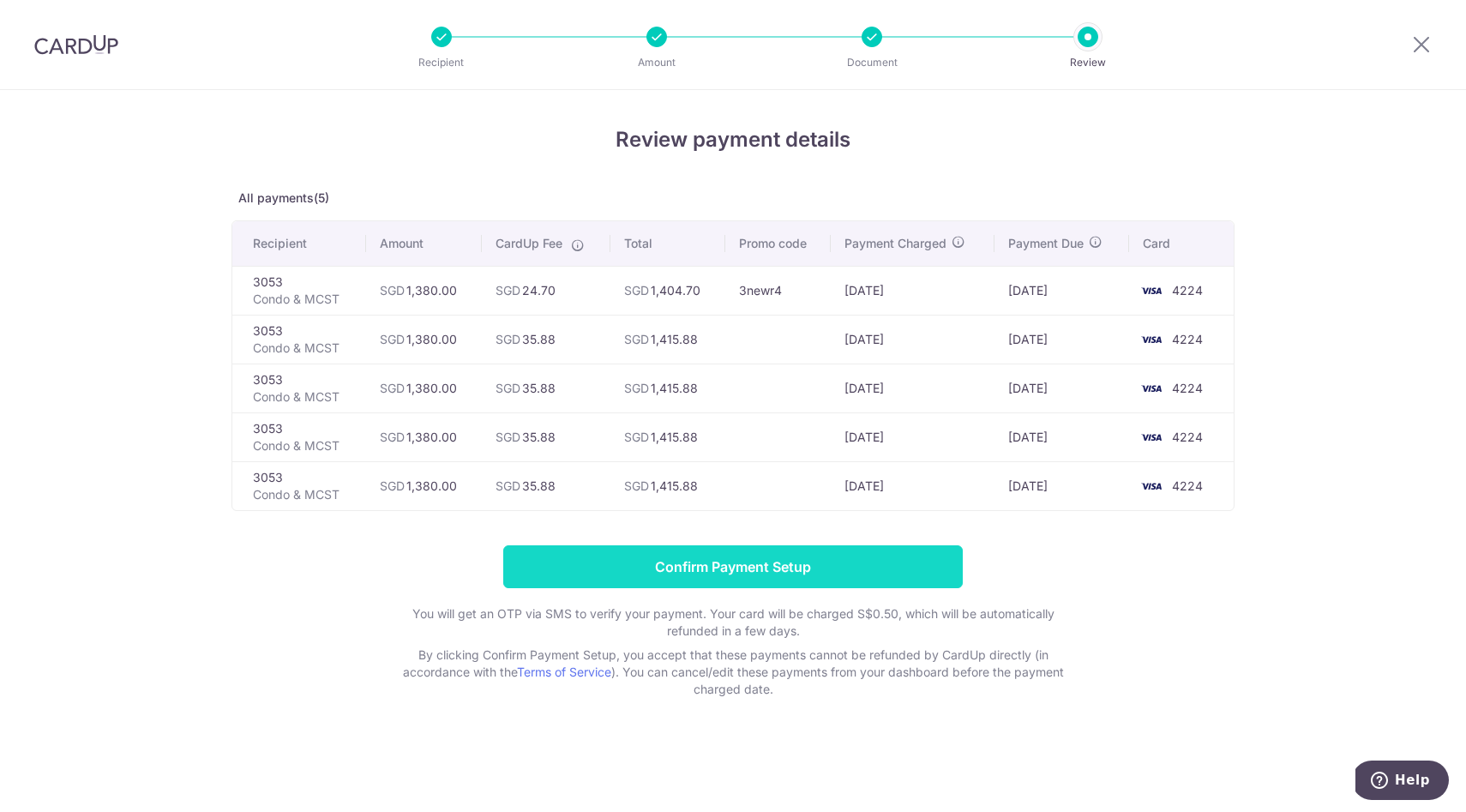
click at [794, 552] on input "Confirm Payment Setup" at bounding box center [733, 567] width 460 height 43
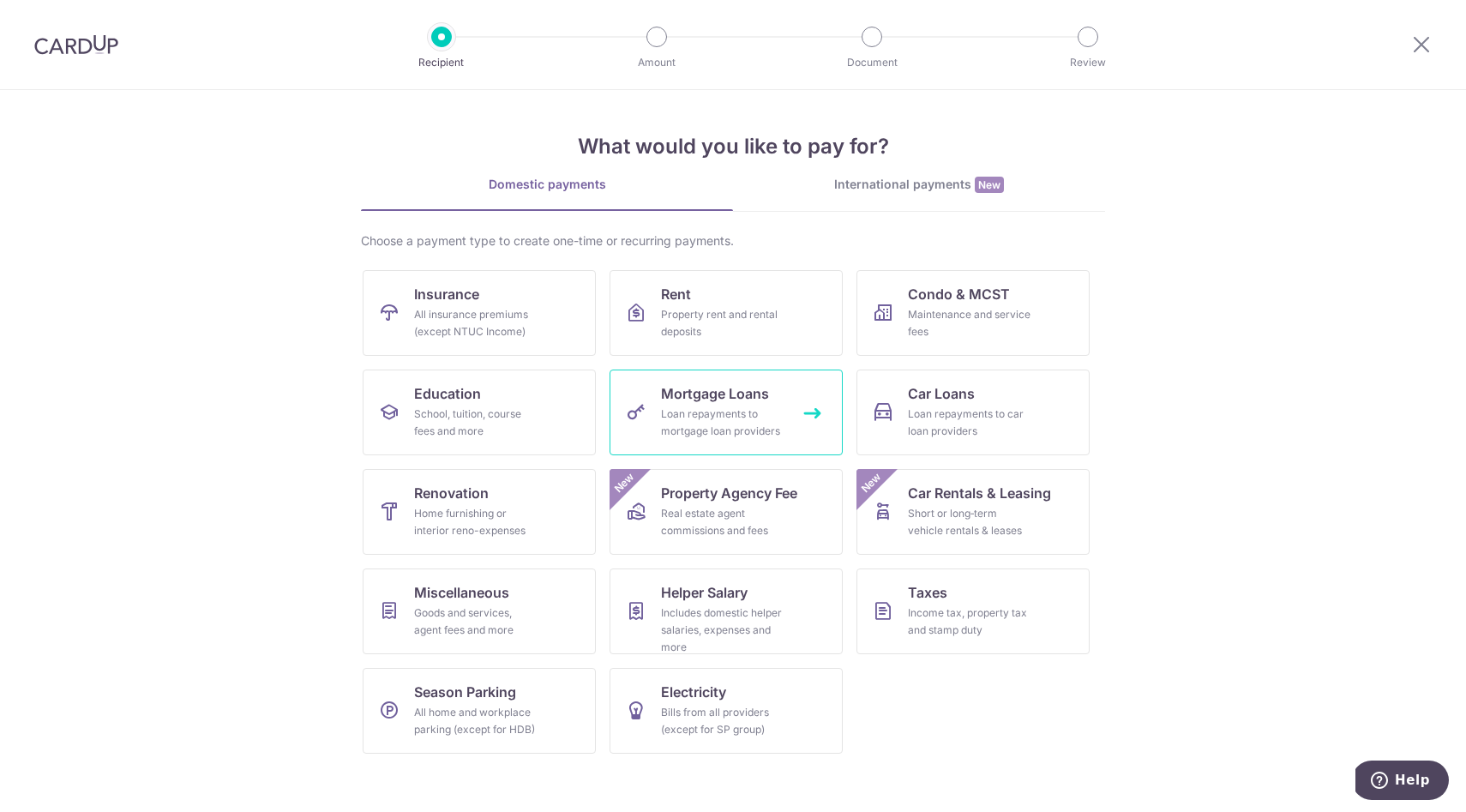
click at [685, 408] on div "Loan repayments to mortgage loan providers" at bounding box center [723, 422] width 123 height 34
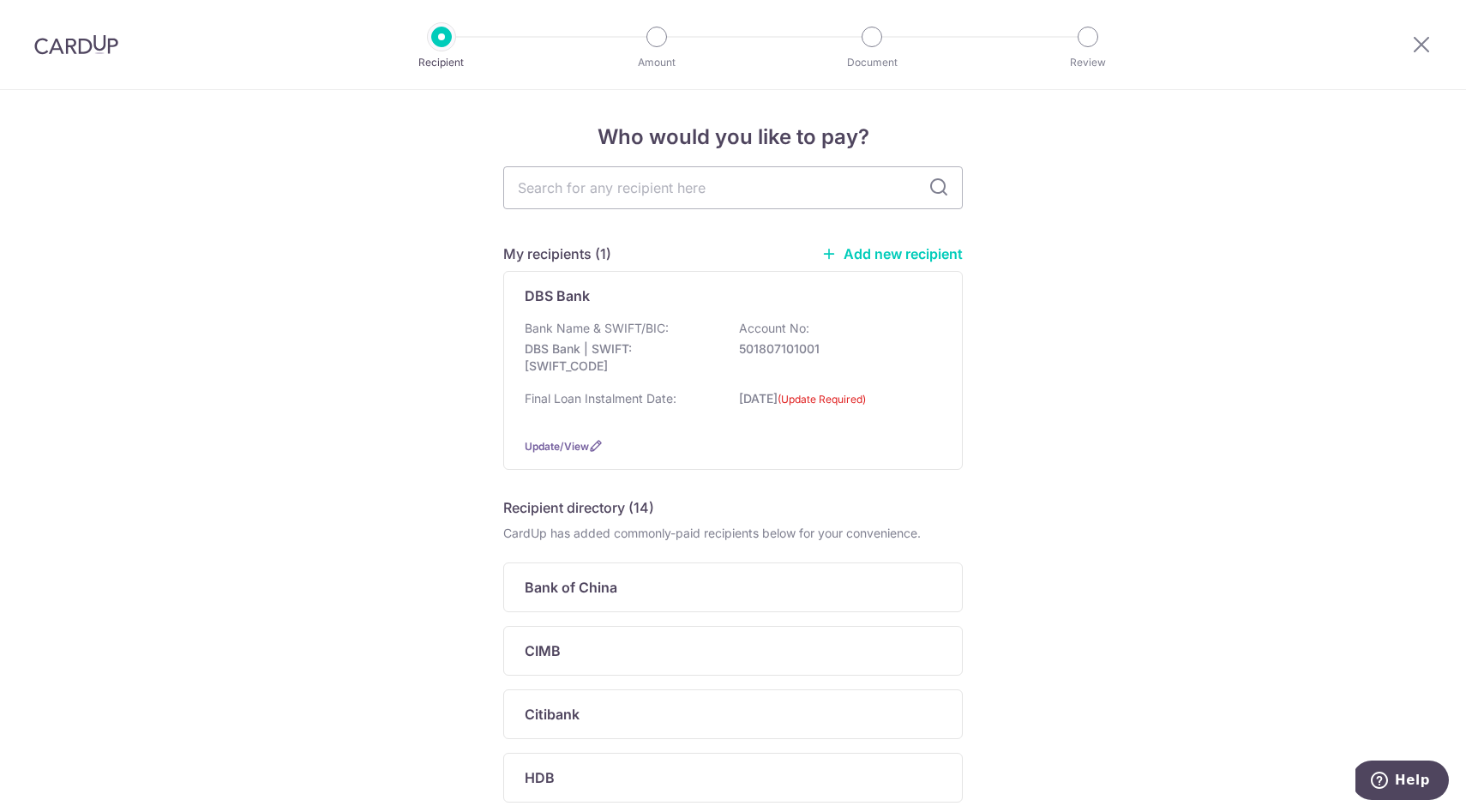
scroll to position [4, 0]
click at [561, 445] on span "Update/View" at bounding box center [557, 446] width 64 height 13
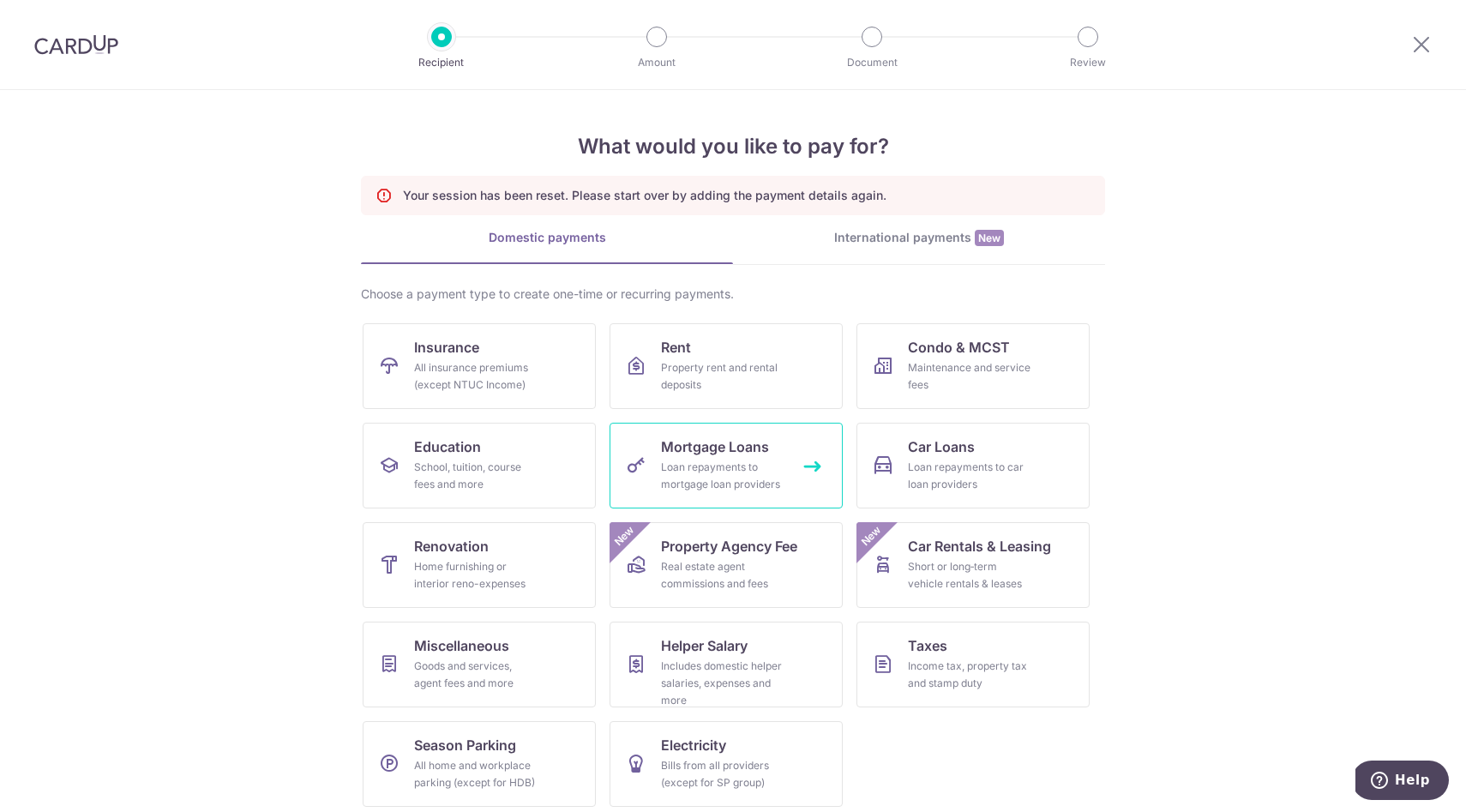
click at [765, 471] on div "Loan repayments to mortgage loan providers" at bounding box center [723, 475] width 123 height 34
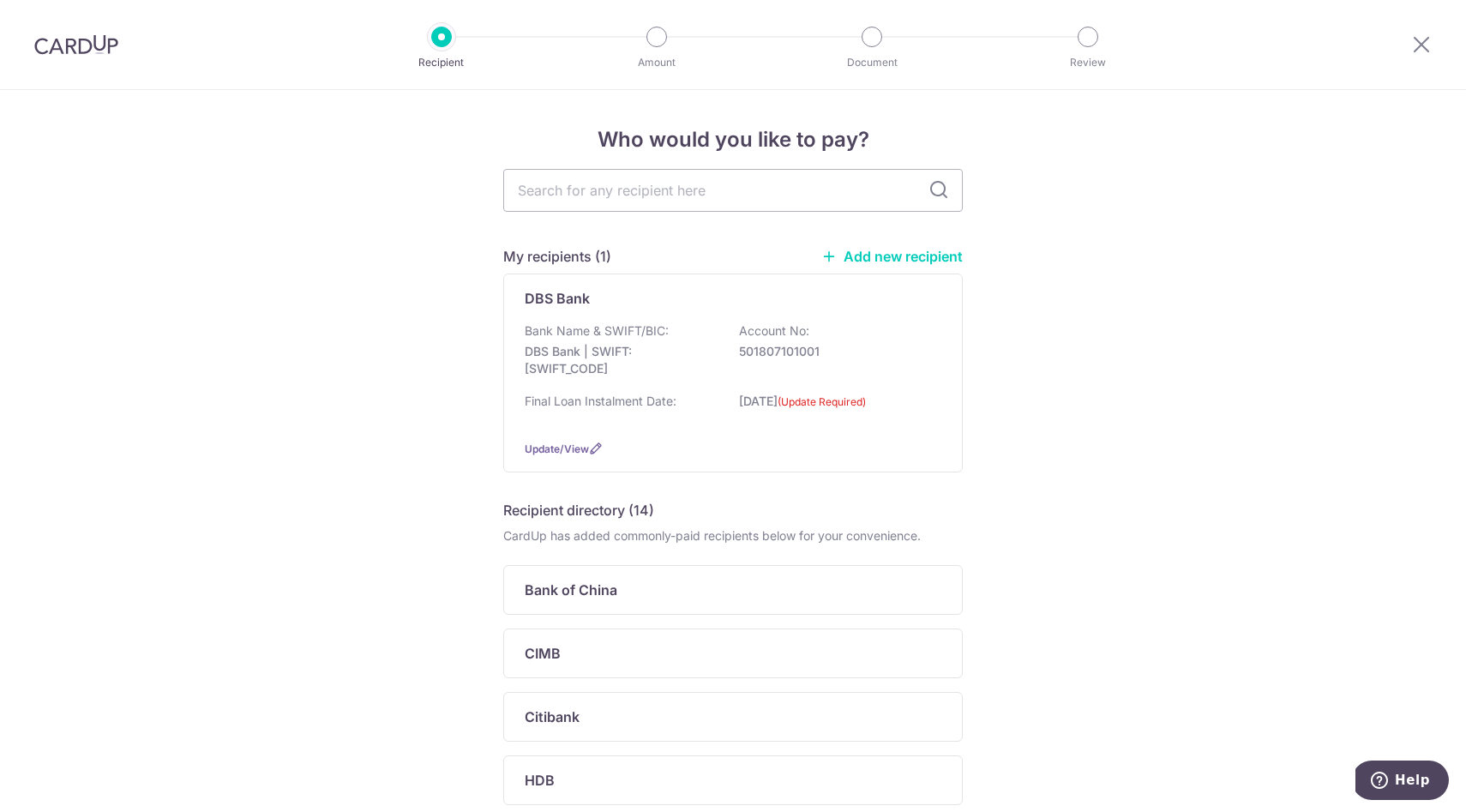
click at [844, 253] on link "Add new recipient" at bounding box center [892, 256] width 142 height 17
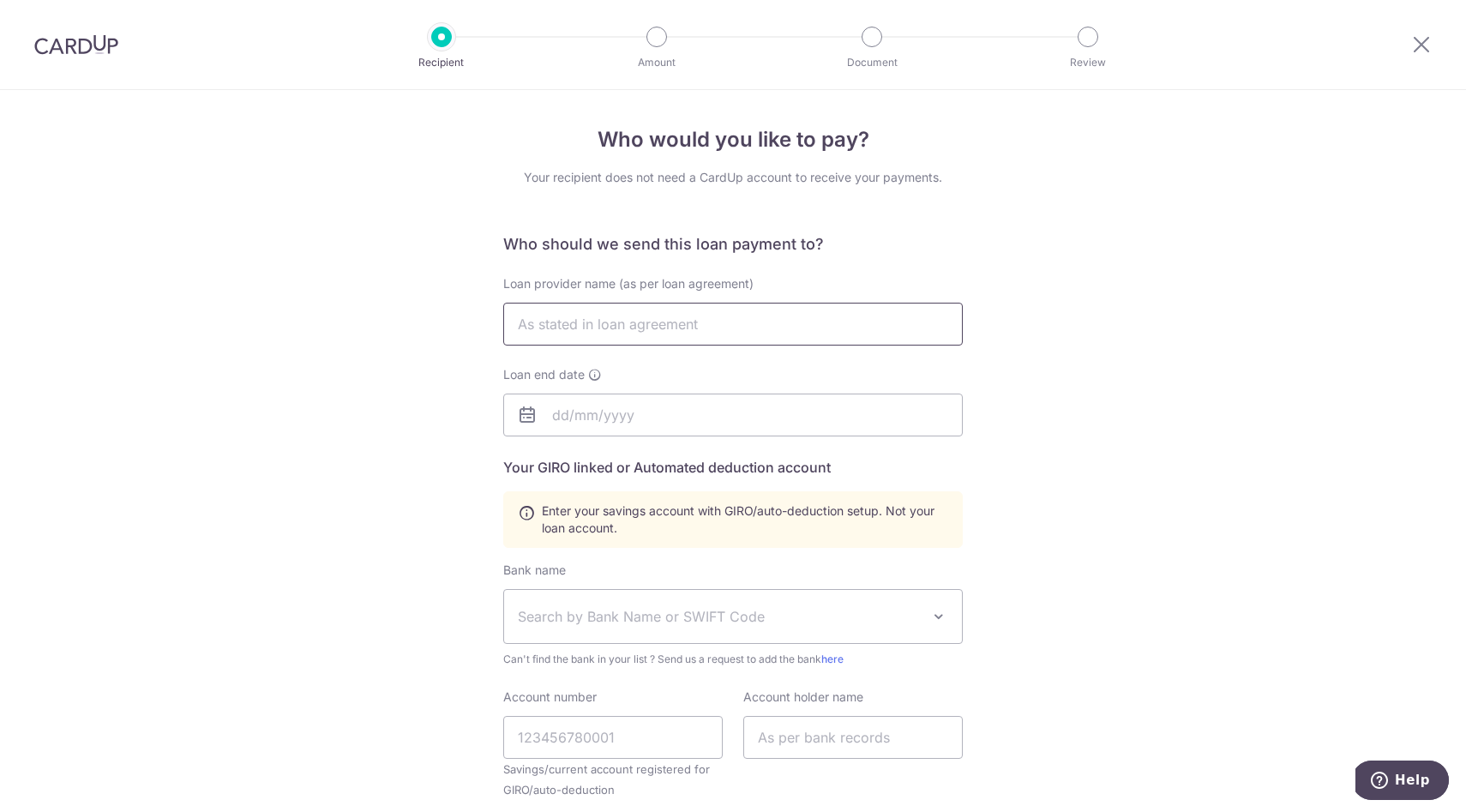
click at [636, 330] on input "text" at bounding box center [733, 323] width 460 height 43
type input "DBS"
click at [632, 419] on input "text" at bounding box center [733, 415] width 460 height 43
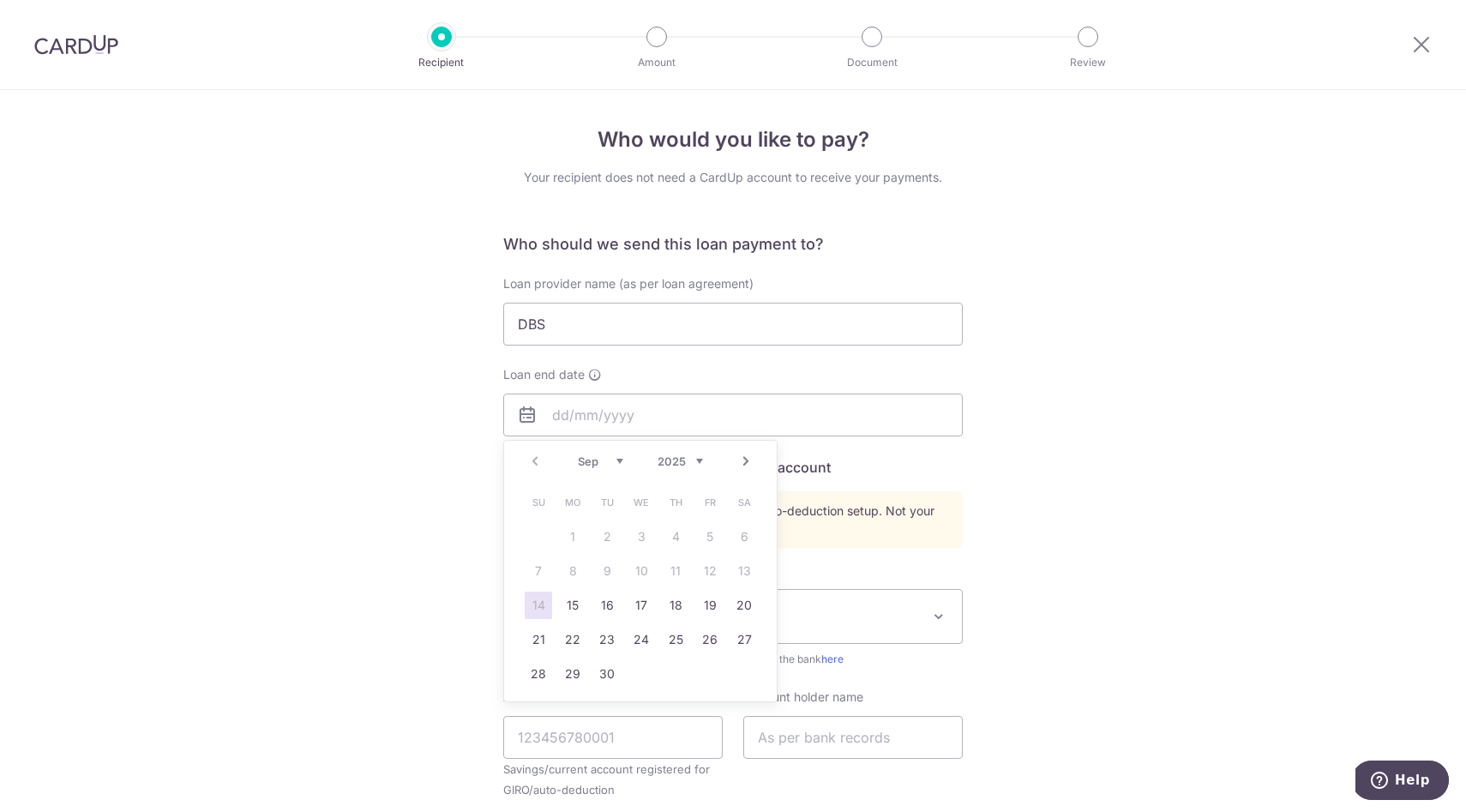
click at [389, 476] on div "Who would you like to pay? Your recipient does not need a CardUp account to rec…" at bounding box center [733, 598] width 1466 height 1014
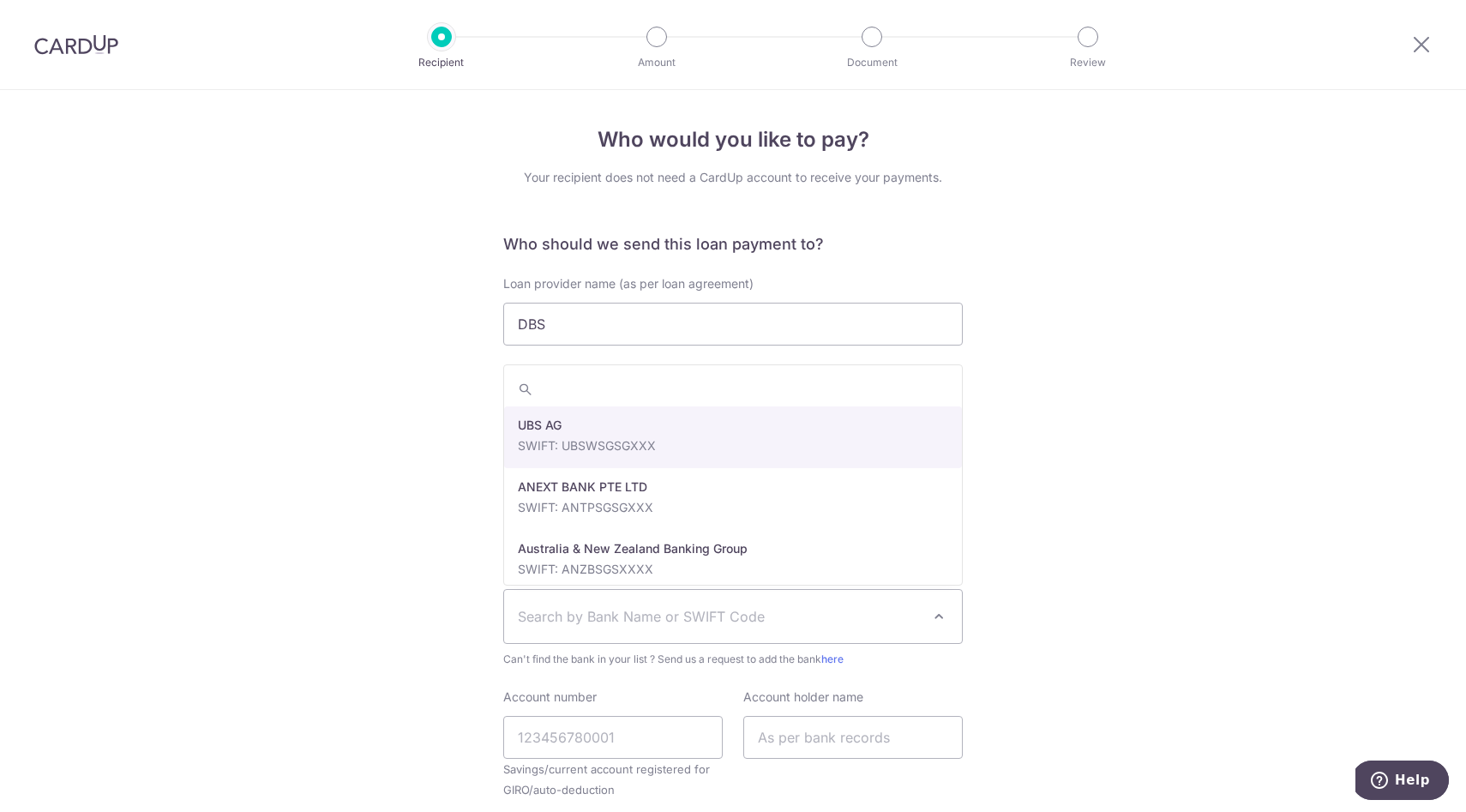
click at [611, 611] on span "Search by Bank Name or SWIFT Code" at bounding box center [719, 616] width 403 height 21
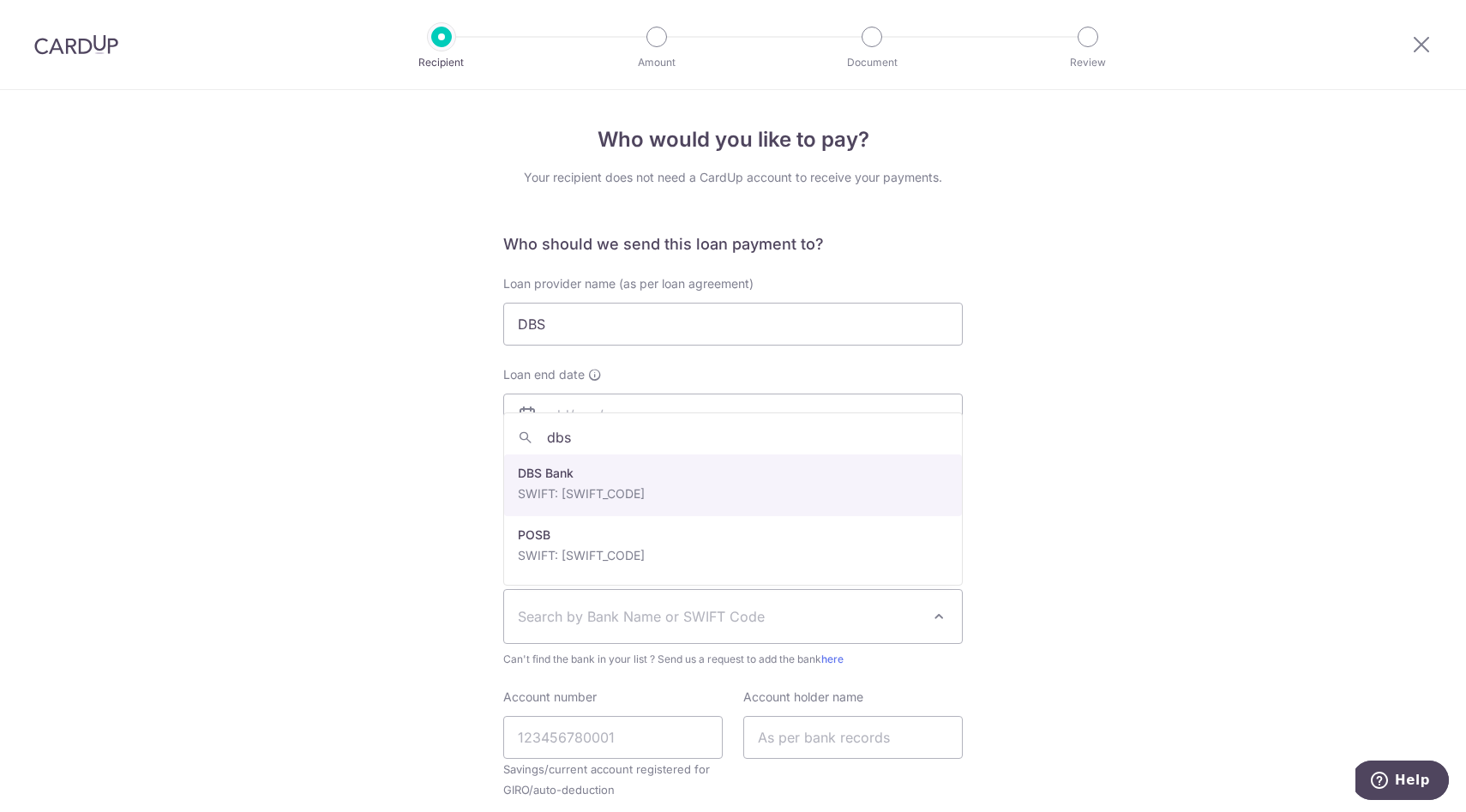
type input "dbs"
select select "6"
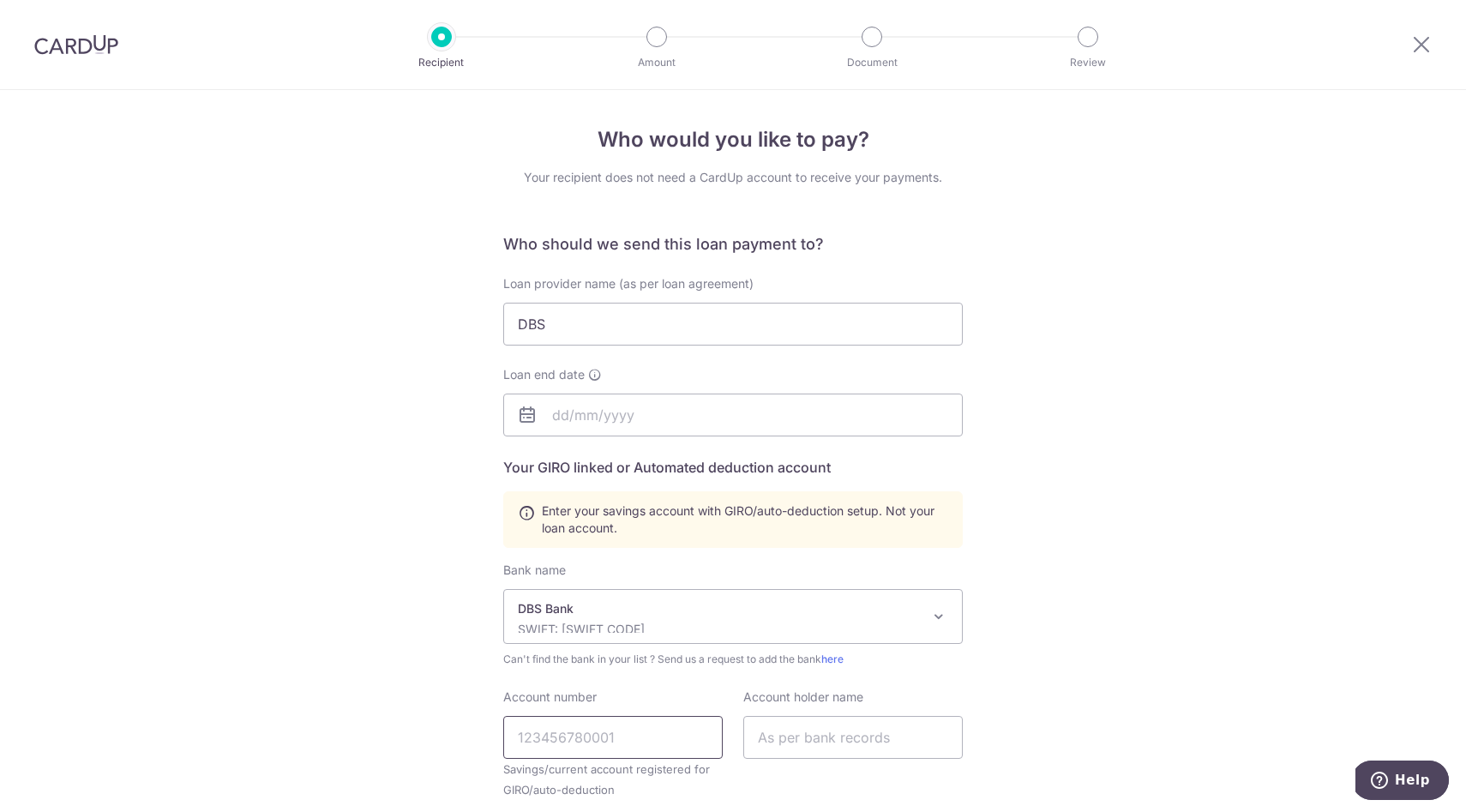
click at [574, 738] on input "Account number" at bounding box center [613, 737] width 219 height 43
type input "1209666036"
click at [256, 692] on div "Who would you like to pay? Your recipient does not need a CardUp account to rec…" at bounding box center [733, 598] width 1466 height 1014
click at [617, 420] on input "text" at bounding box center [733, 415] width 460 height 43
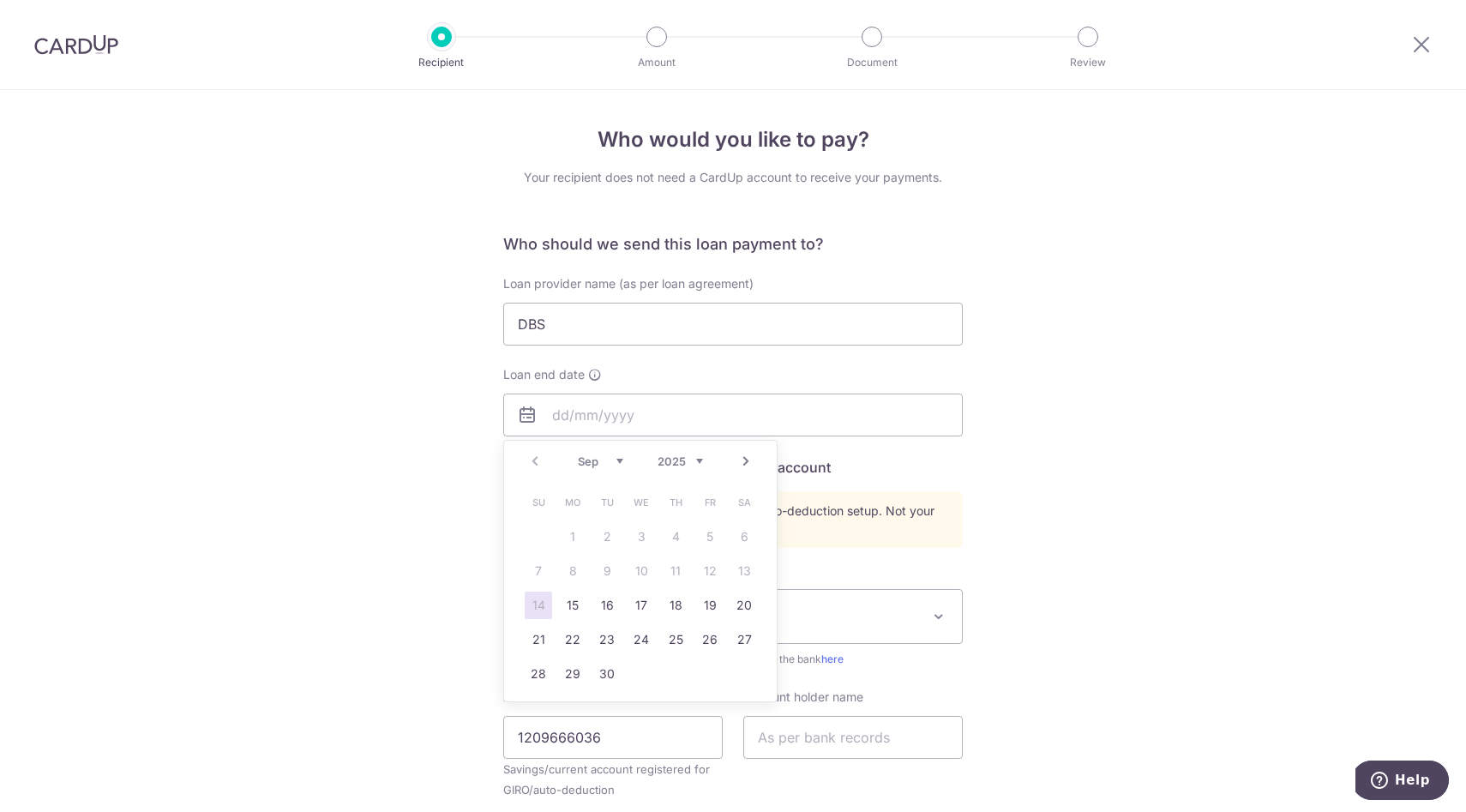
click at [684, 456] on select "2025 2026 2027 2028 2029 2030 2031 2032 2033 2034 2035" at bounding box center [680, 461] width 46 height 14
click at [754, 461] on link "Next" at bounding box center [746, 461] width 21 height 21
click at [750, 461] on link "Next" at bounding box center [746, 461] width 21 height 21
click at [749, 461] on link "Next" at bounding box center [746, 461] width 21 height 21
click at [749, 461] on link "Next" at bounding box center [746, 461] width 21 height 21
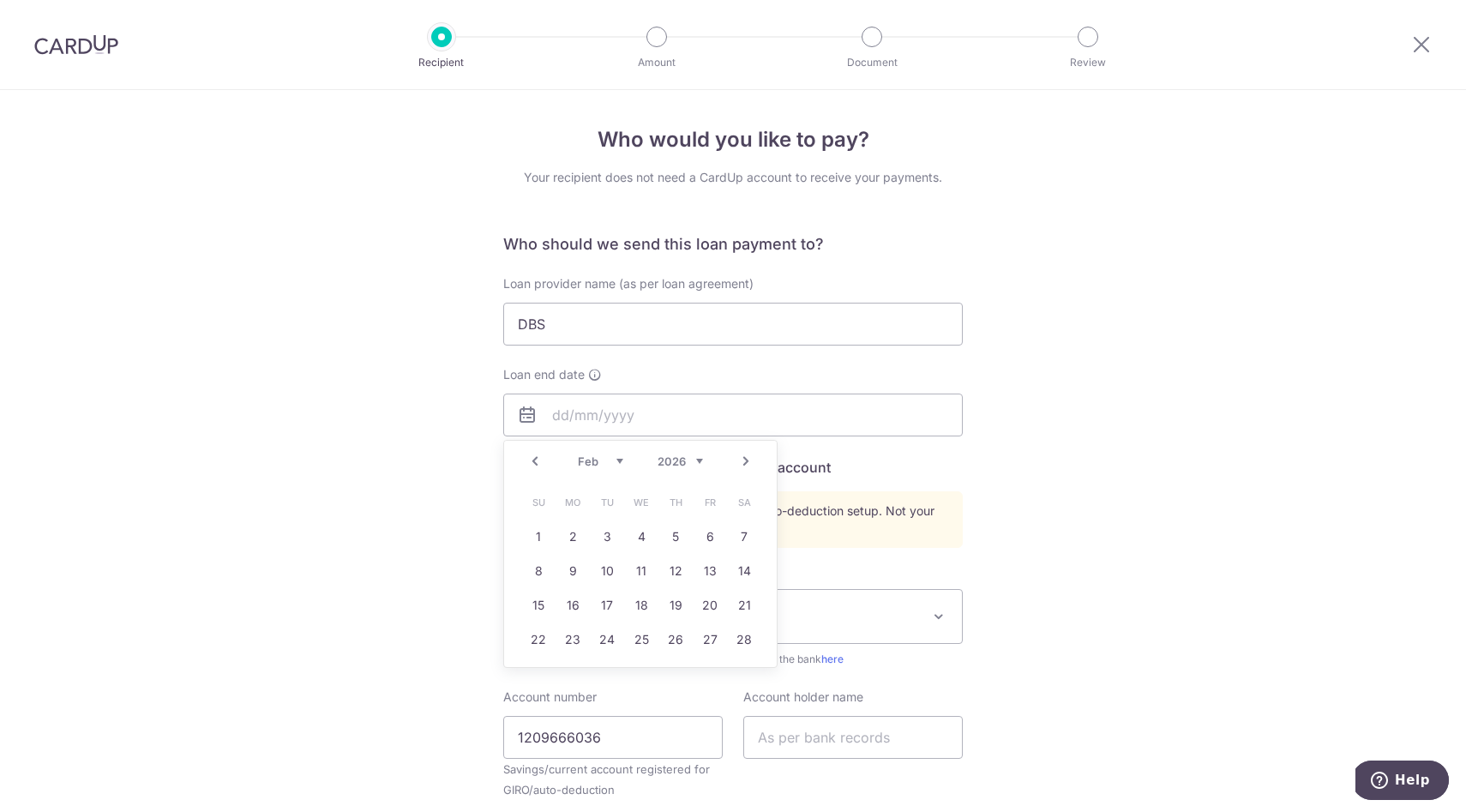
click at [696, 460] on select "2025 2026 2027 2028 2029 2030 2031 2032 2033 2034 2035 2036" at bounding box center [680, 461] width 46 height 14
click at [741, 461] on link "Next" at bounding box center [746, 461] width 21 height 21
click at [742, 461] on link "Next" at bounding box center [746, 461] width 21 height 21
click at [743, 460] on link "Next" at bounding box center [746, 461] width 21 height 21
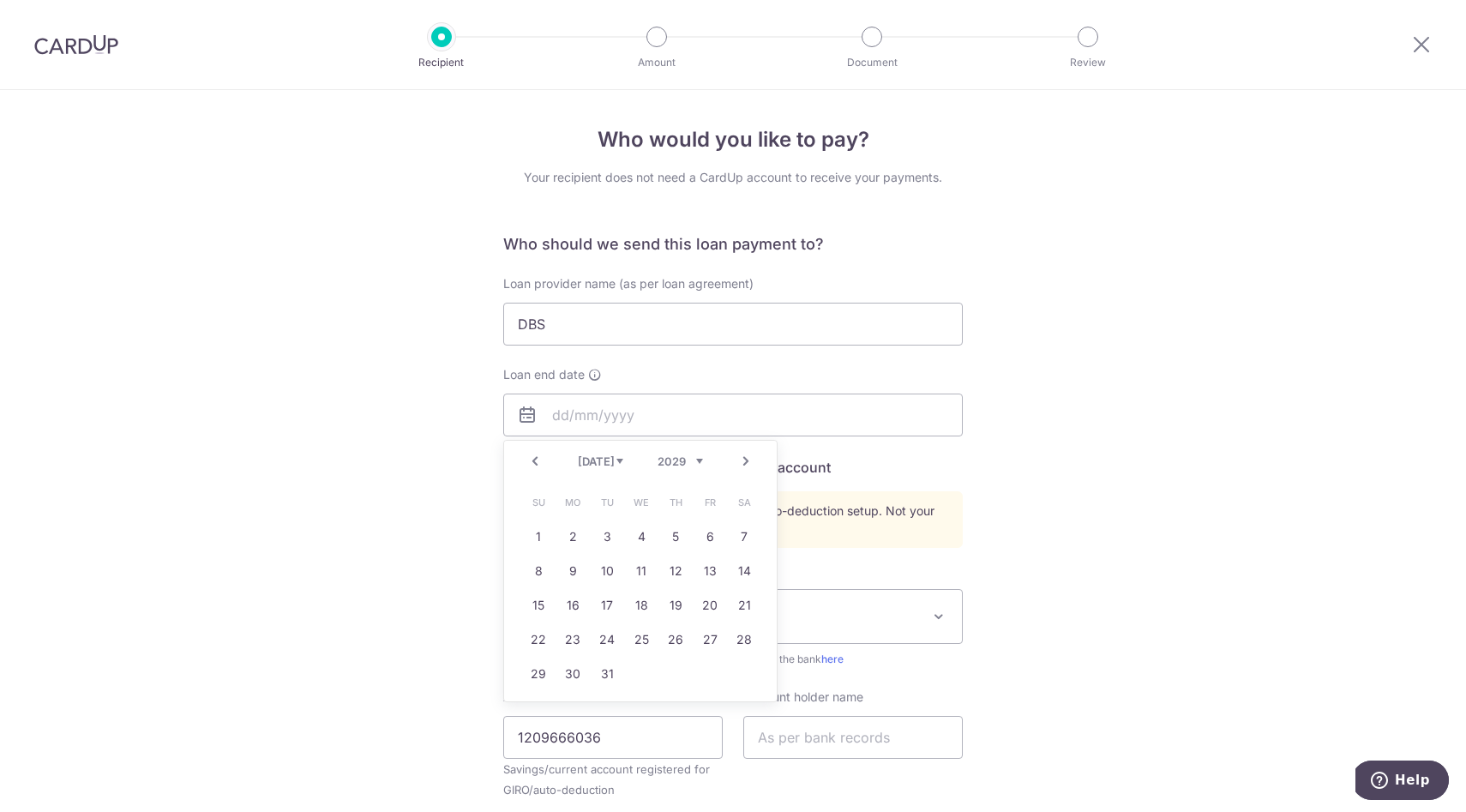
click at [741, 456] on link "Next" at bounding box center [746, 461] width 21 height 21
click at [741, 457] on link "Next" at bounding box center [746, 461] width 21 height 21
click at [740, 456] on link "Next" at bounding box center [746, 461] width 21 height 21
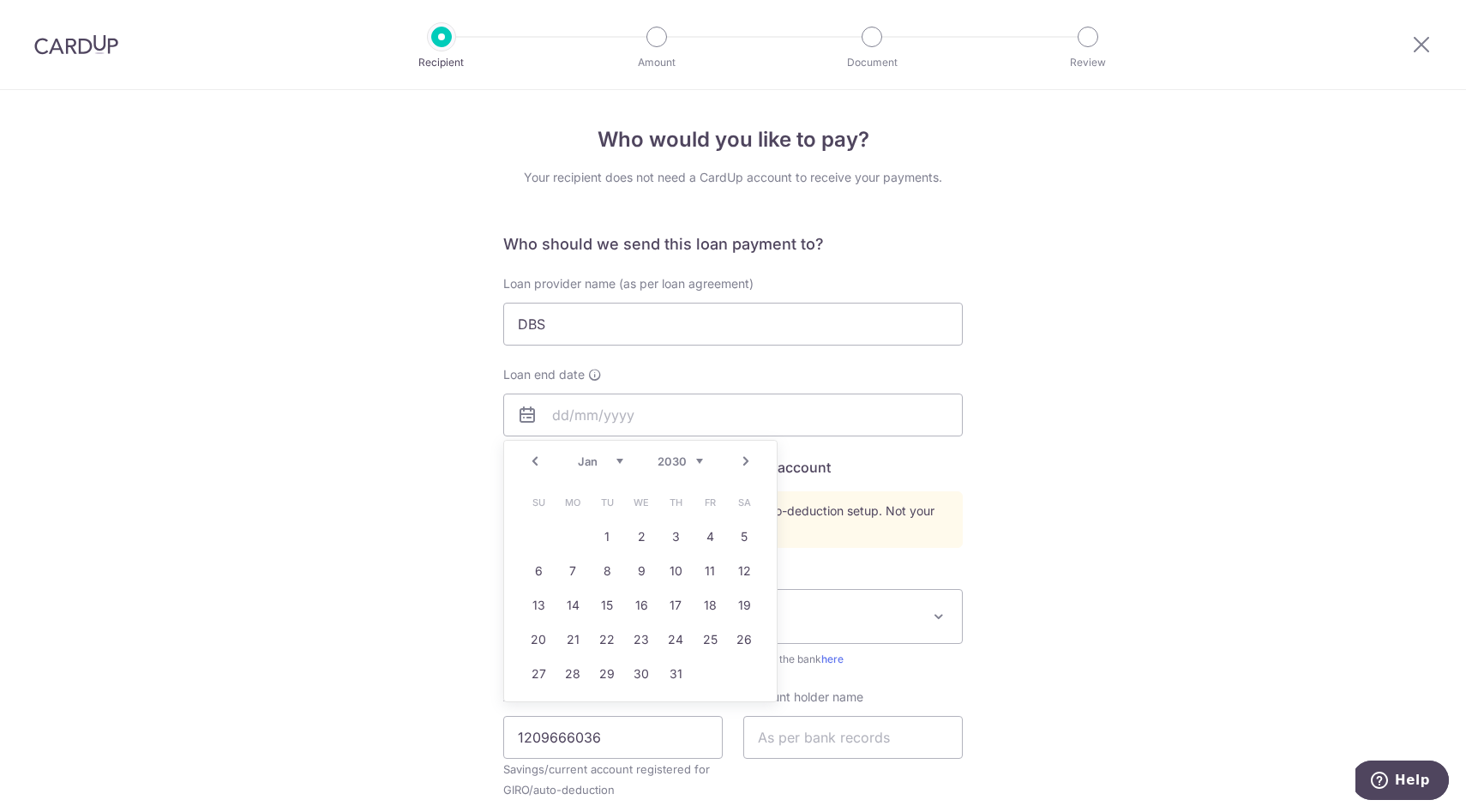
click at [741, 457] on link "Next" at bounding box center [746, 461] width 21 height 21
click at [742, 457] on link "Next" at bounding box center [746, 461] width 21 height 21
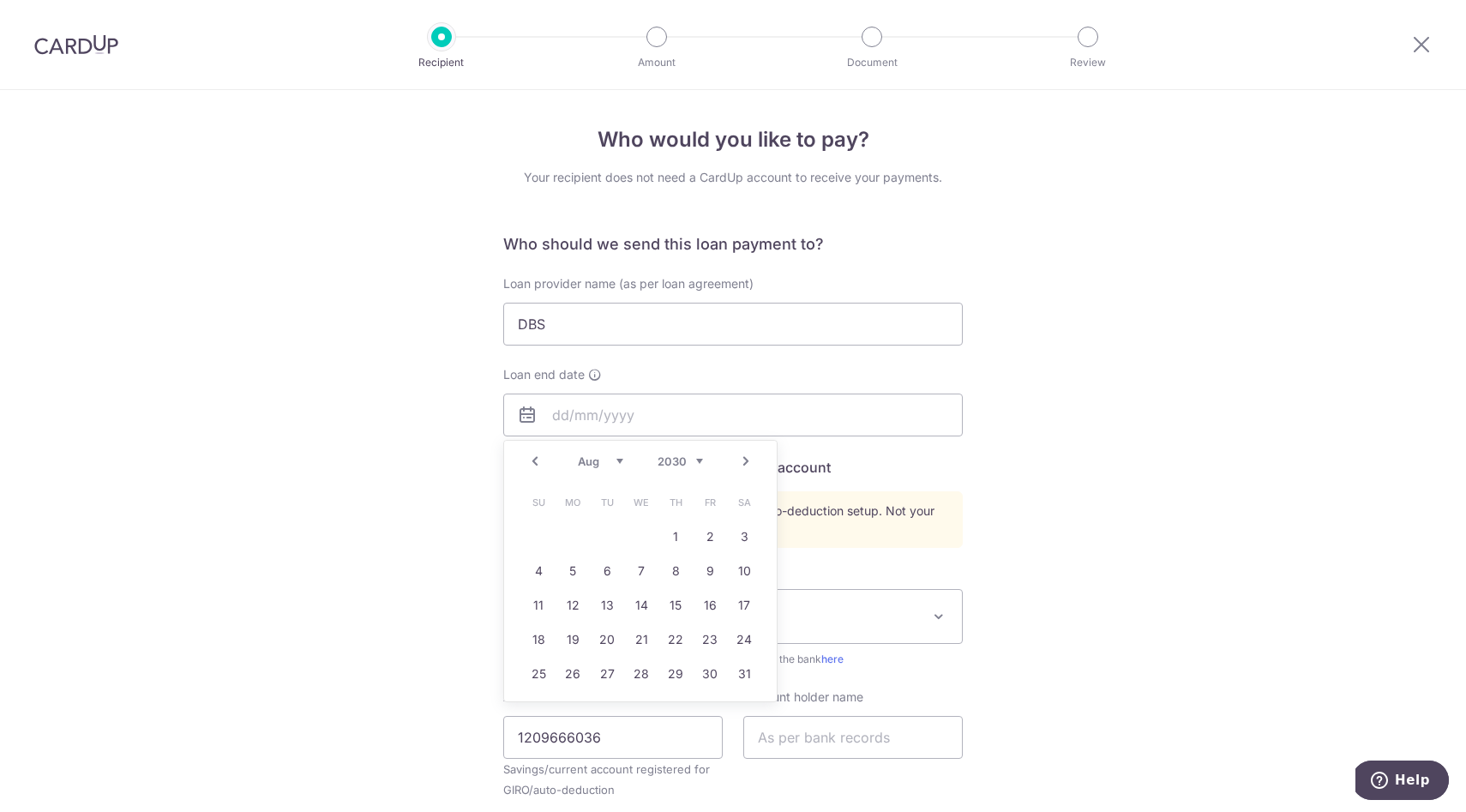
click at [742, 457] on link "Next" at bounding box center [746, 461] width 21 height 21
click at [742, 456] on link "Next" at bounding box center [746, 461] width 21 height 21
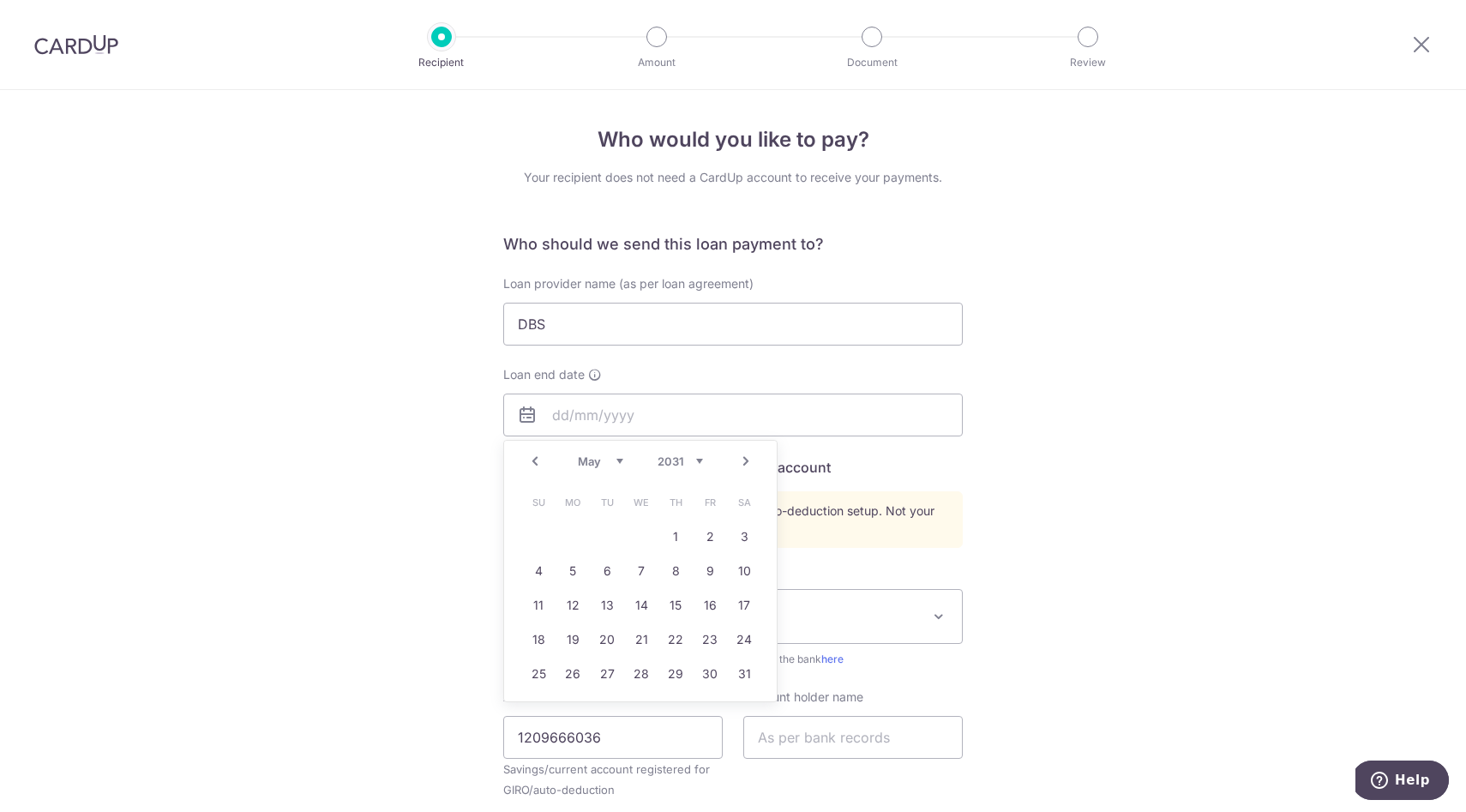
click at [742, 456] on link "Next" at bounding box center [746, 461] width 21 height 21
click at [743, 457] on link "Next" at bounding box center [746, 461] width 21 height 21
click at [742, 456] on link "Next" at bounding box center [746, 461] width 21 height 21
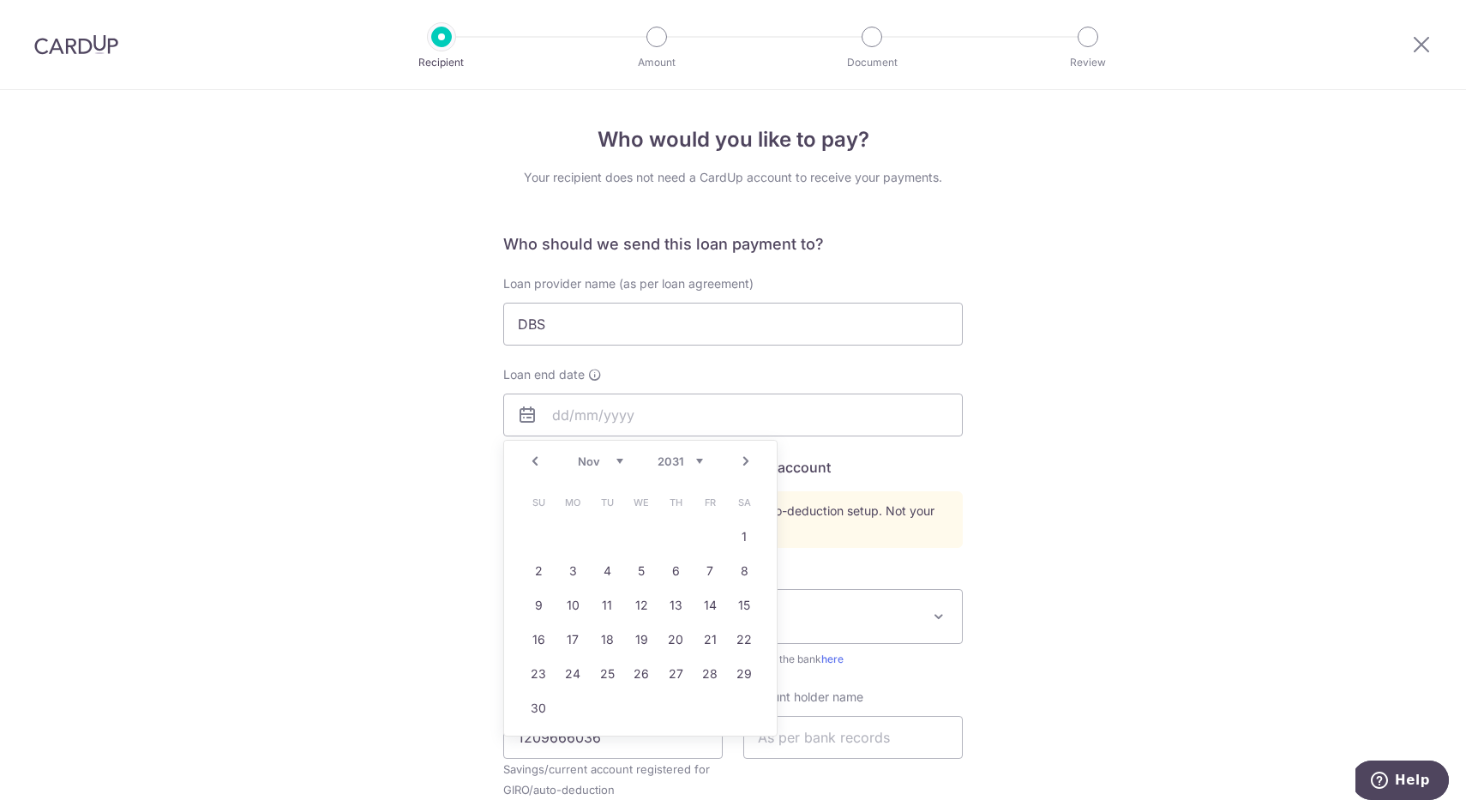
click at [743, 456] on link "Next" at bounding box center [746, 461] width 21 height 21
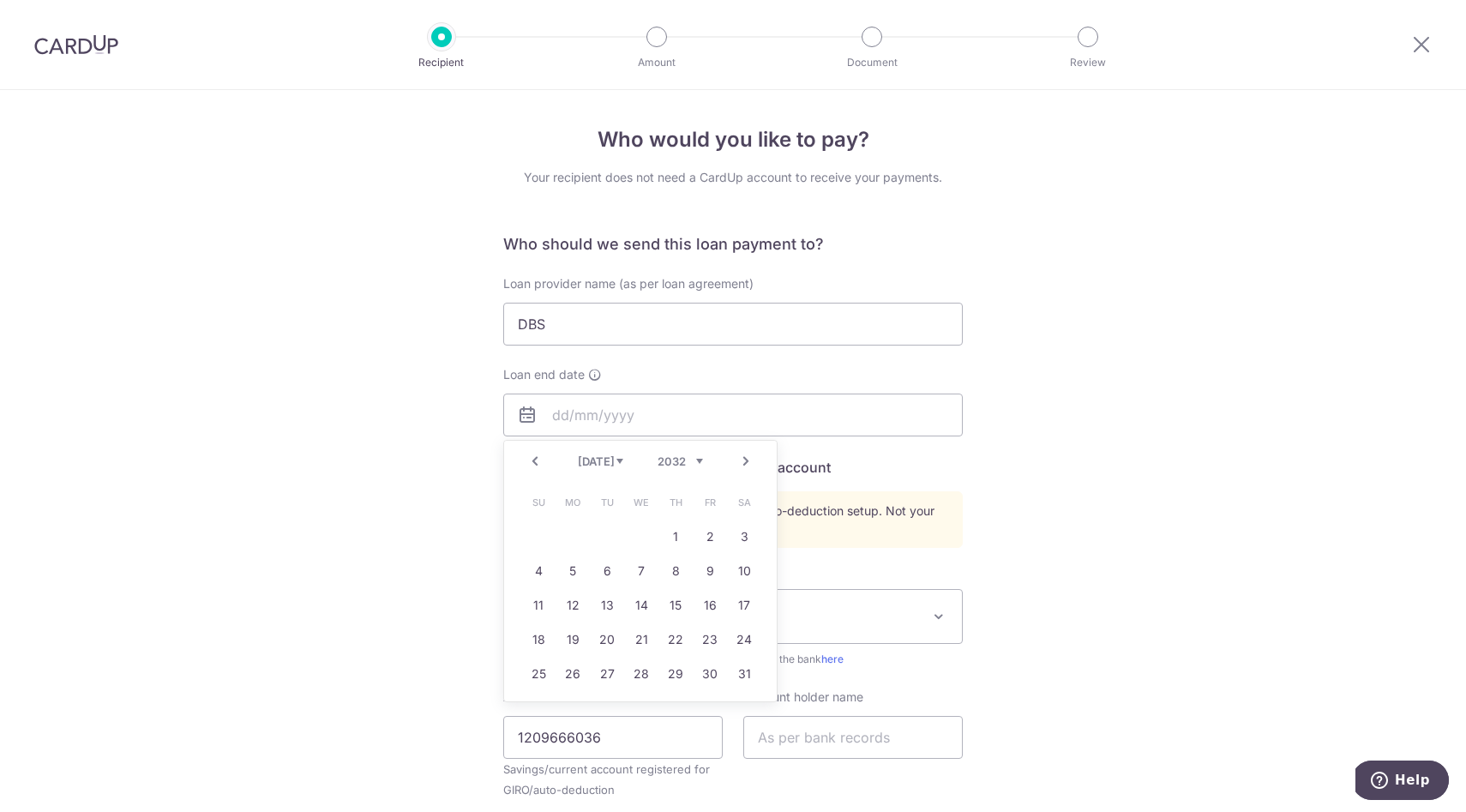
click at [743, 456] on link "Next" at bounding box center [746, 461] width 21 height 21
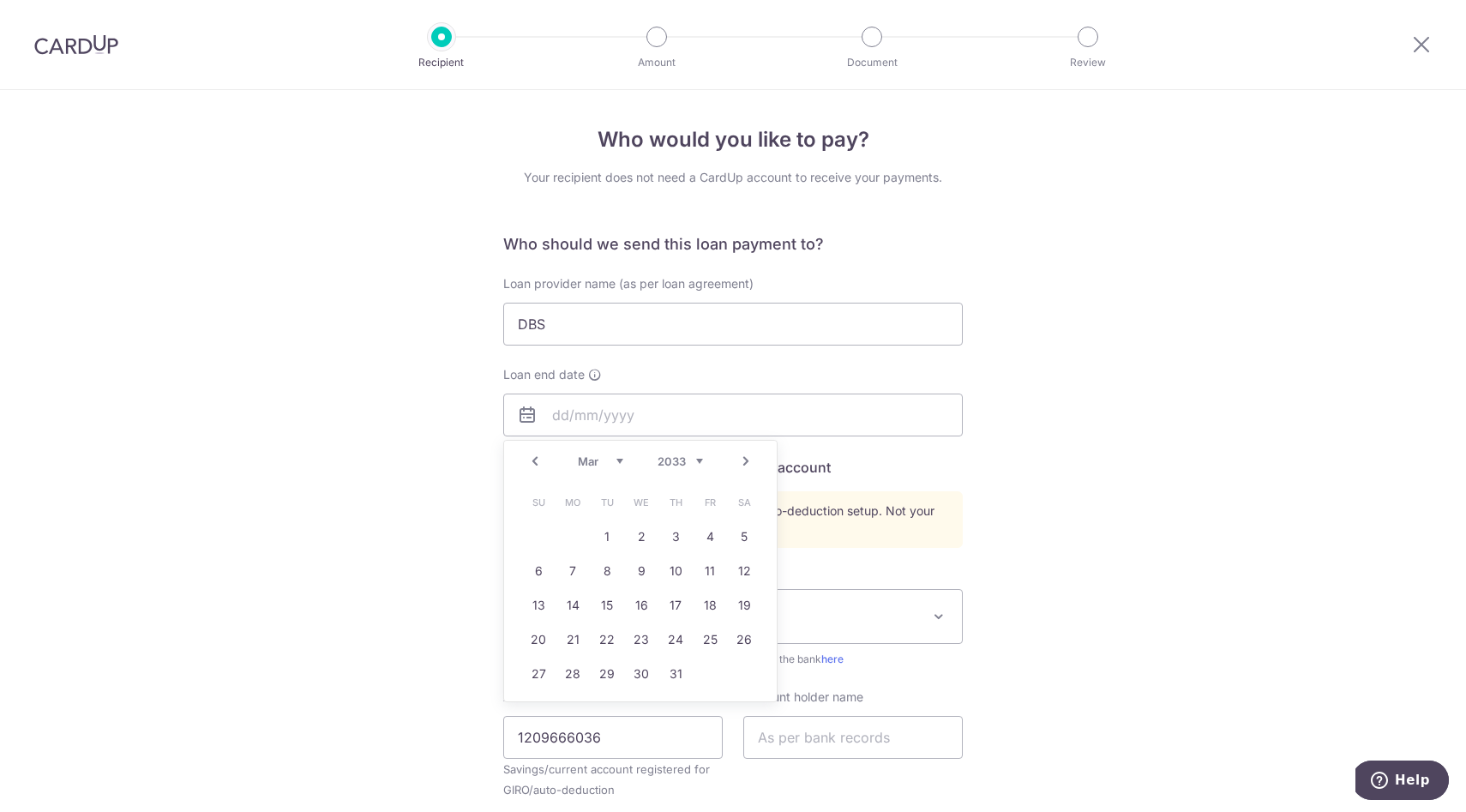
click at [743, 456] on link "Next" at bounding box center [746, 461] width 21 height 21
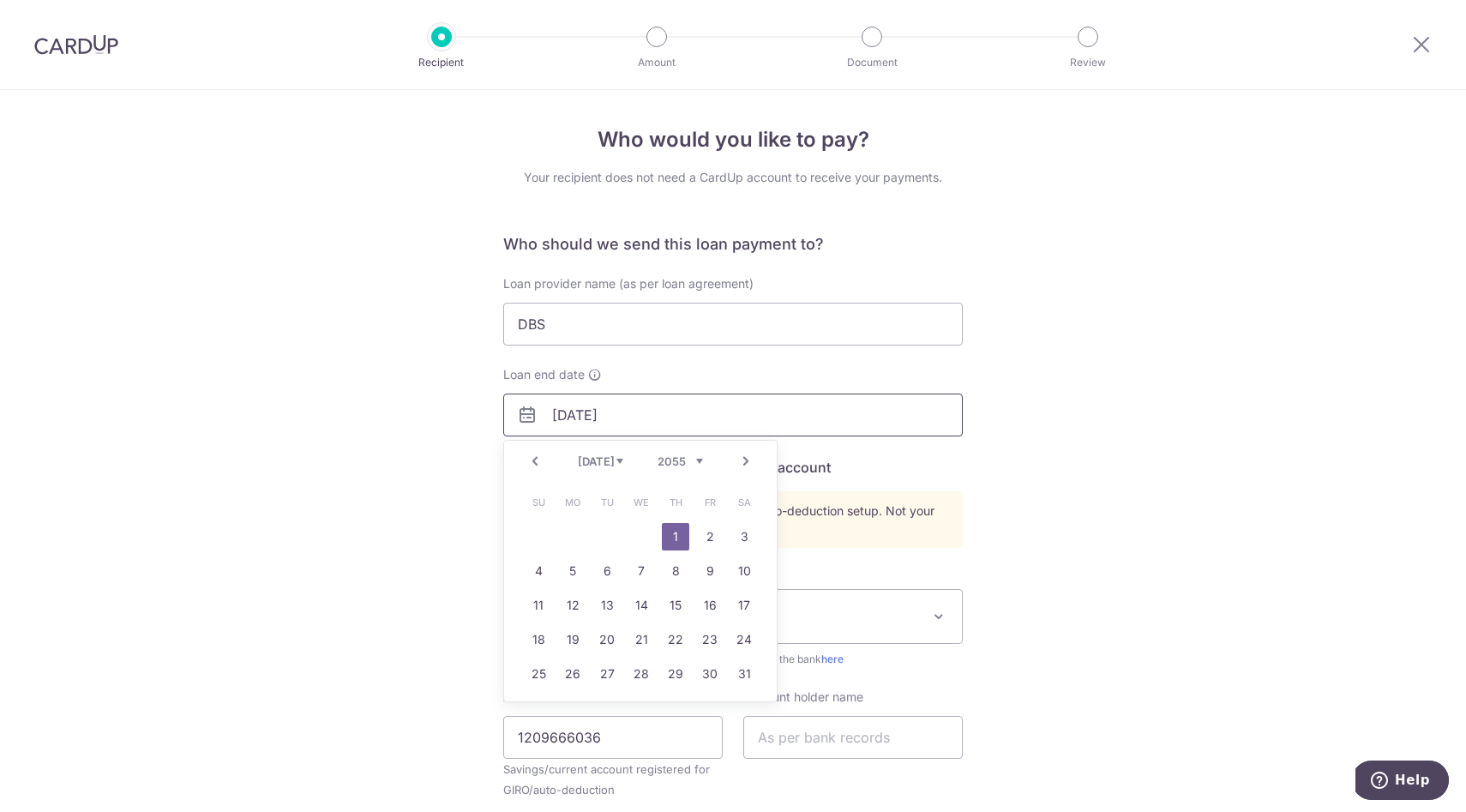
type input "[DATE]"
click at [175, 485] on div "Who would you like to pay? Your recipient does not need a CardUp account to rec…" at bounding box center [733, 598] width 1466 height 1014
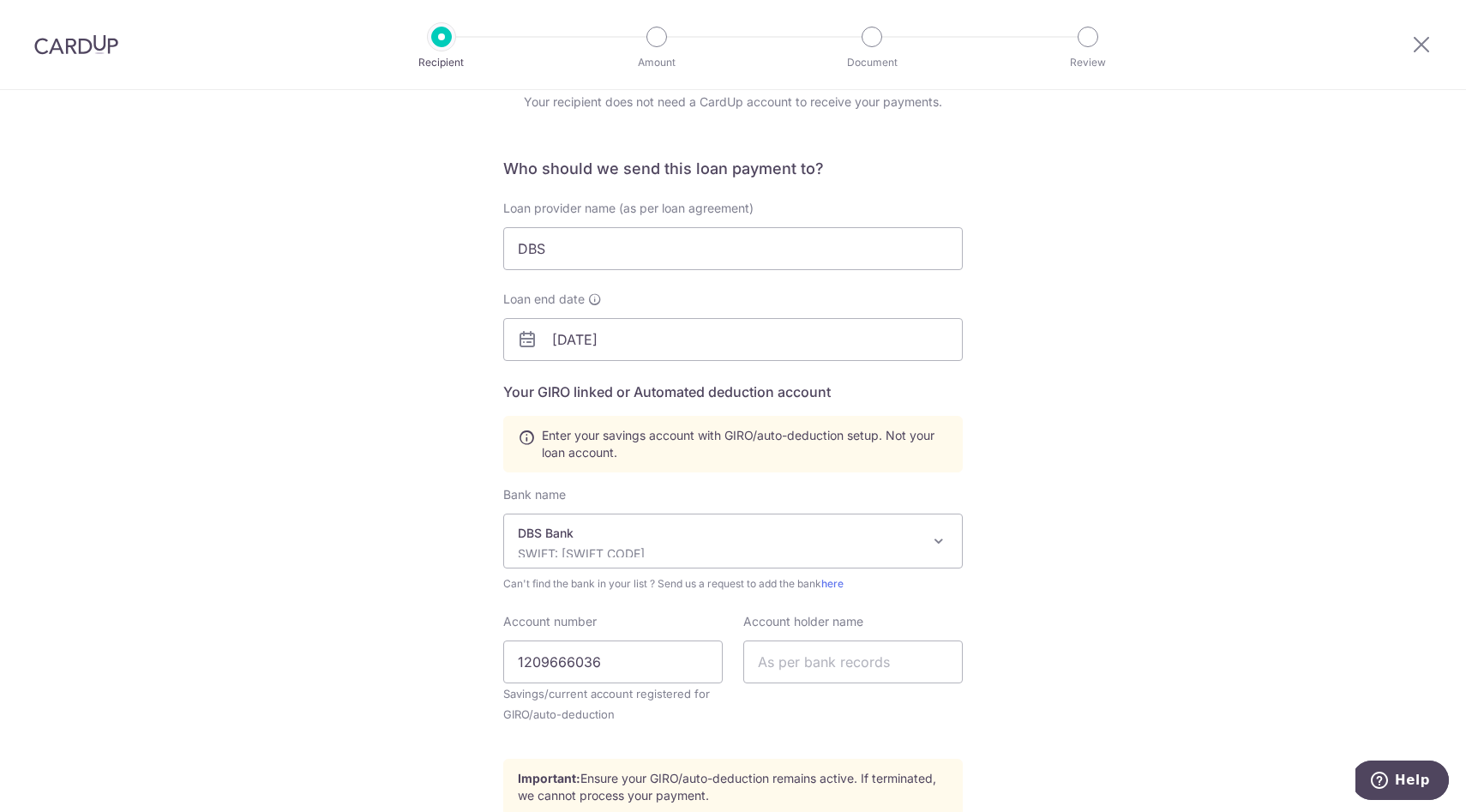
scroll to position [98, 0]
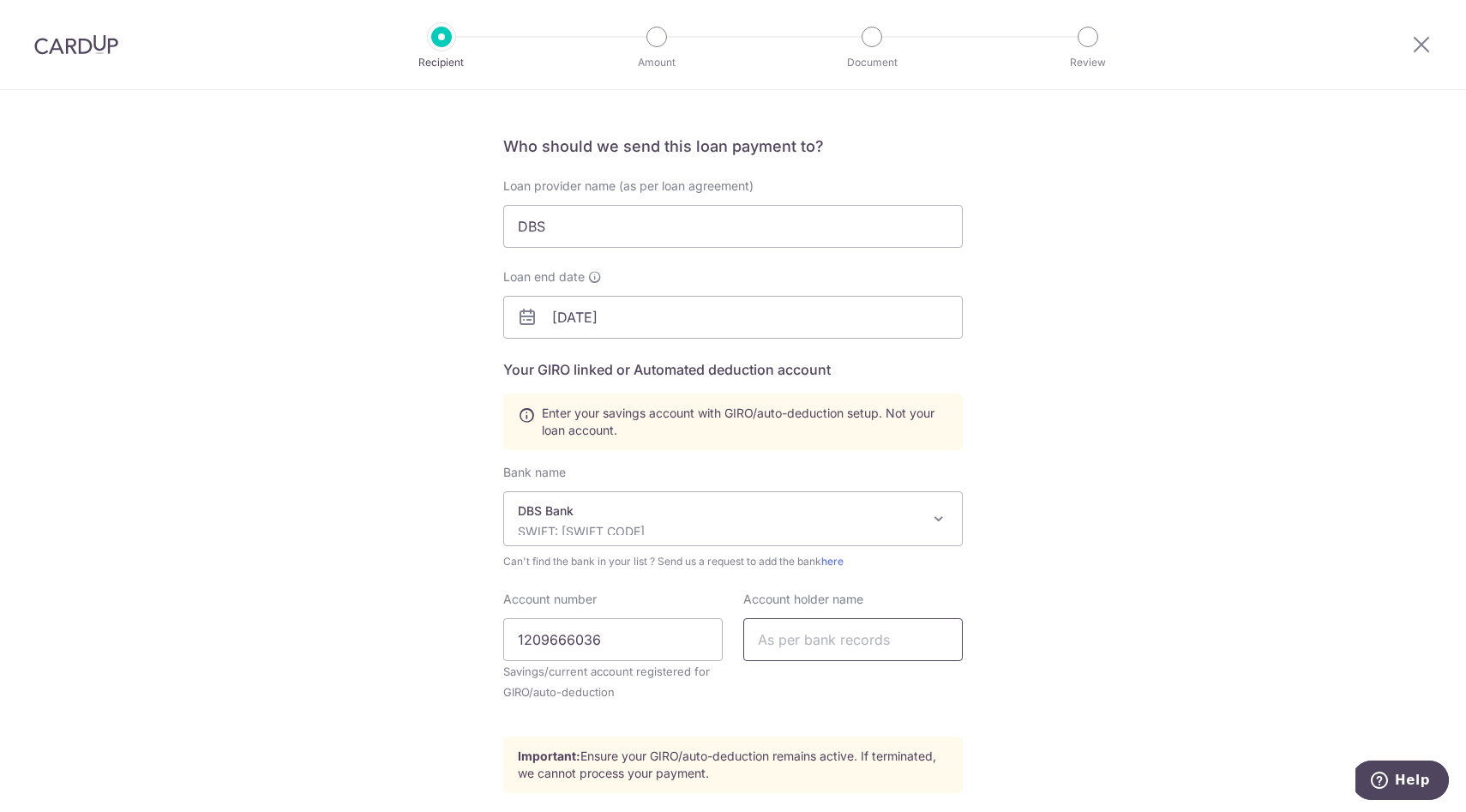
click at [804, 639] on input "text" at bounding box center [852, 640] width 219 height 43
type input "Ng Jian Yun"
click at [192, 575] on div "Who would you like to pay? Your recipient does not need a CardUp account to rec…" at bounding box center [733, 500] width 1466 height 1014
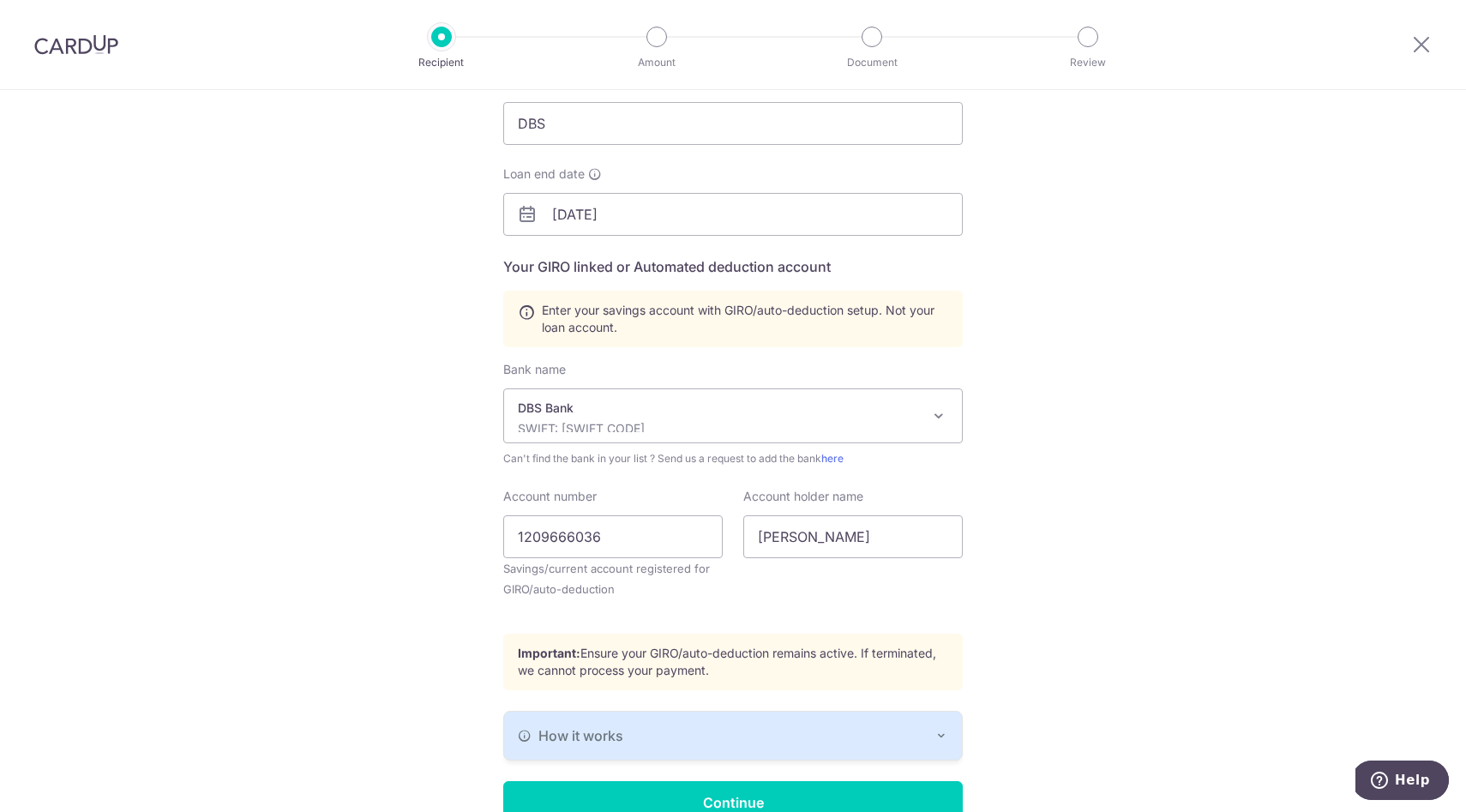
scroll to position [227, 0]
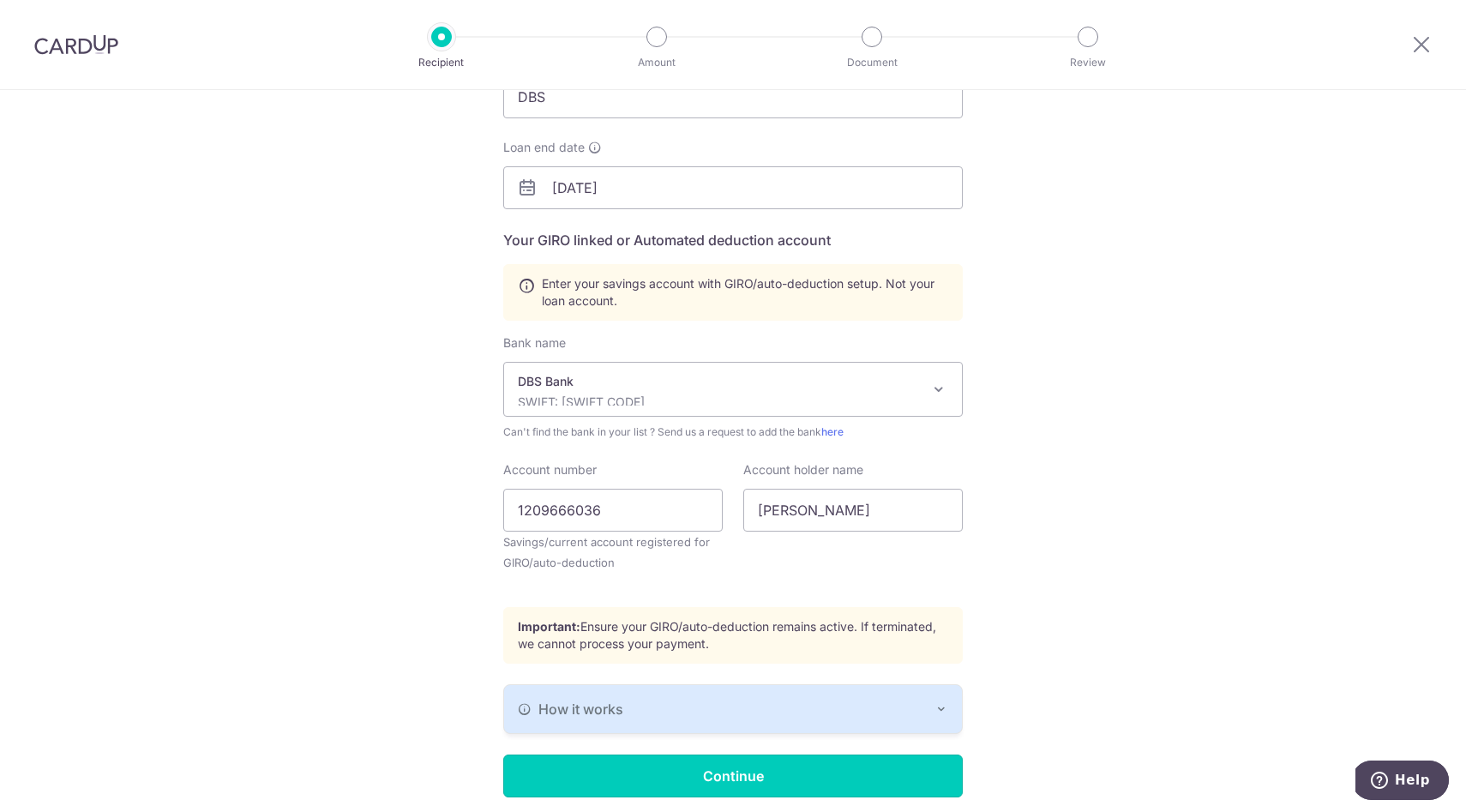
click at [609, 769] on input "Continue" at bounding box center [733, 776] width 460 height 43
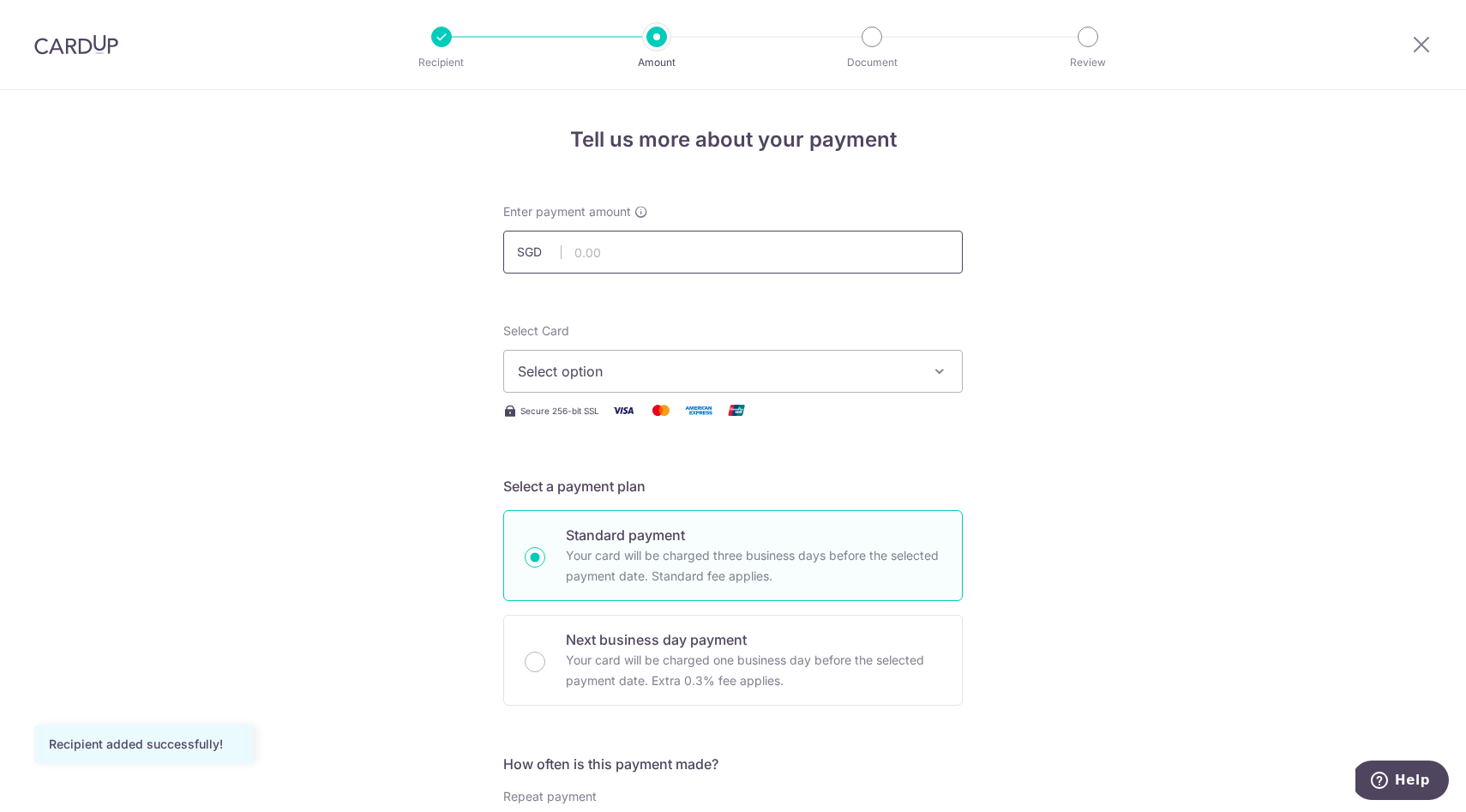
click at [603, 256] on input "text" at bounding box center [733, 252] width 460 height 43
type input "2,722.00"
click at [739, 366] on span "Select option" at bounding box center [717, 371] width 399 height 21
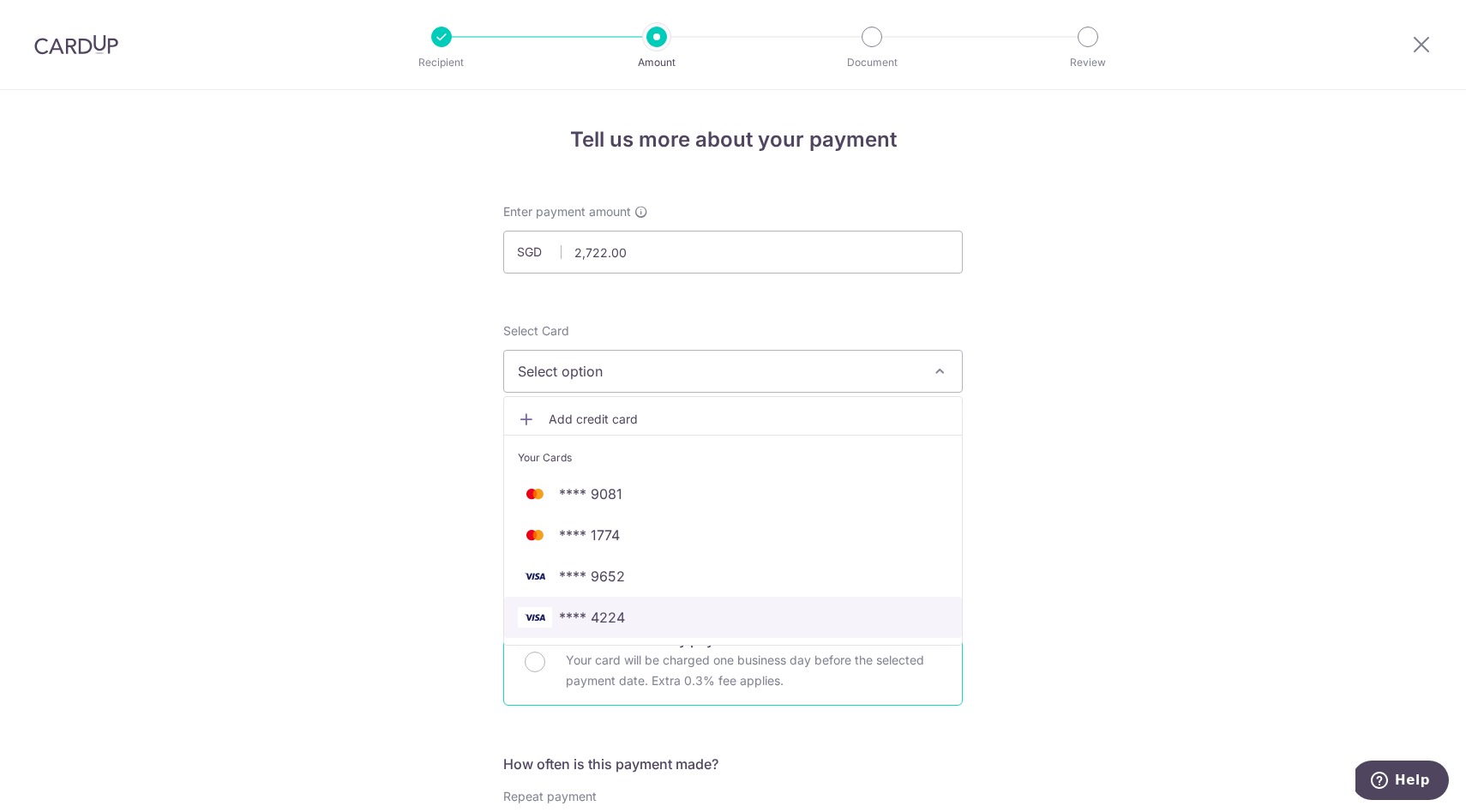
click at [609, 614] on span "**** 4224" at bounding box center [591, 617] width 66 height 21
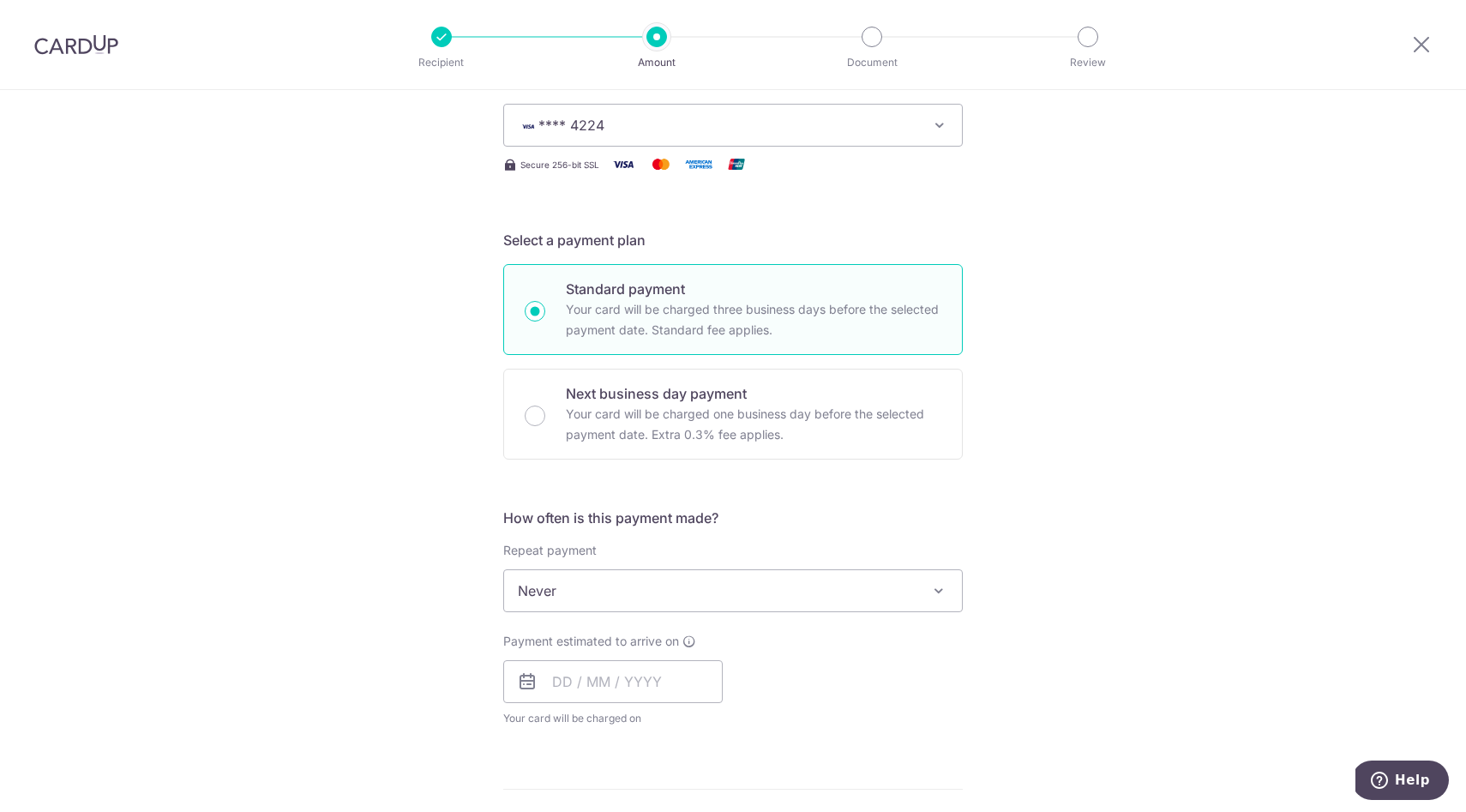
scroll to position [296, 0]
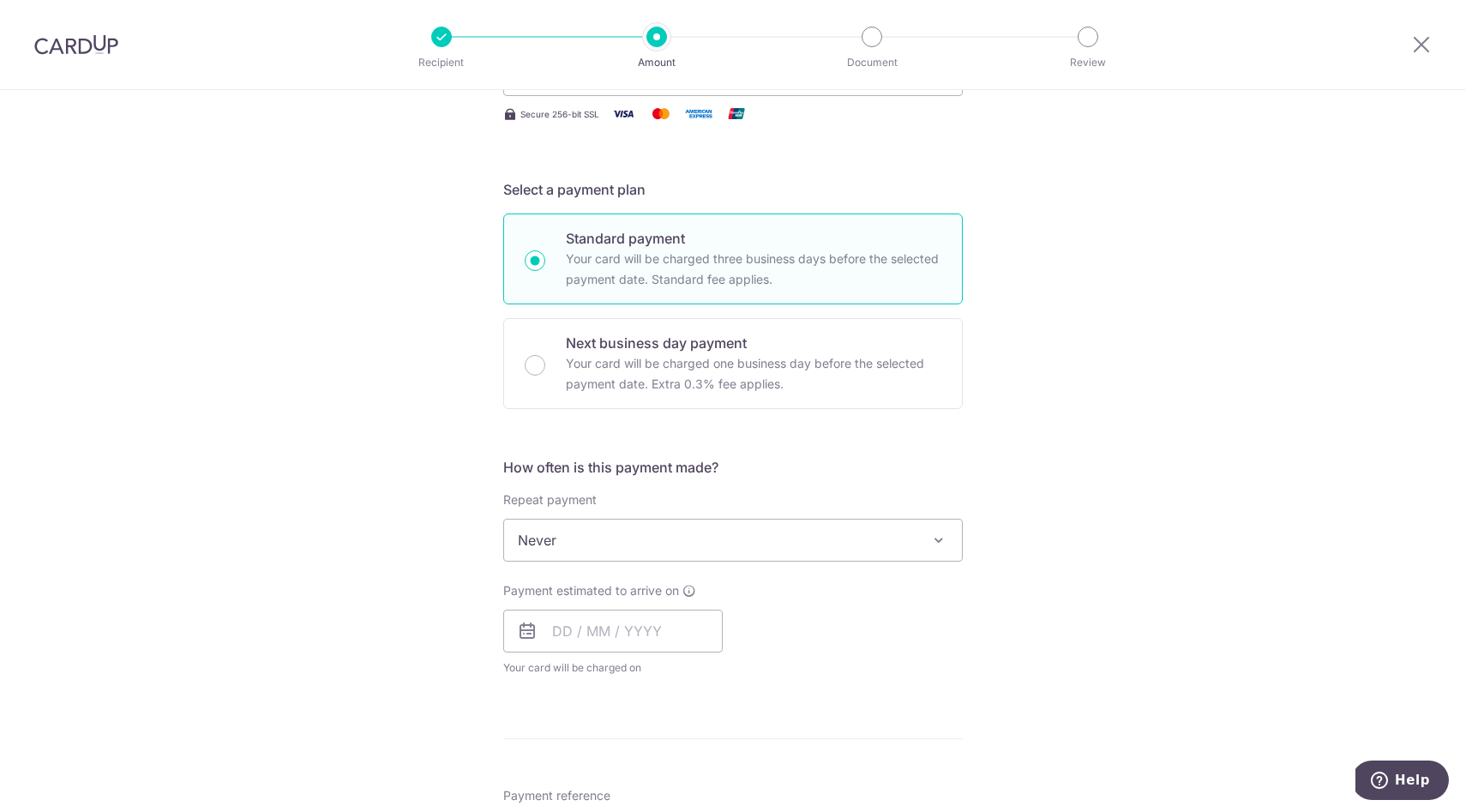
click at [665, 537] on span "Never" at bounding box center [733, 540] width 458 height 41
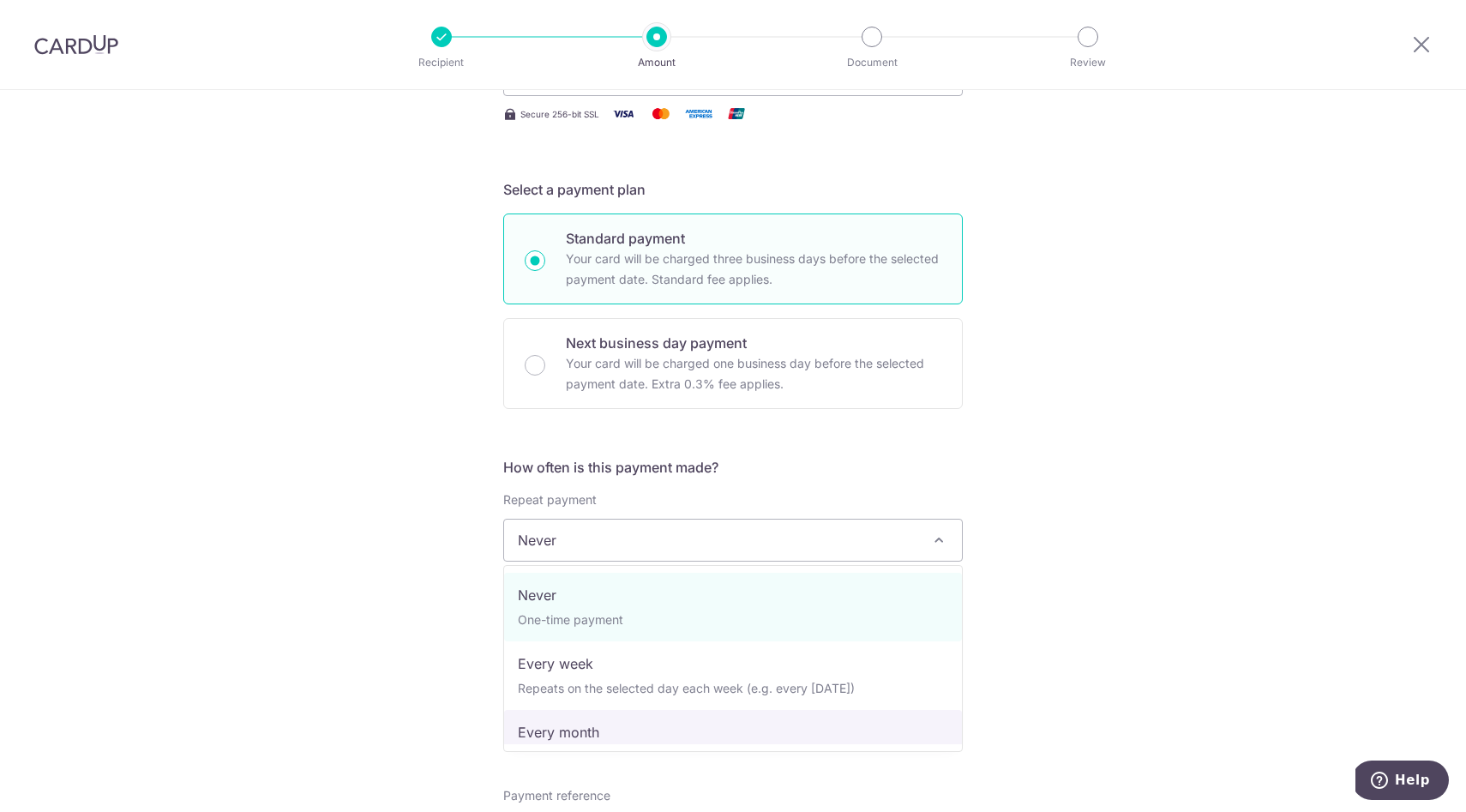
select select "3"
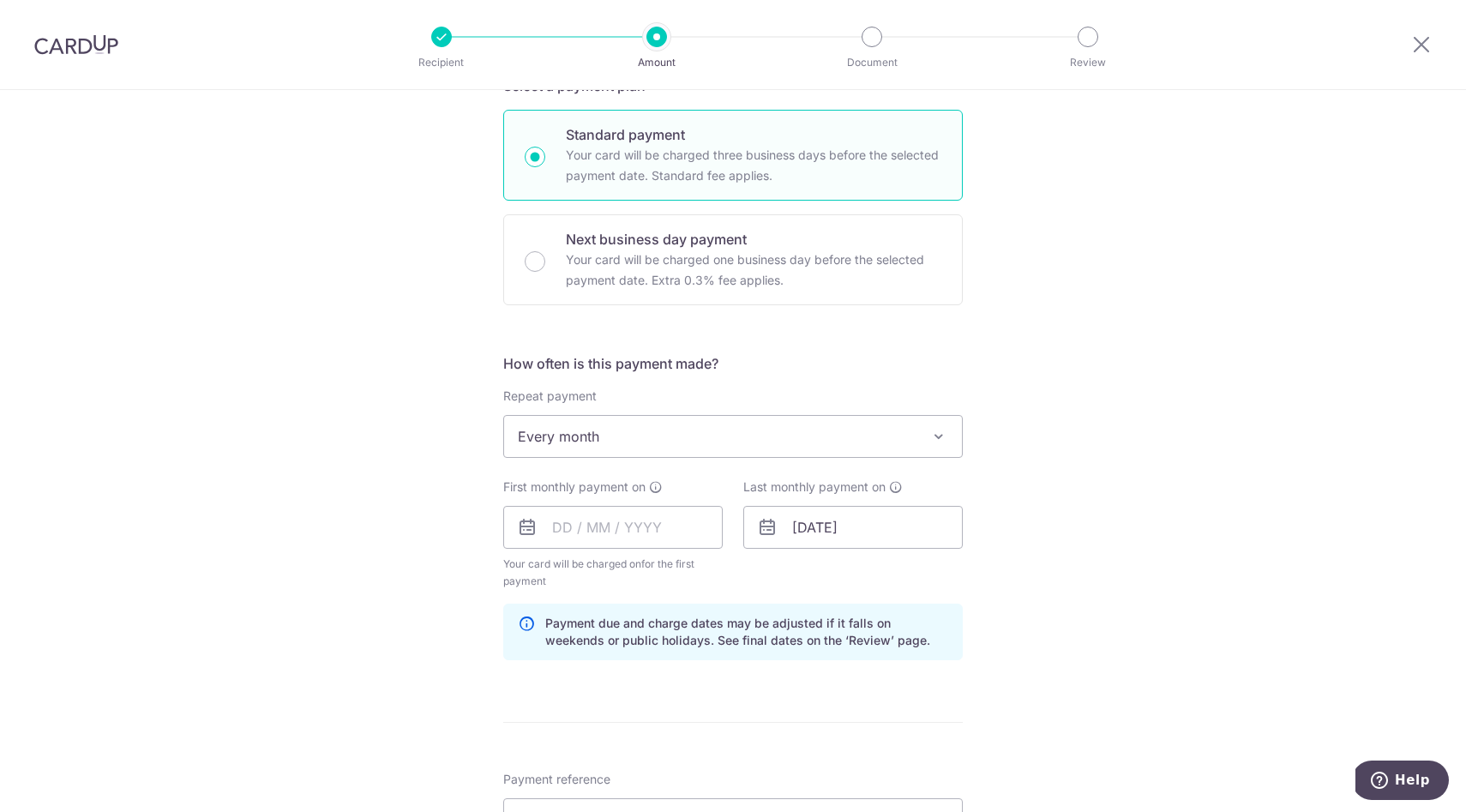
scroll to position [424, 0]
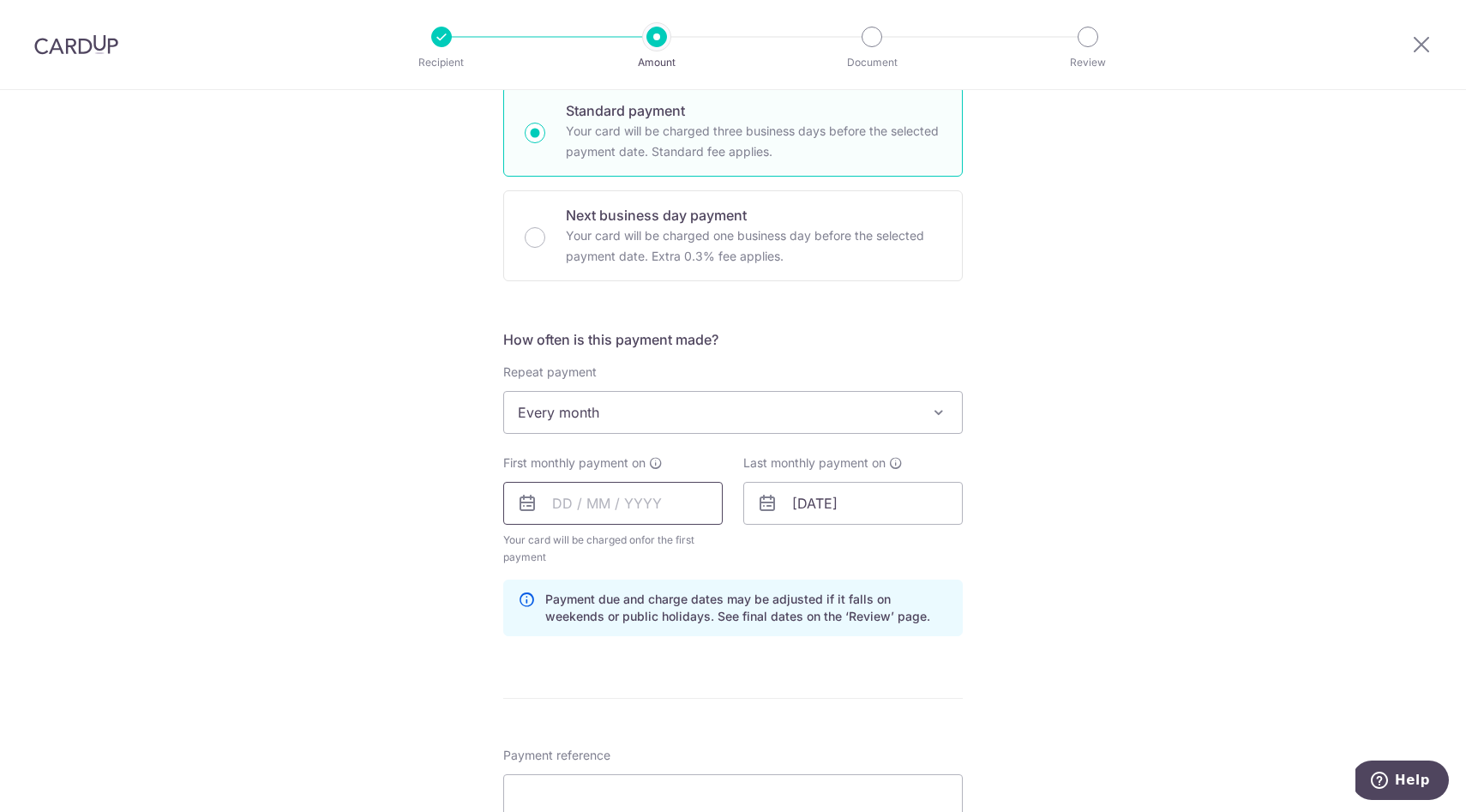
click at [648, 508] on input "text" at bounding box center [613, 503] width 219 height 43
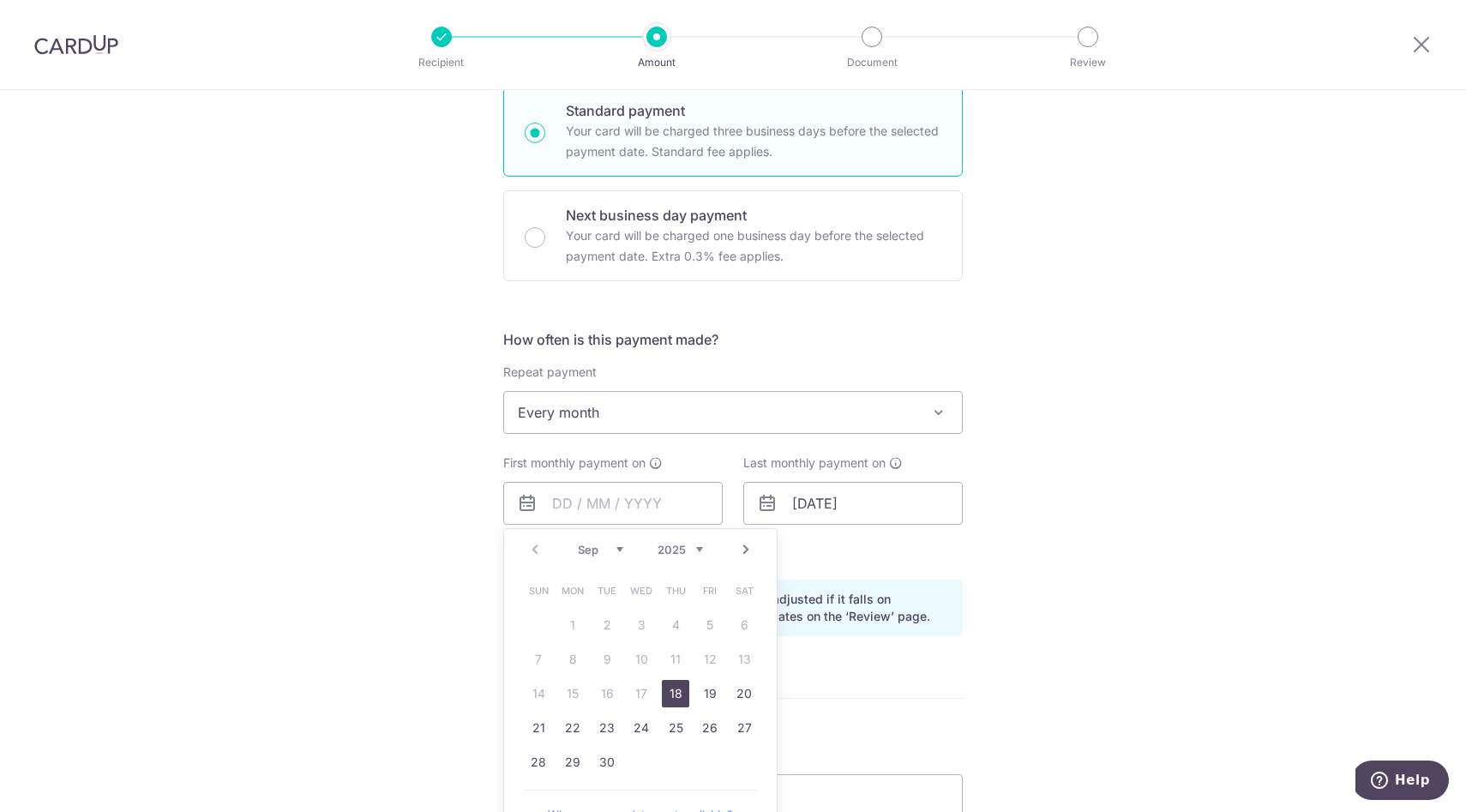
click at [599, 549] on select "Sep Oct Nov Dec" at bounding box center [601, 549] width 46 height 14
click at [641, 625] on link "1" at bounding box center [641, 624] width 27 height 27
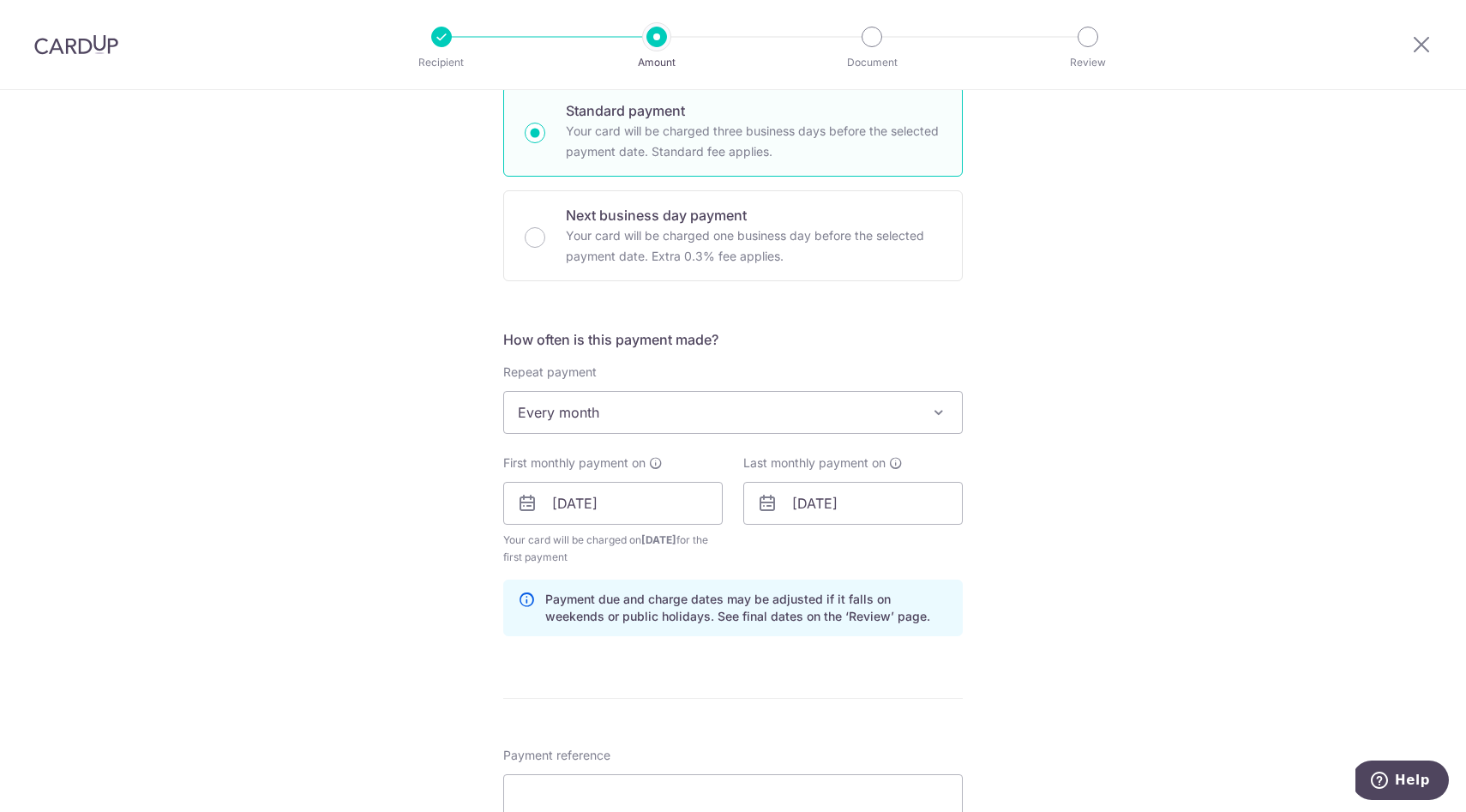
click at [1099, 515] on div "Tell us more about your payment Enter payment amount SGD 2,722.00 2722.00 Recip…" at bounding box center [733, 484] width 1466 height 1638
click at [645, 503] on input "[DATE]" at bounding box center [613, 503] width 219 height 43
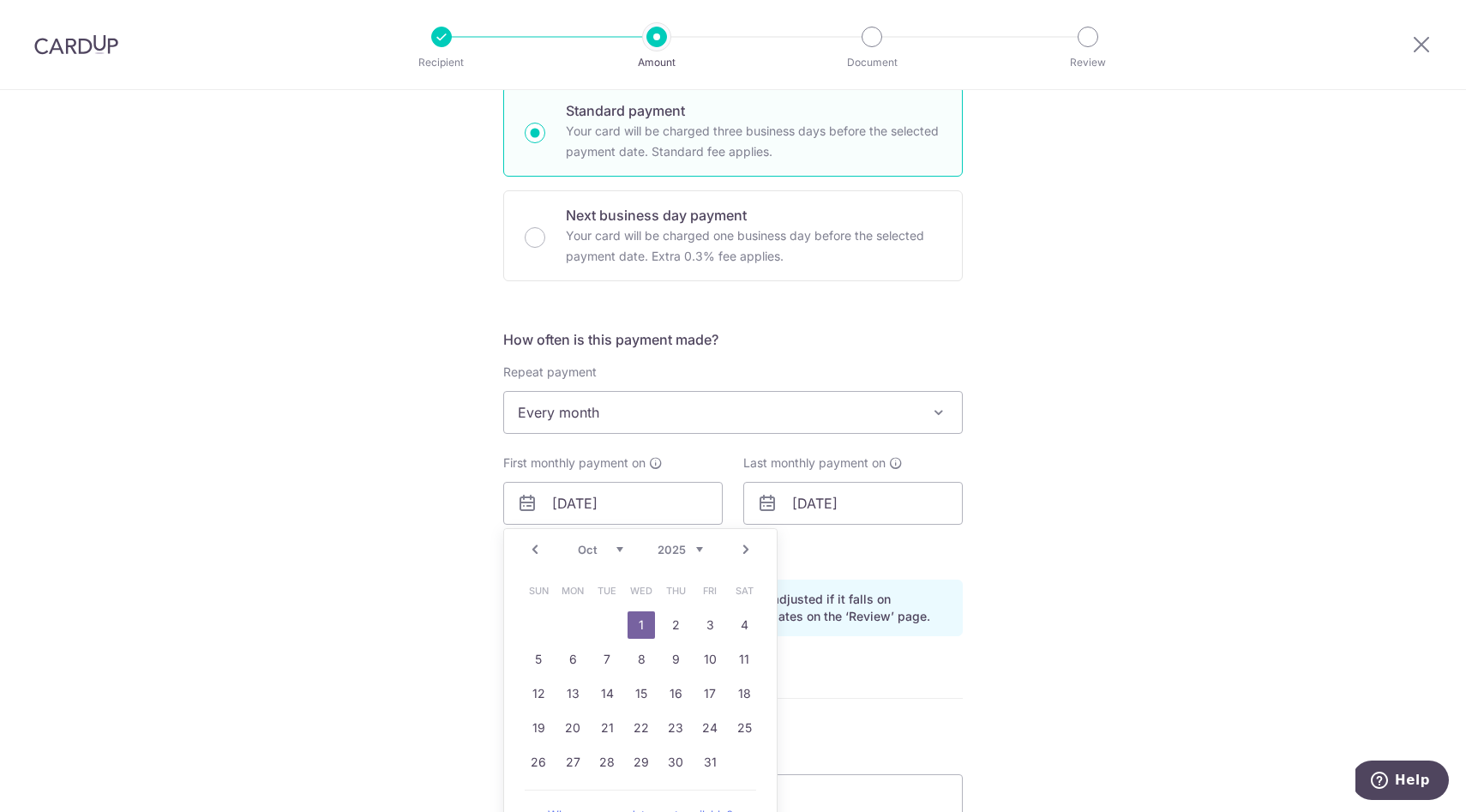
click at [602, 549] on select "Sep Oct Nov Dec" at bounding box center [601, 549] width 46 height 14
click at [674, 724] on link "25" at bounding box center [675, 727] width 27 height 27
type input "[DATE]"
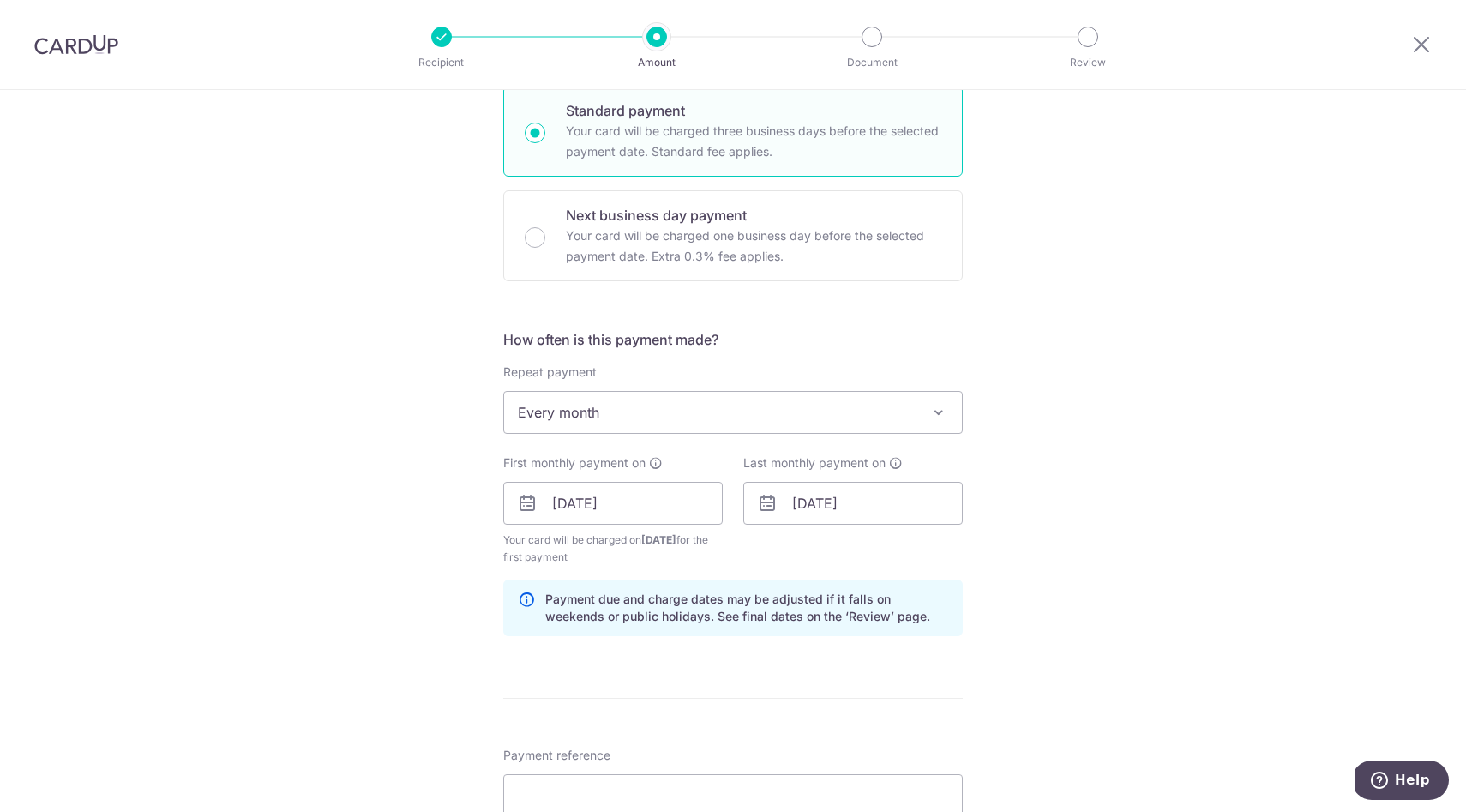
click at [309, 621] on div "Tell us more about your payment Enter payment amount SGD 2,722.00 2722.00 Recip…" at bounding box center [733, 484] width 1466 height 1638
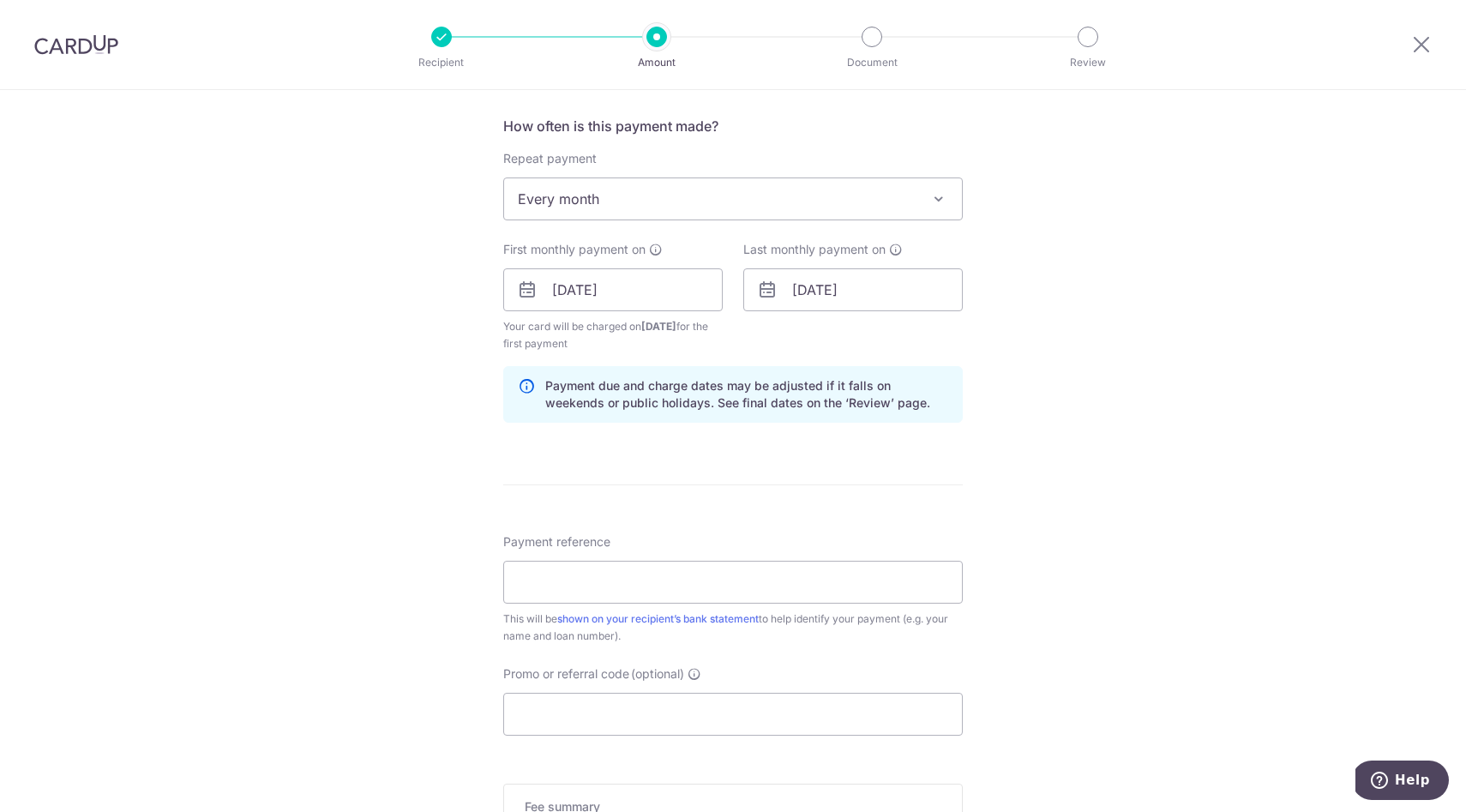
scroll to position [653, 0]
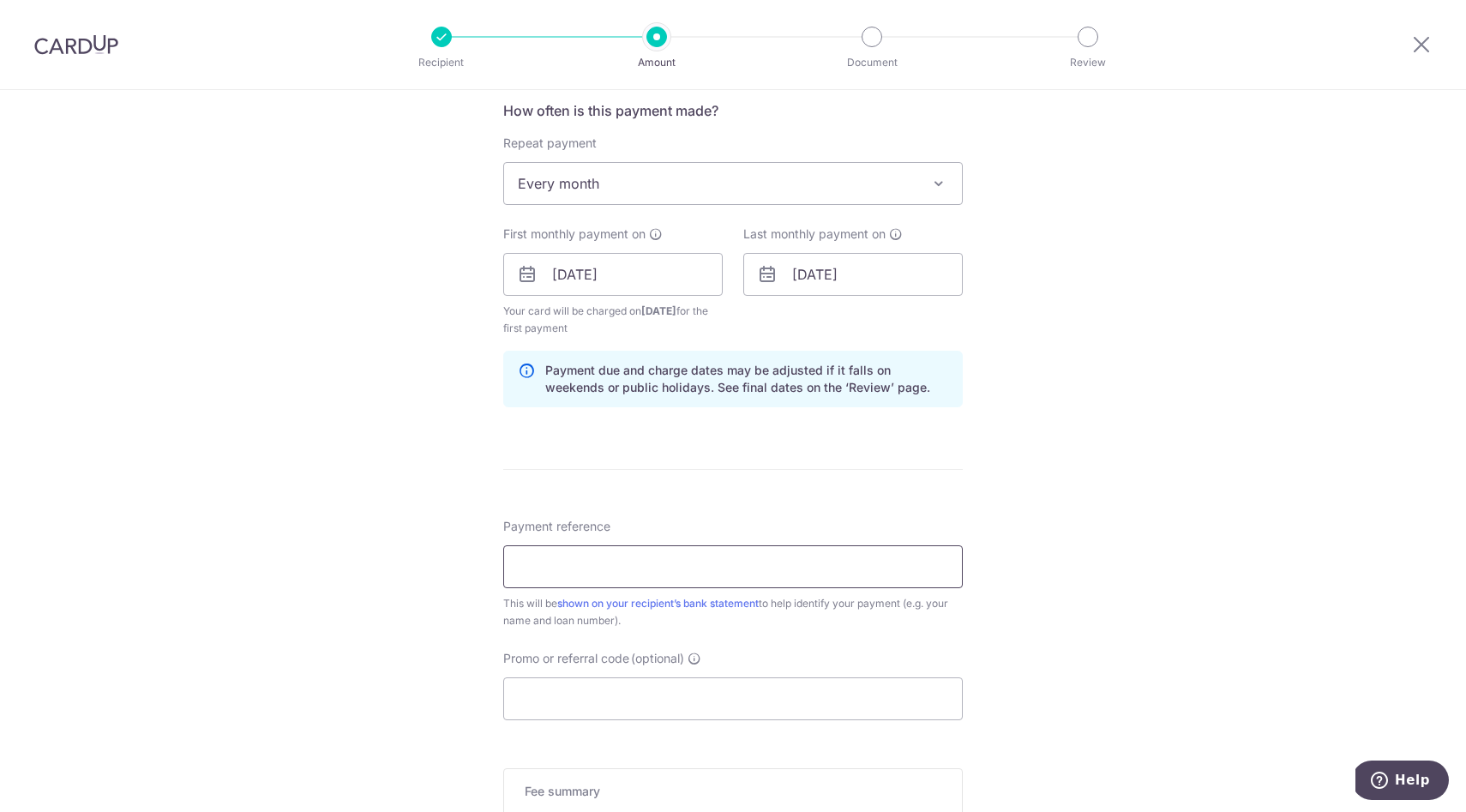
click at [582, 568] on input "Payment reference" at bounding box center [733, 567] width 460 height 43
type input "heliconia"
click at [652, 706] on input "Promo or referral code (optional)" at bounding box center [733, 698] width 460 height 43
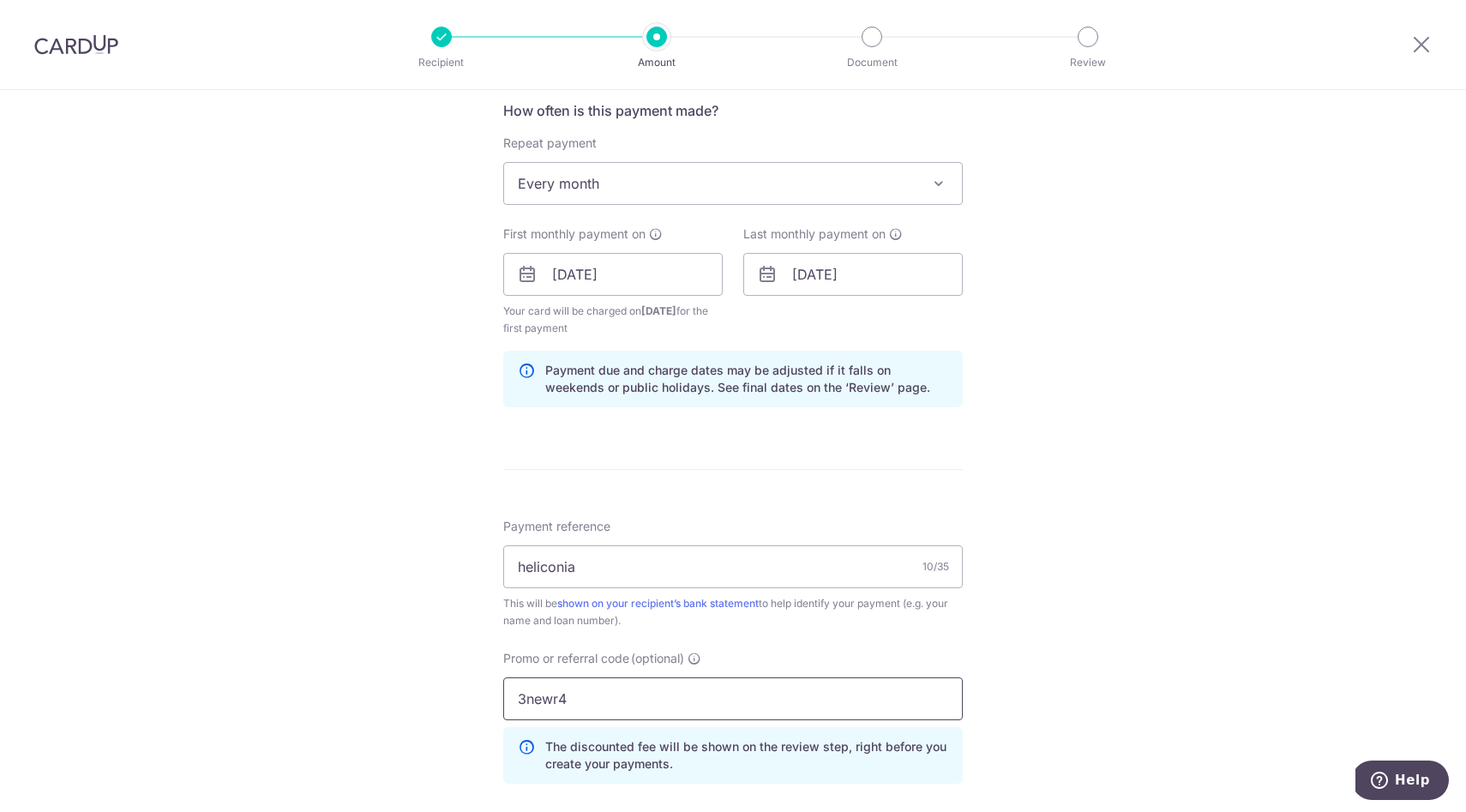
type input "3newr4"
click at [408, 626] on div "Tell us more about your payment Enter payment amount SGD 2,722.00 2722.00 Recip…" at bounding box center [733, 294] width 1466 height 1714
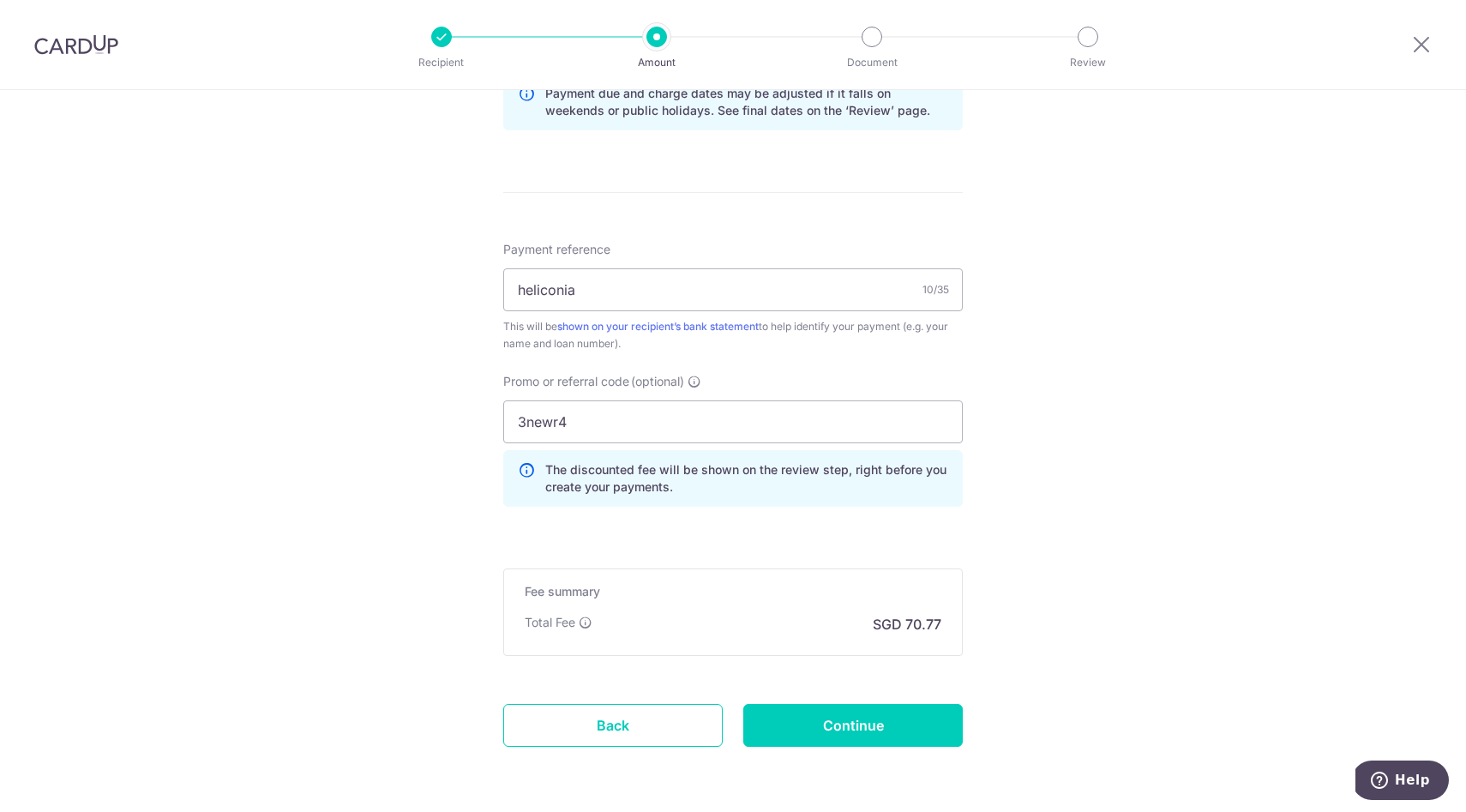
scroll to position [969, 0]
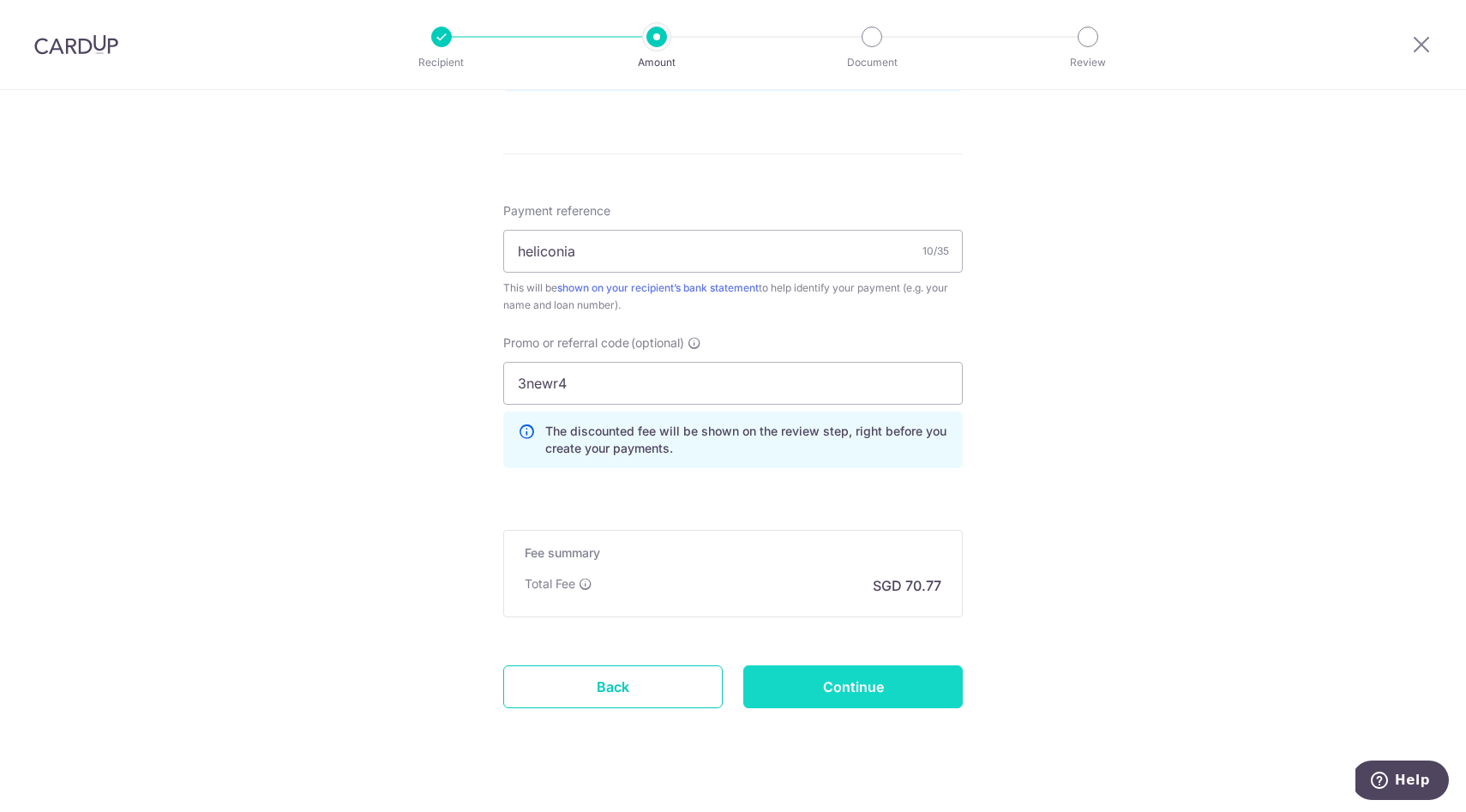
click at [791, 673] on input "Continue" at bounding box center [852, 686] width 219 height 43
type input "Create Schedule"
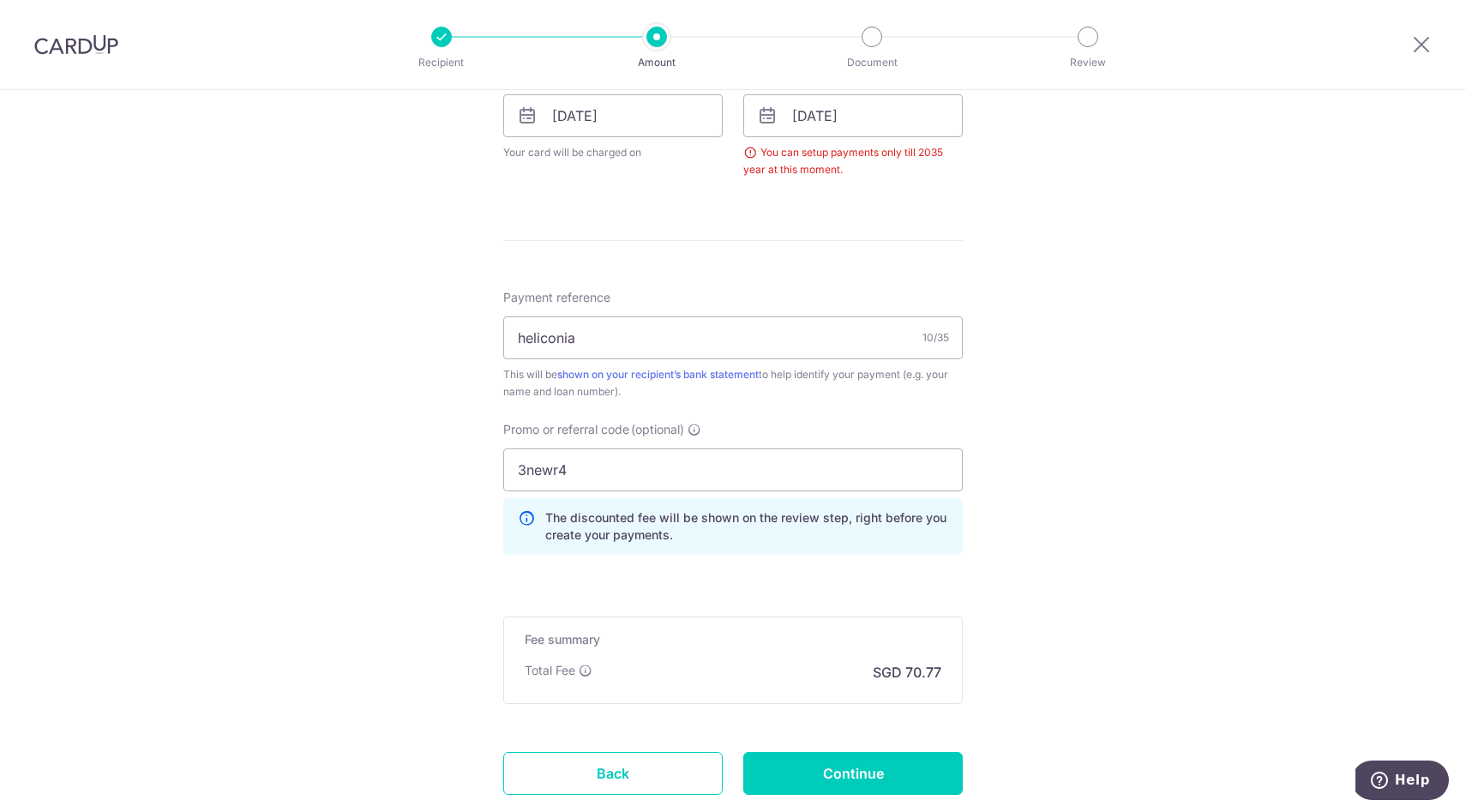
scroll to position [711, 0]
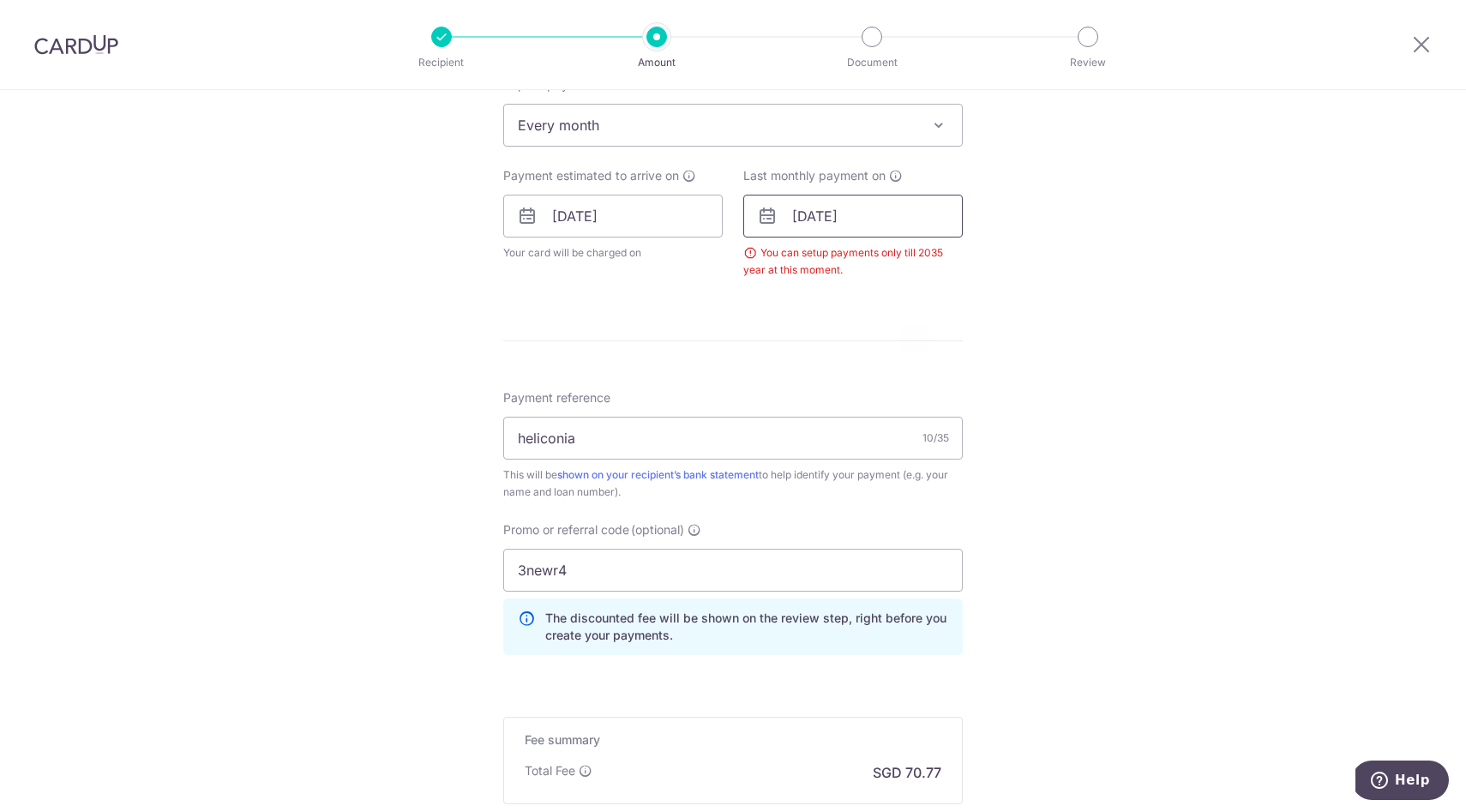
click at [854, 216] on input "01/07/2055" at bounding box center [852, 216] width 219 height 43
type input "01/07/2035"
click at [450, 335] on div "Tell us more about your payment Enter payment amount SGD 2,722.00 2722.00 Selec…" at bounding box center [733, 201] width 1466 height 1645
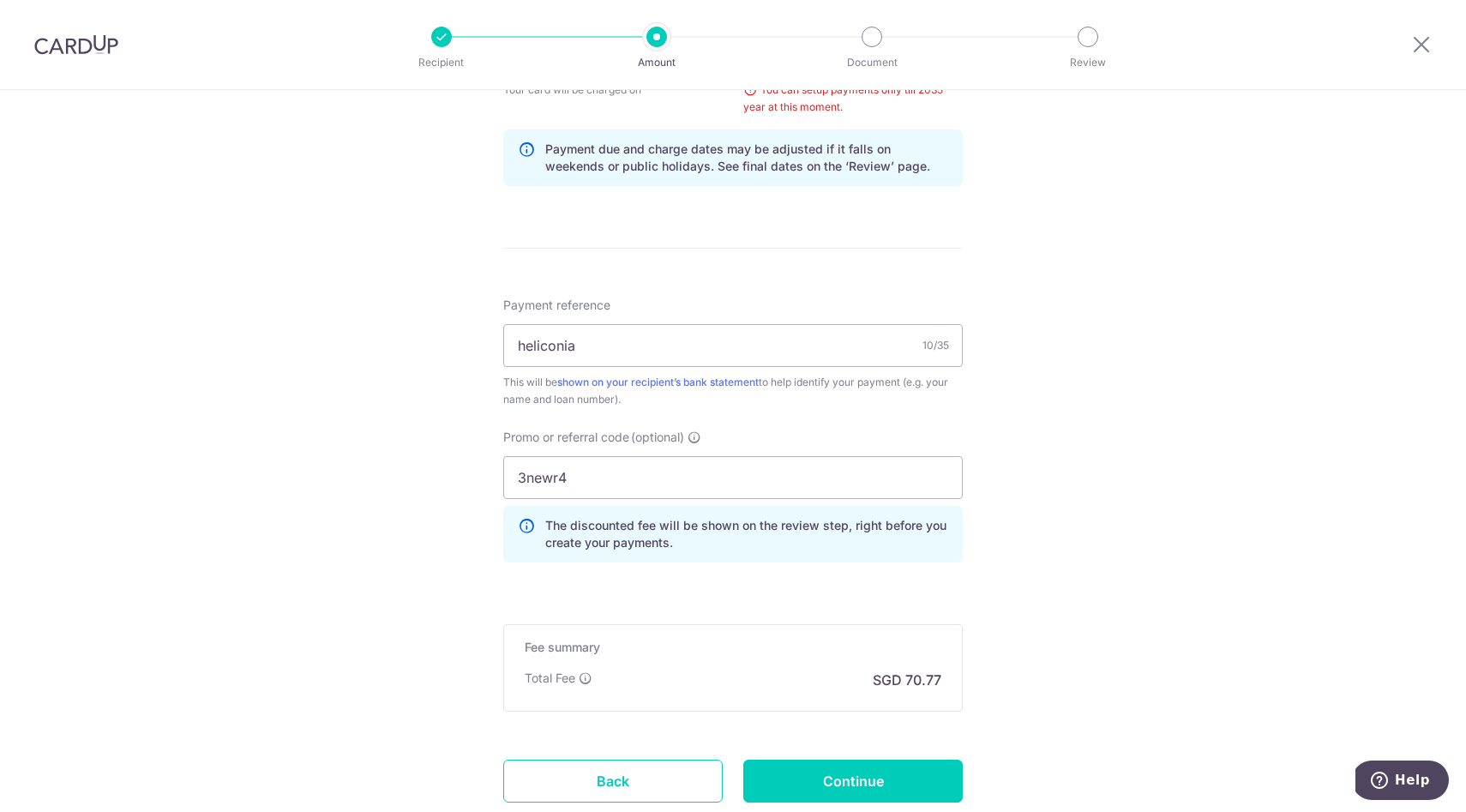
scroll to position [975, 0]
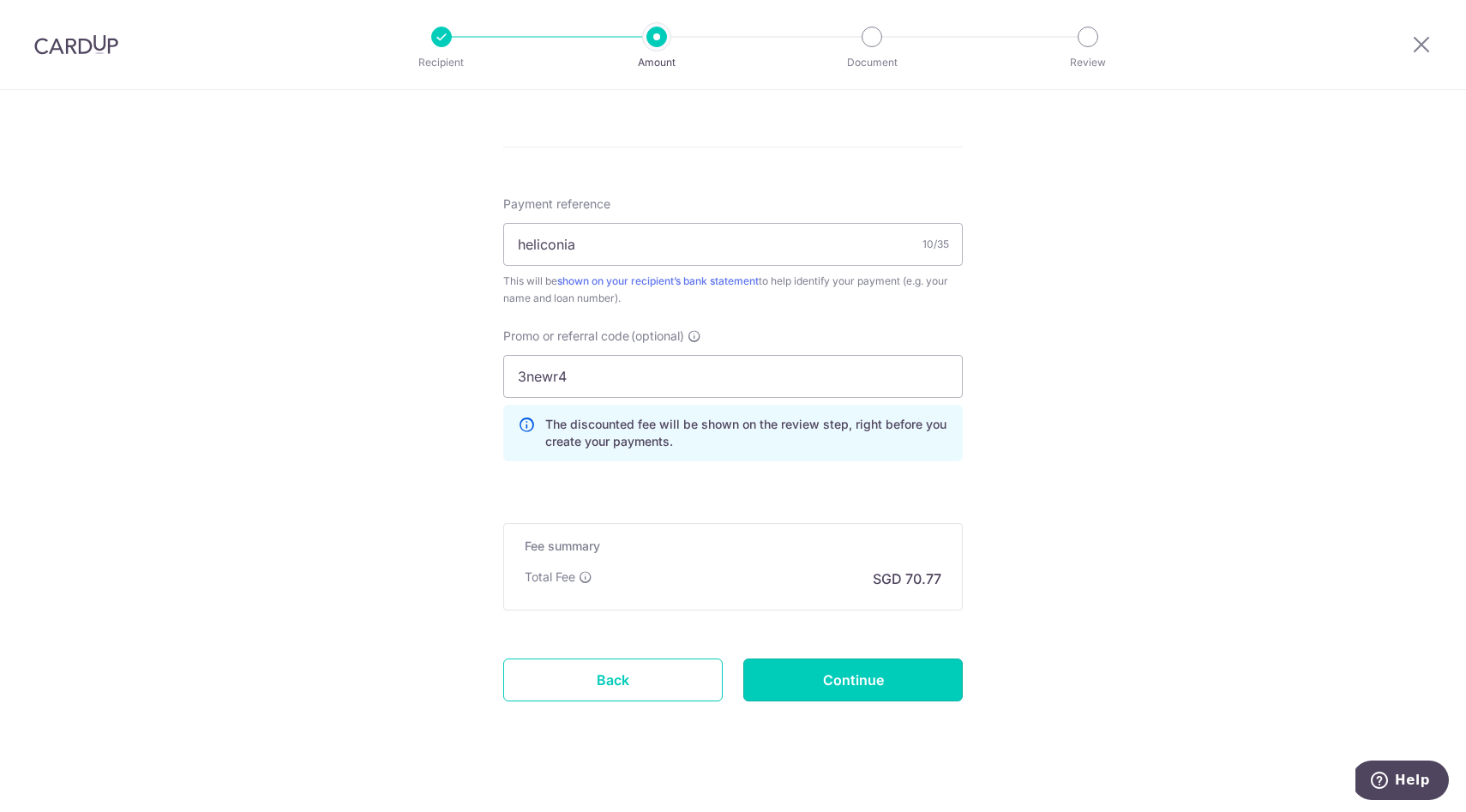
click at [805, 686] on input "Continue" at bounding box center [852, 680] width 219 height 43
type input "Create Schedule"
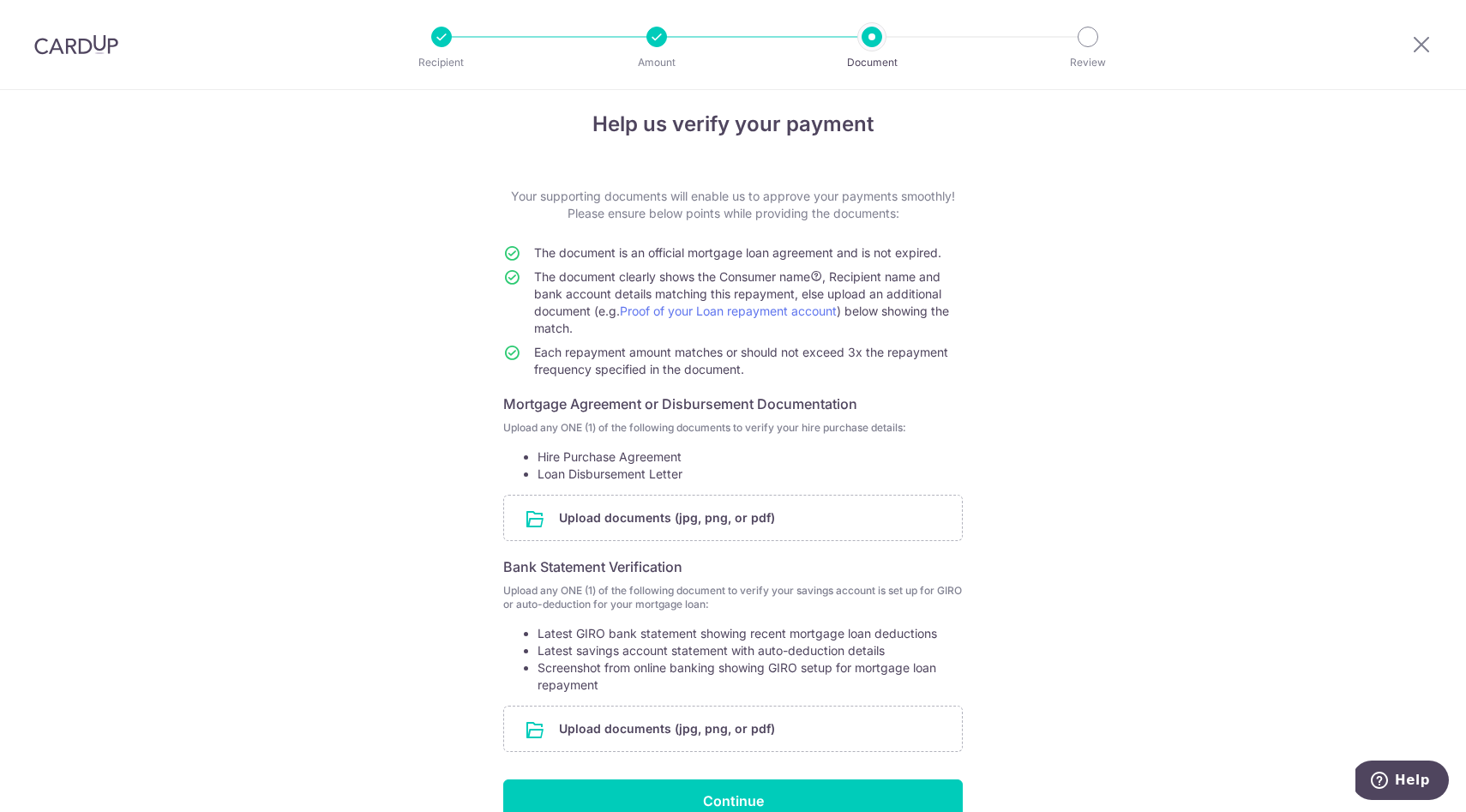
scroll to position [28, 0]
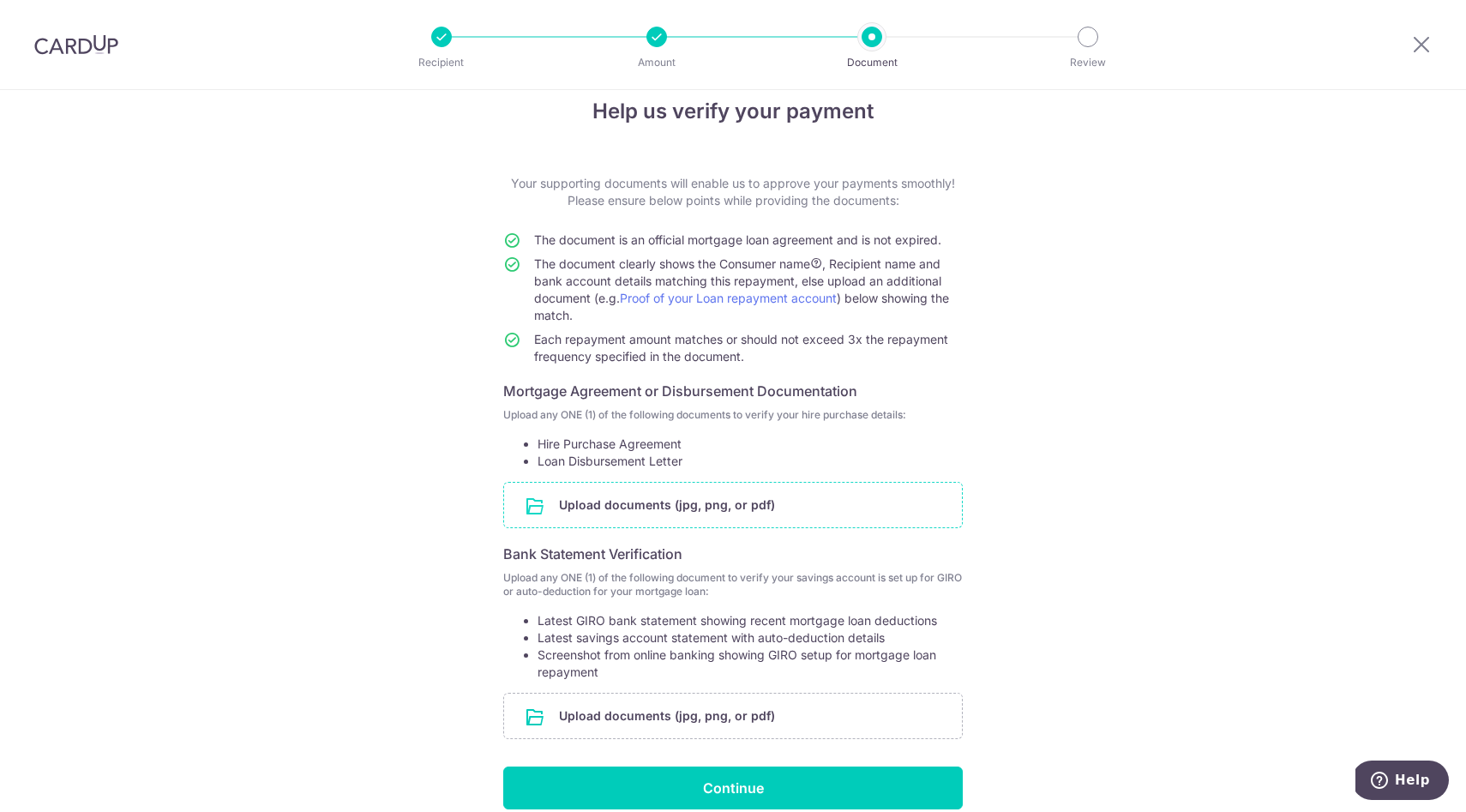
click at [610, 502] on input "file" at bounding box center [733, 505] width 458 height 45
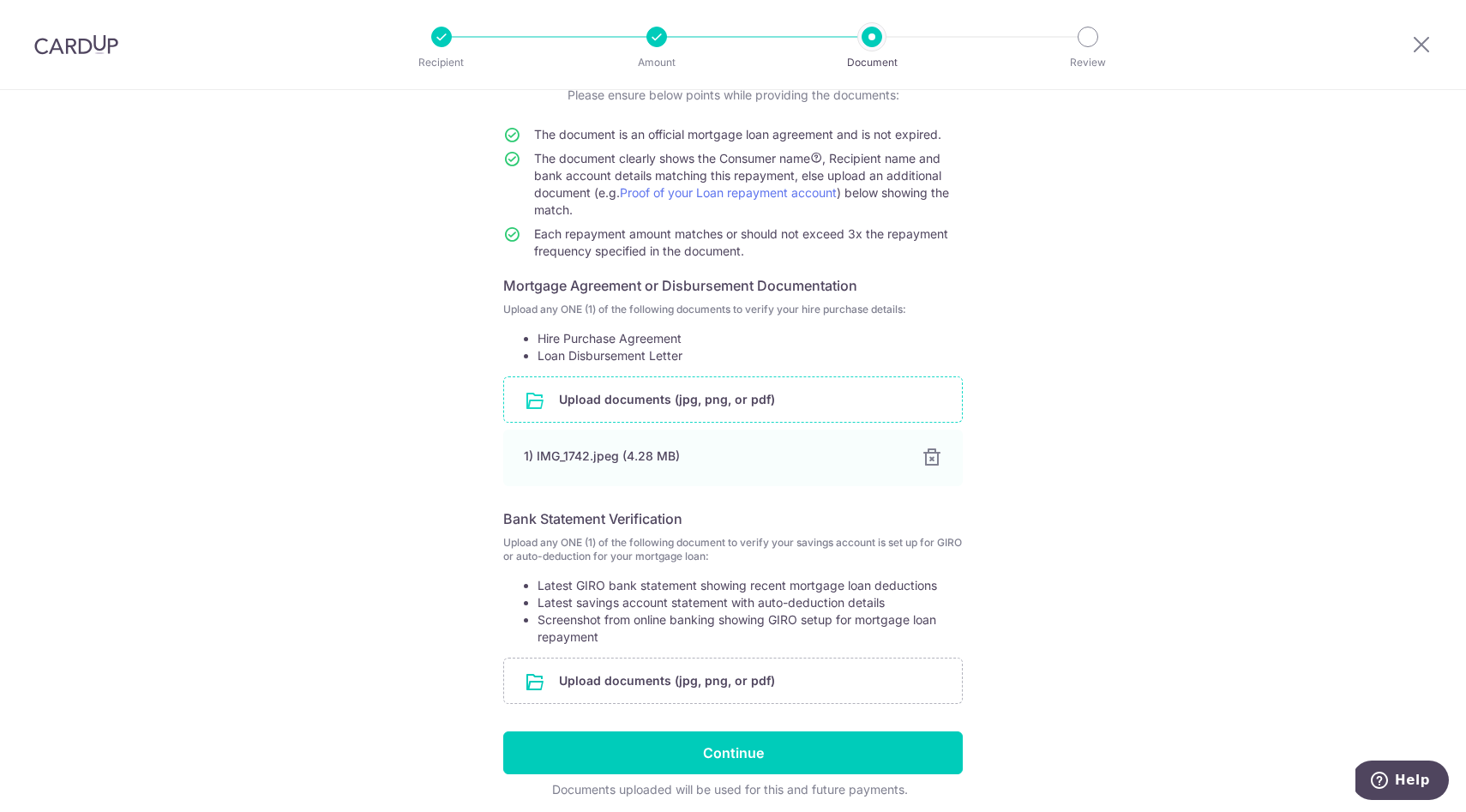
scroll to position [200, 0]
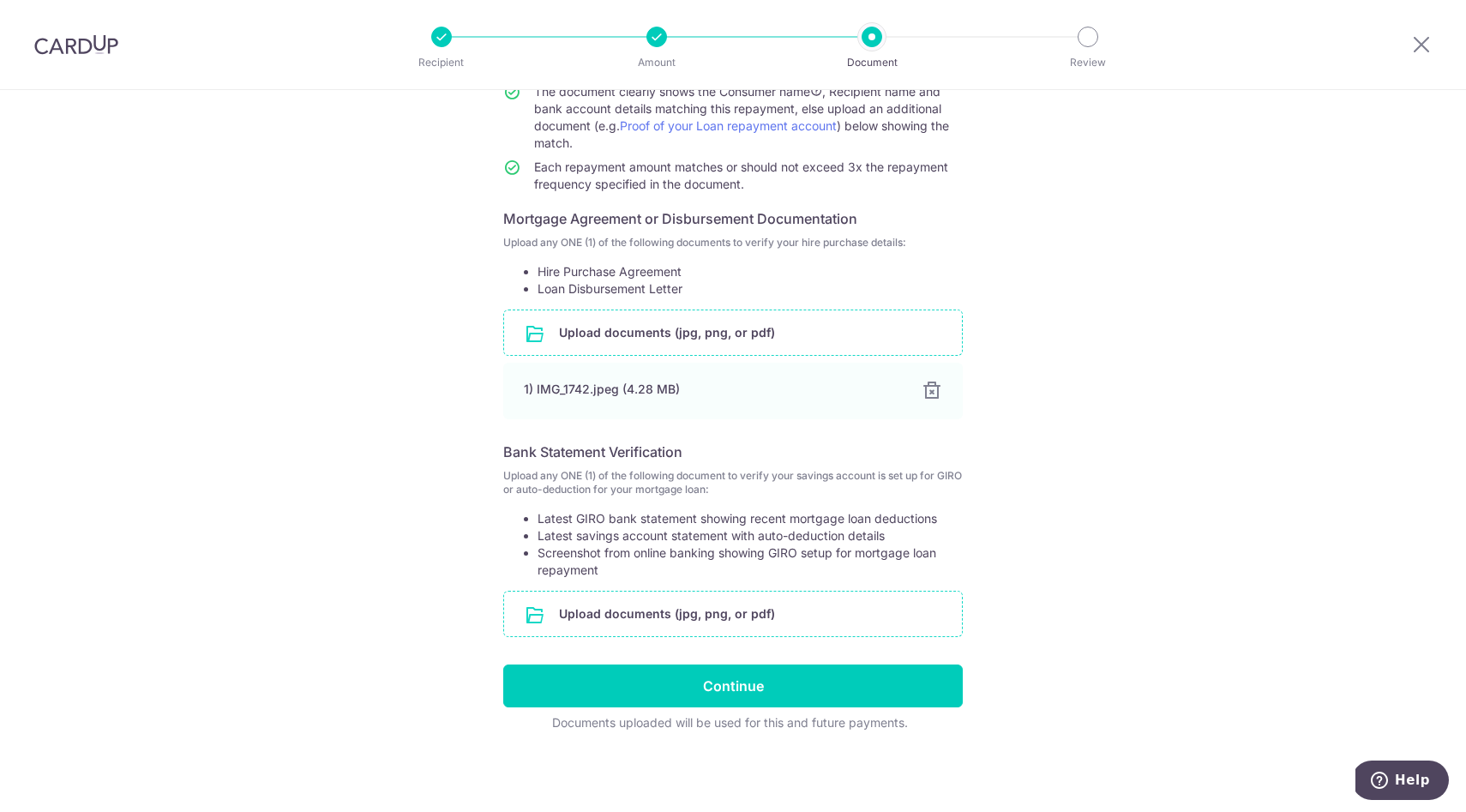
click at [528, 612] on input "file" at bounding box center [733, 613] width 458 height 45
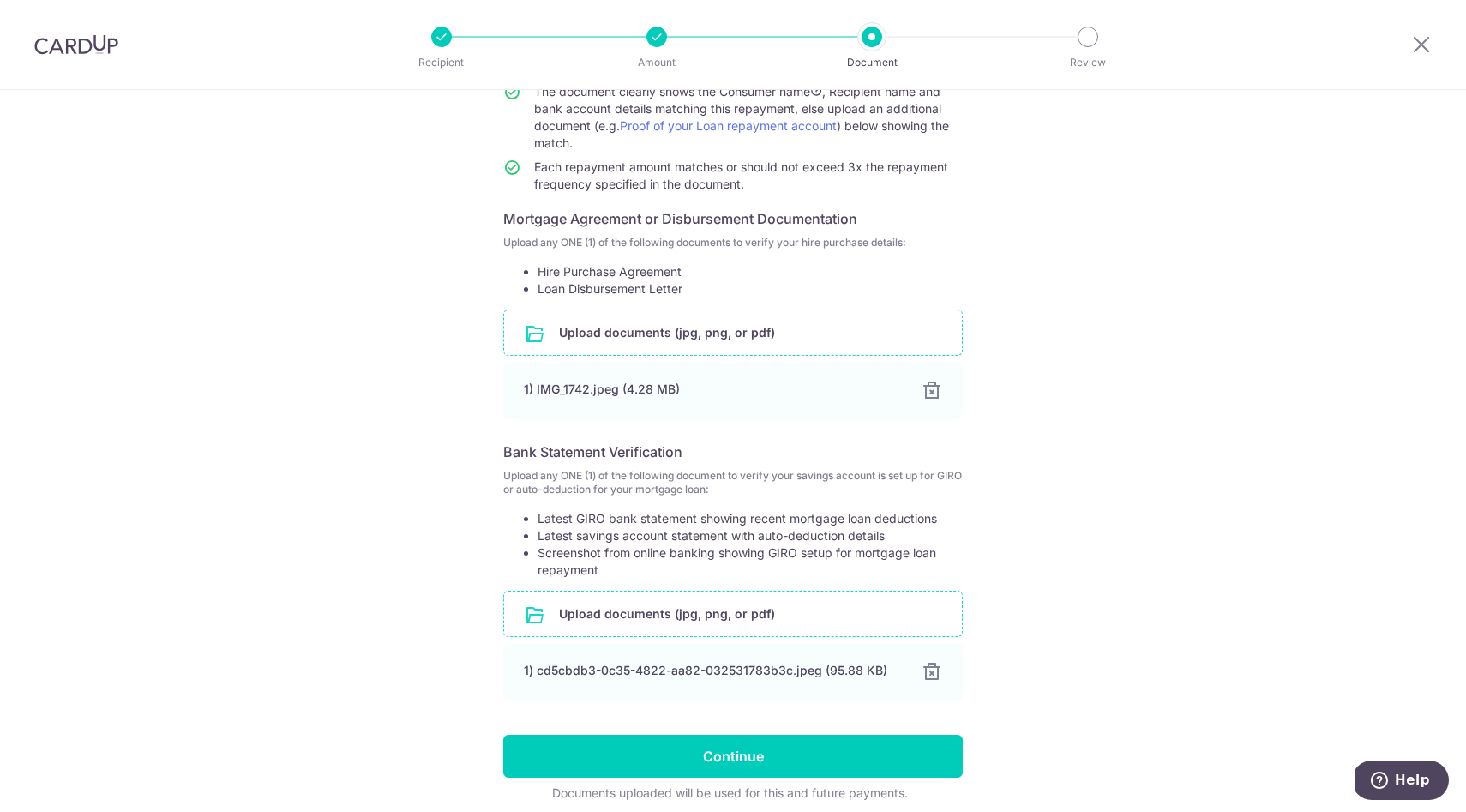
click at [694, 619] on input "file" at bounding box center [733, 613] width 458 height 45
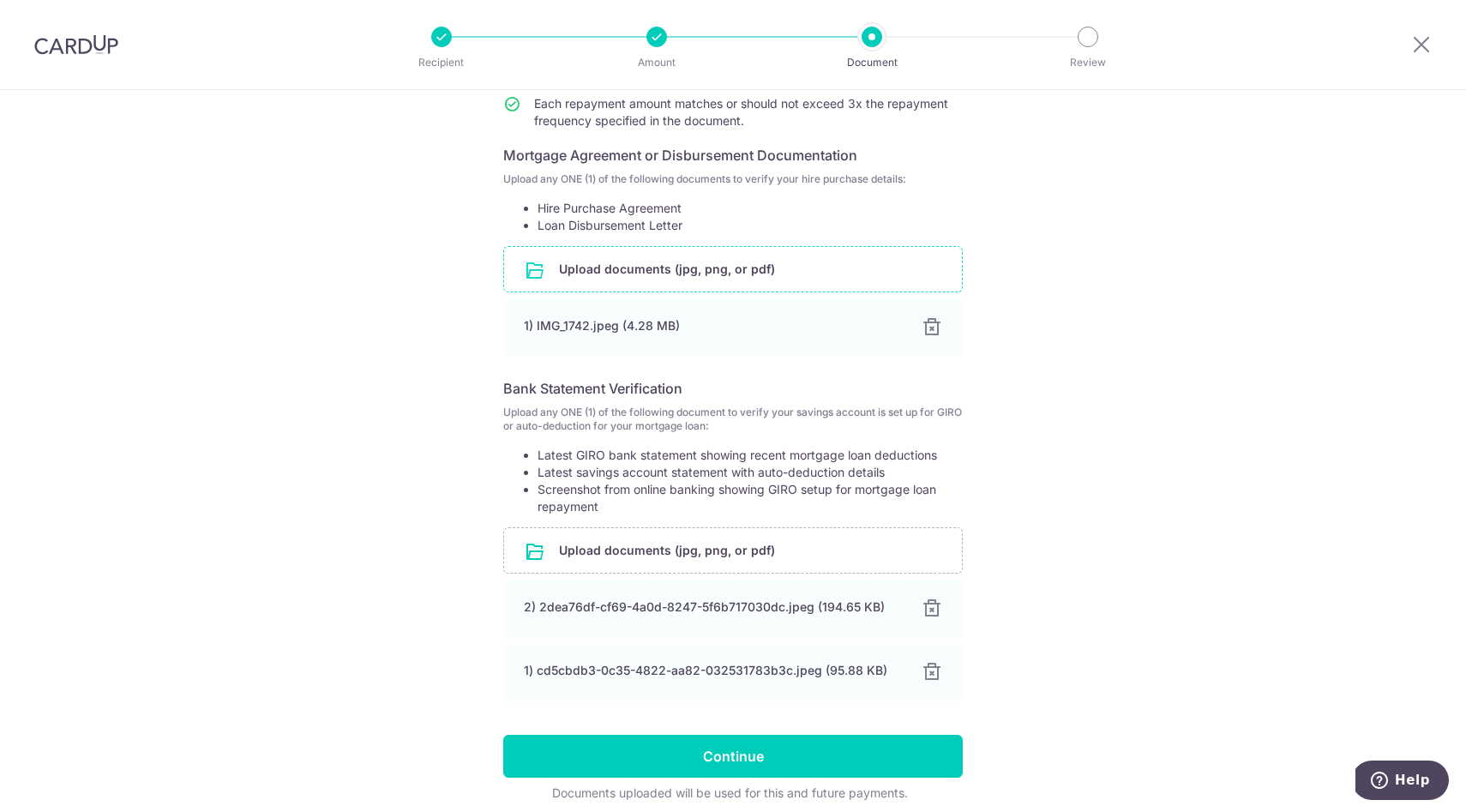
scroll to position [335, 0]
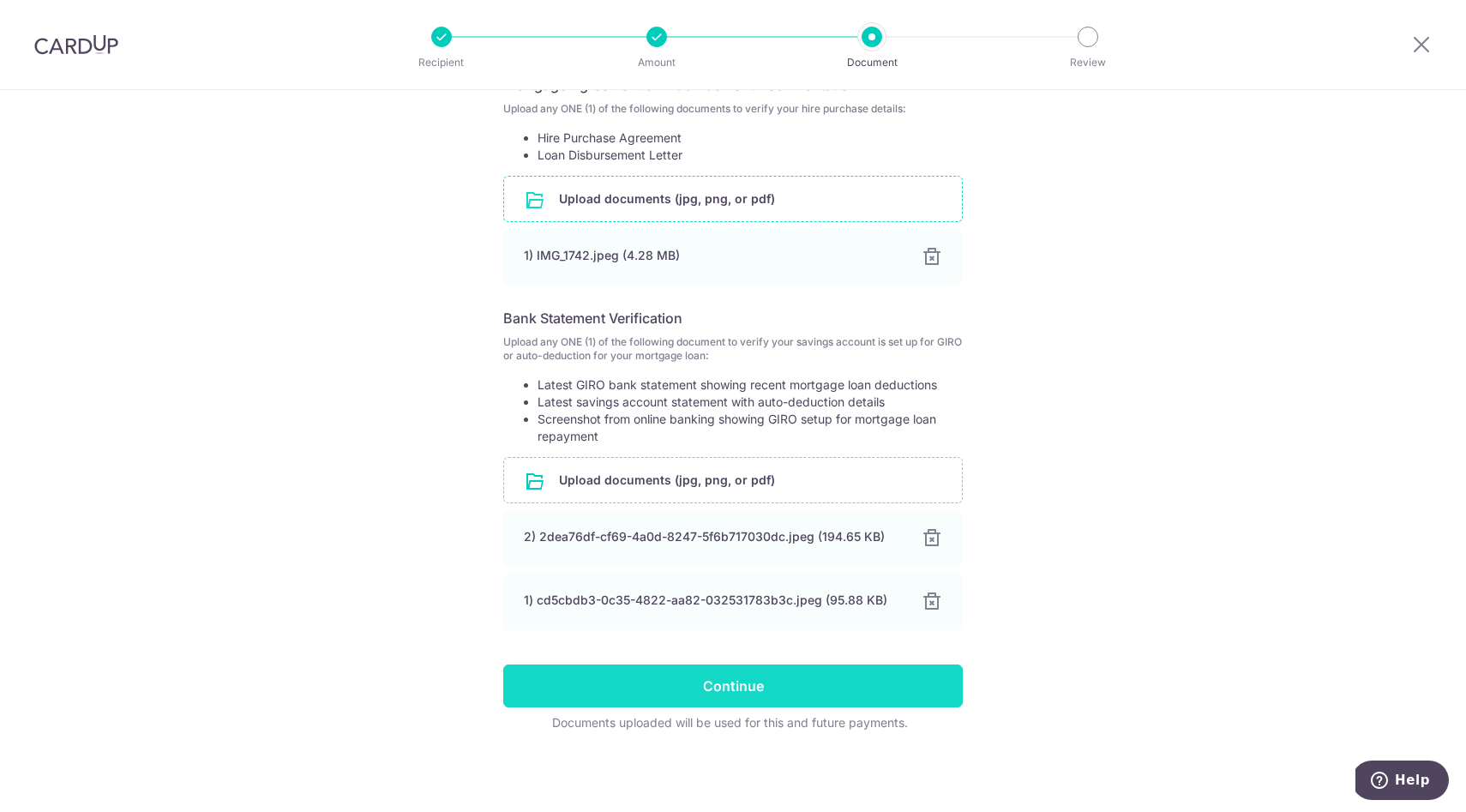
click at [633, 688] on input "Continue" at bounding box center [733, 685] width 460 height 43
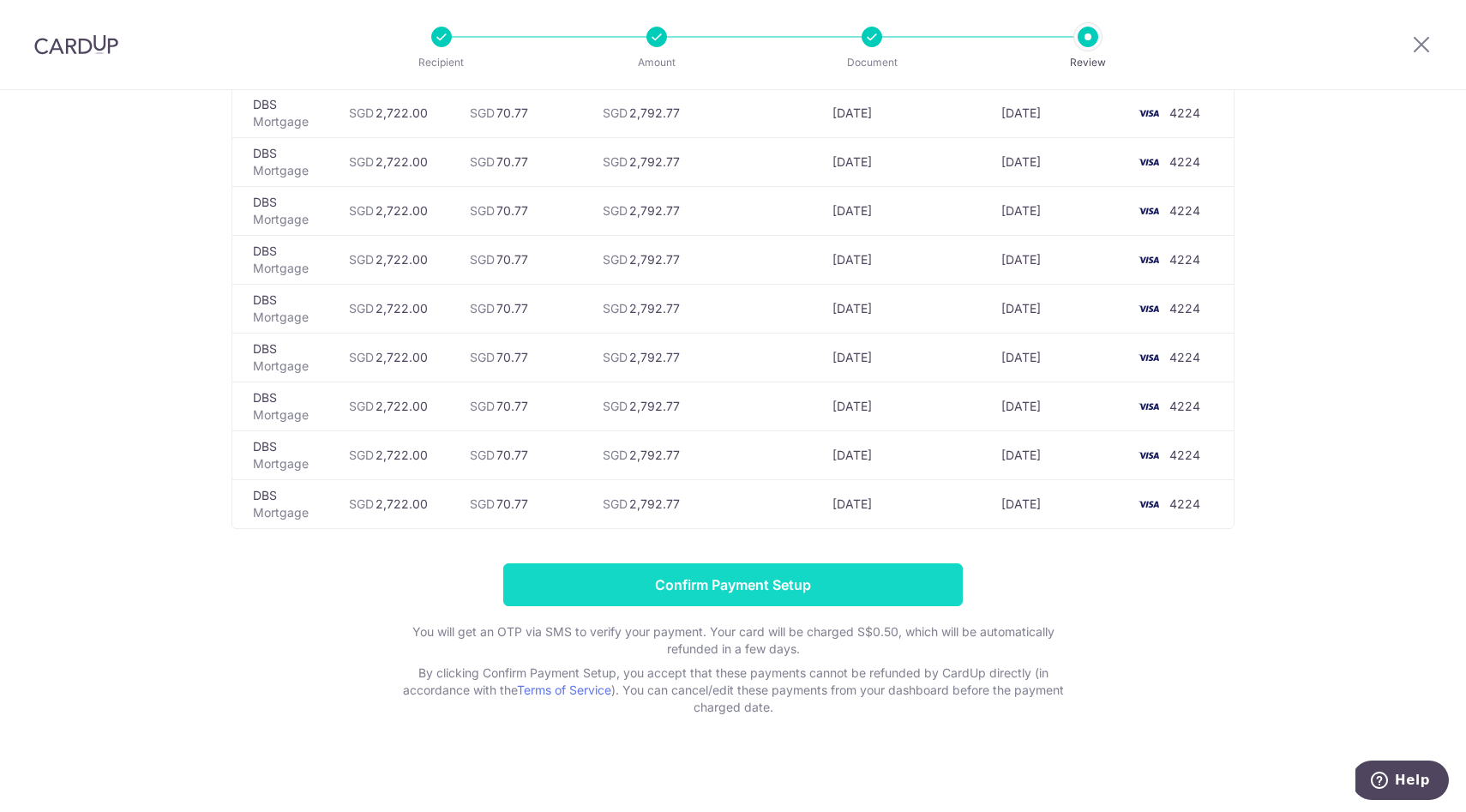
scroll to position [5507, 0]
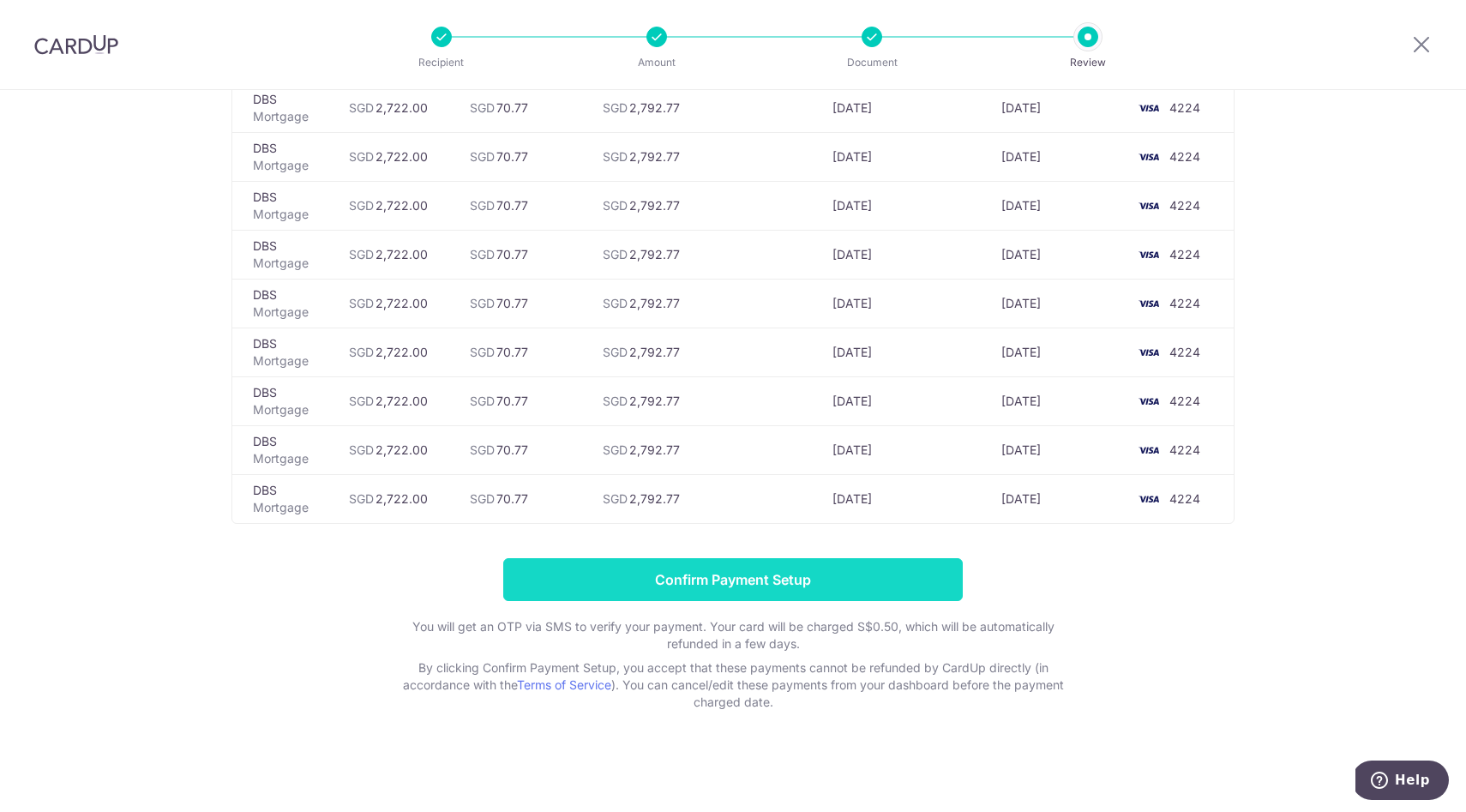
click at [833, 589] on input "Confirm Payment Setup" at bounding box center [733, 579] width 460 height 43
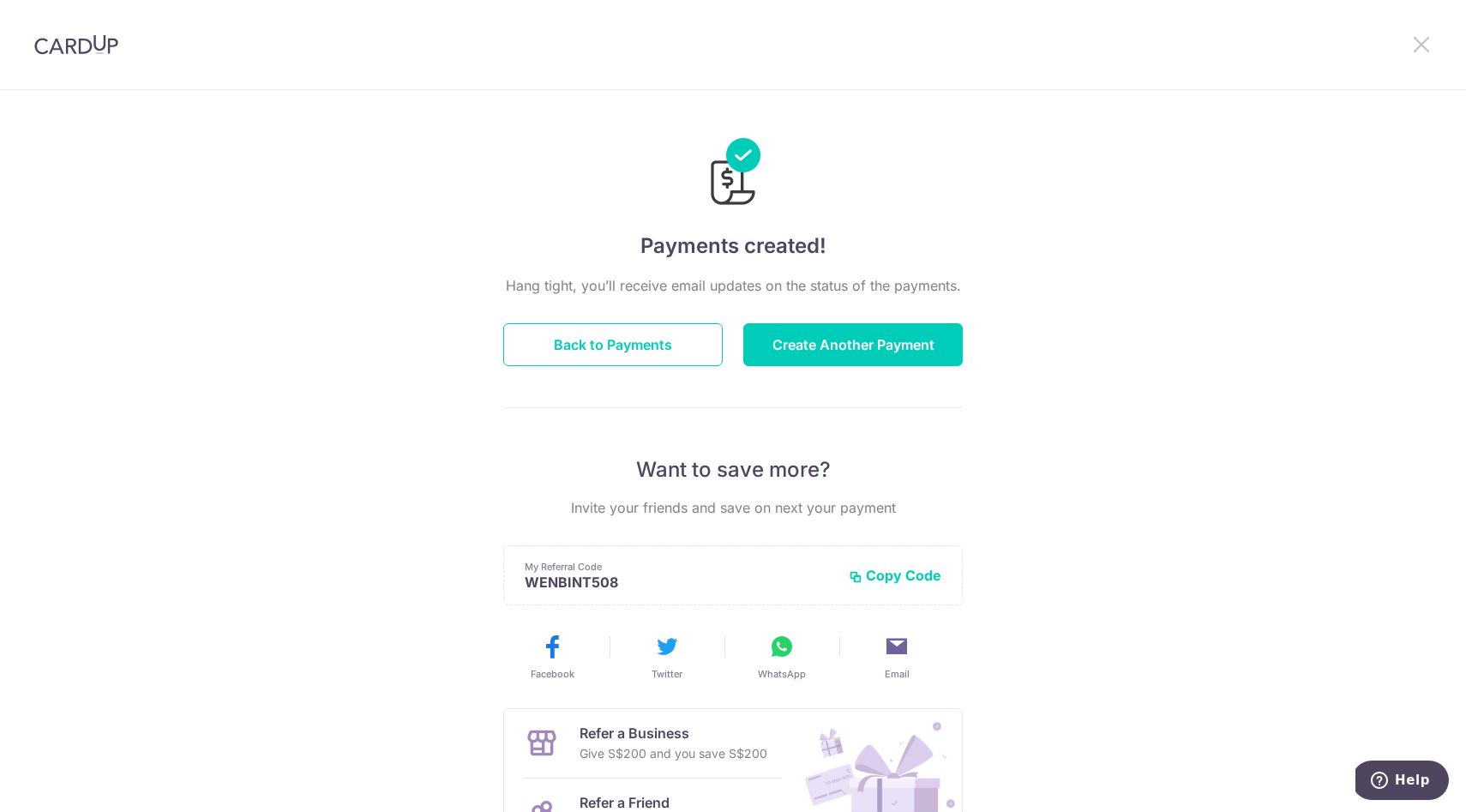
click at [1424, 45] on icon at bounding box center [1421, 44] width 21 height 21
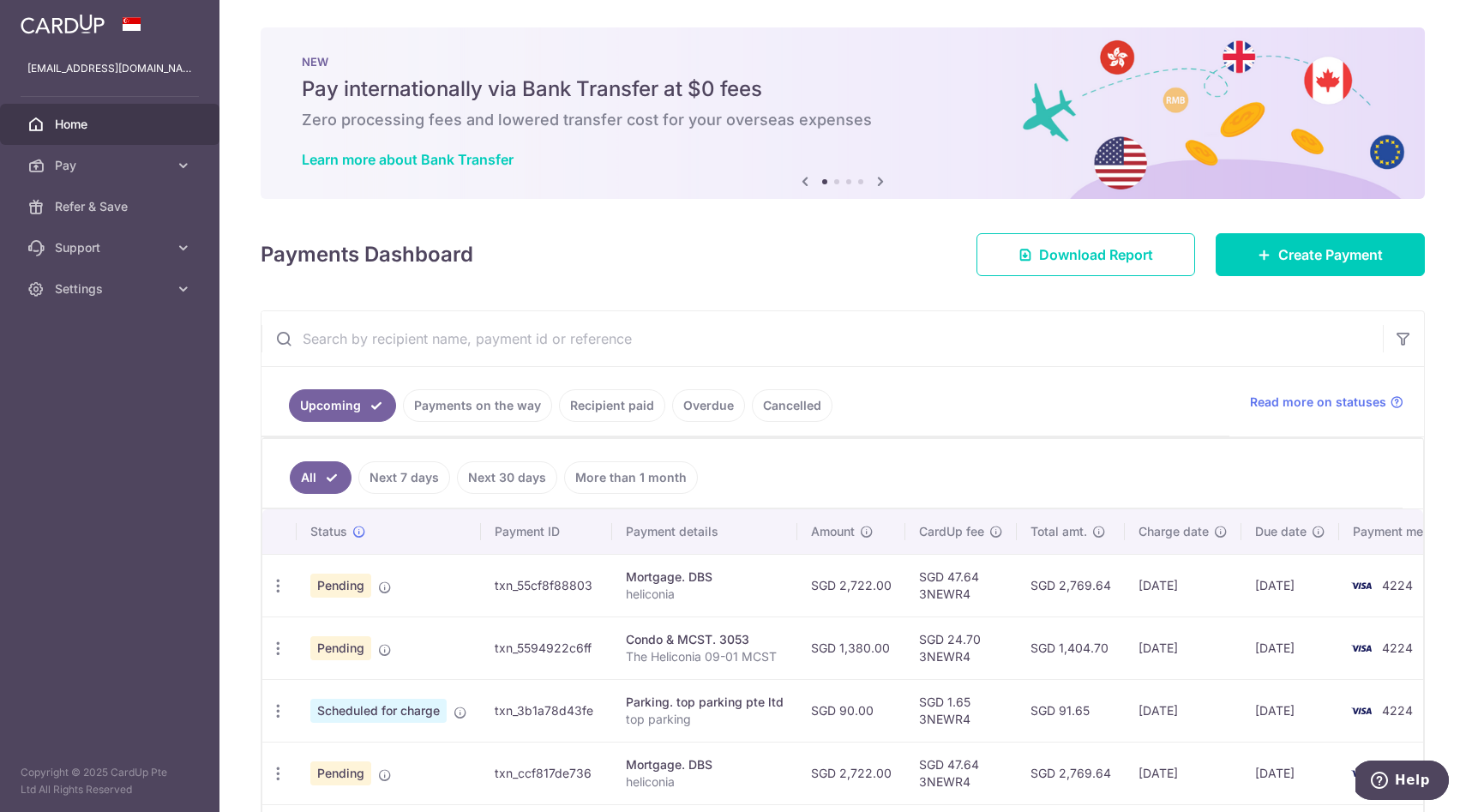
click at [94, 134] on link "Home" at bounding box center [109, 124] width 219 height 41
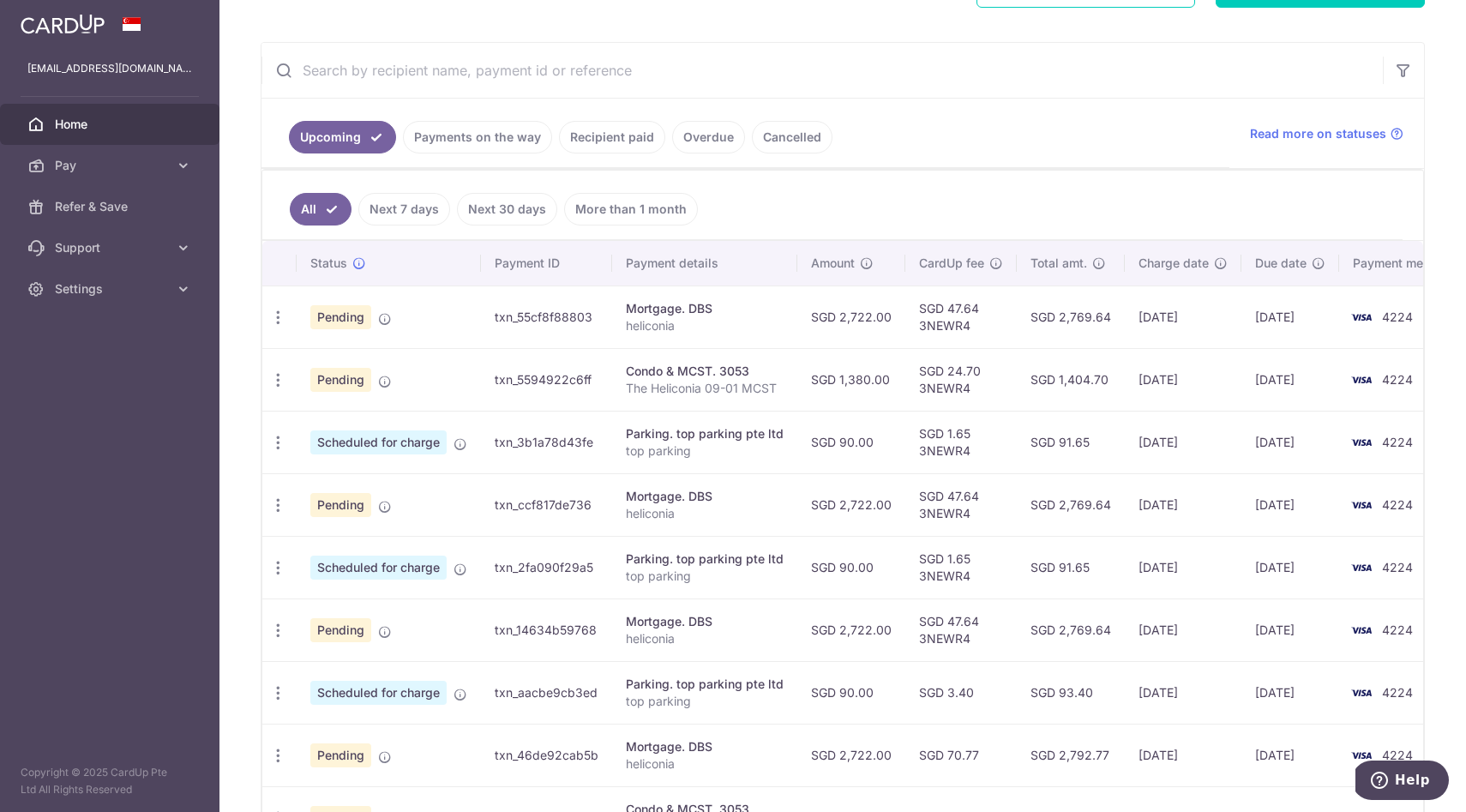
scroll to position [269, 0]
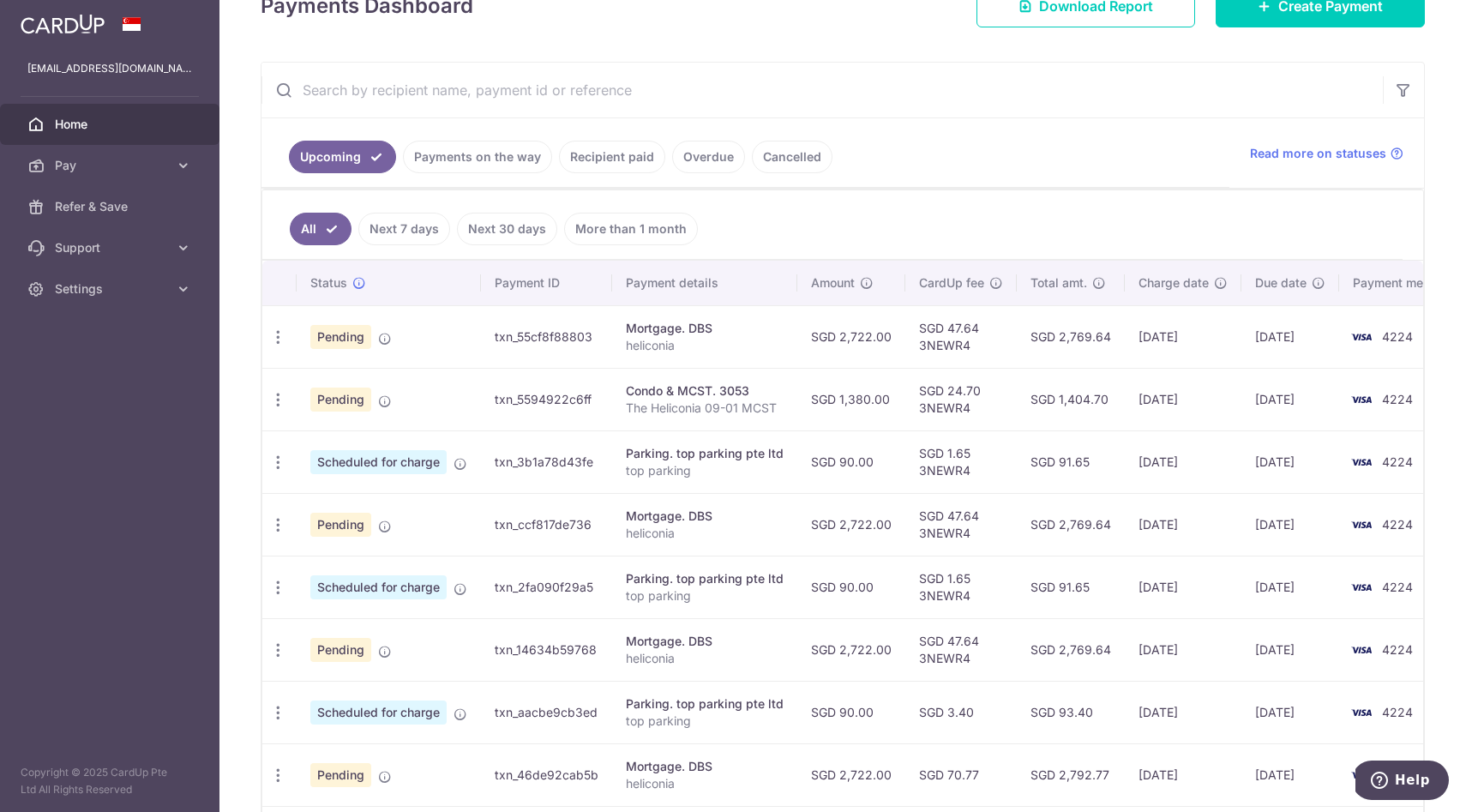
click at [610, 154] on link "Recipient paid" at bounding box center [612, 157] width 106 height 33
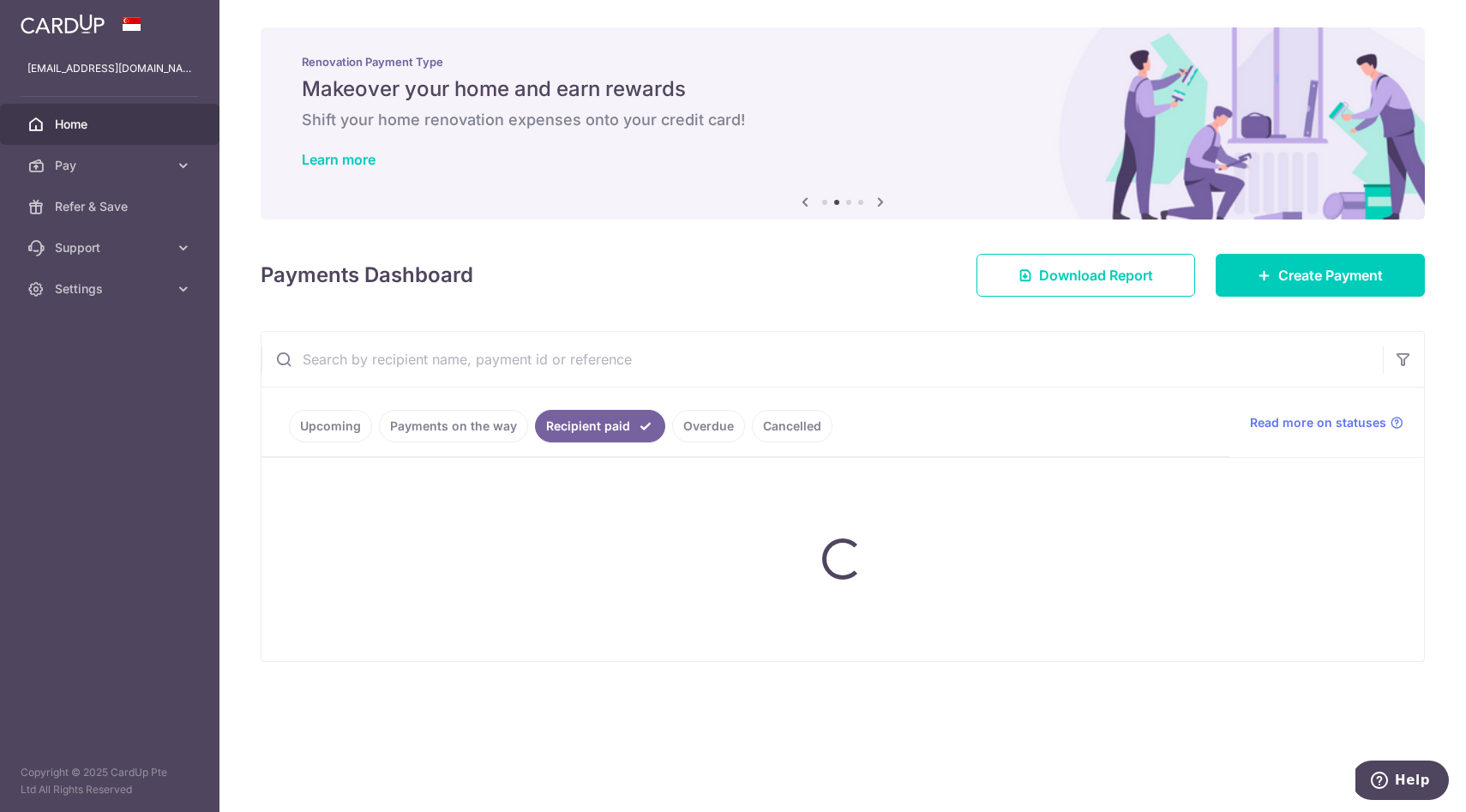
scroll to position [0, 0]
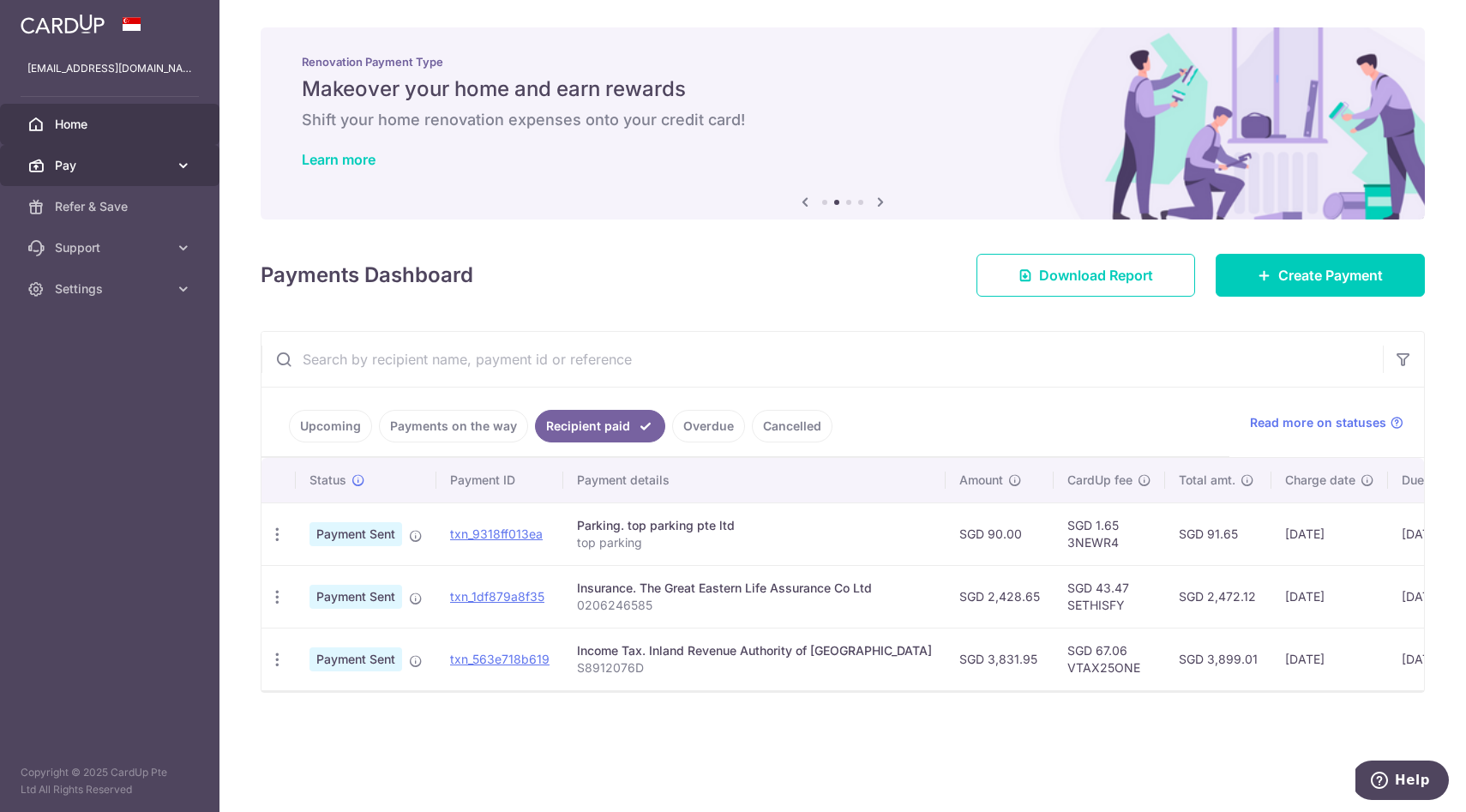
click at [116, 164] on span "Pay" at bounding box center [111, 165] width 113 height 17
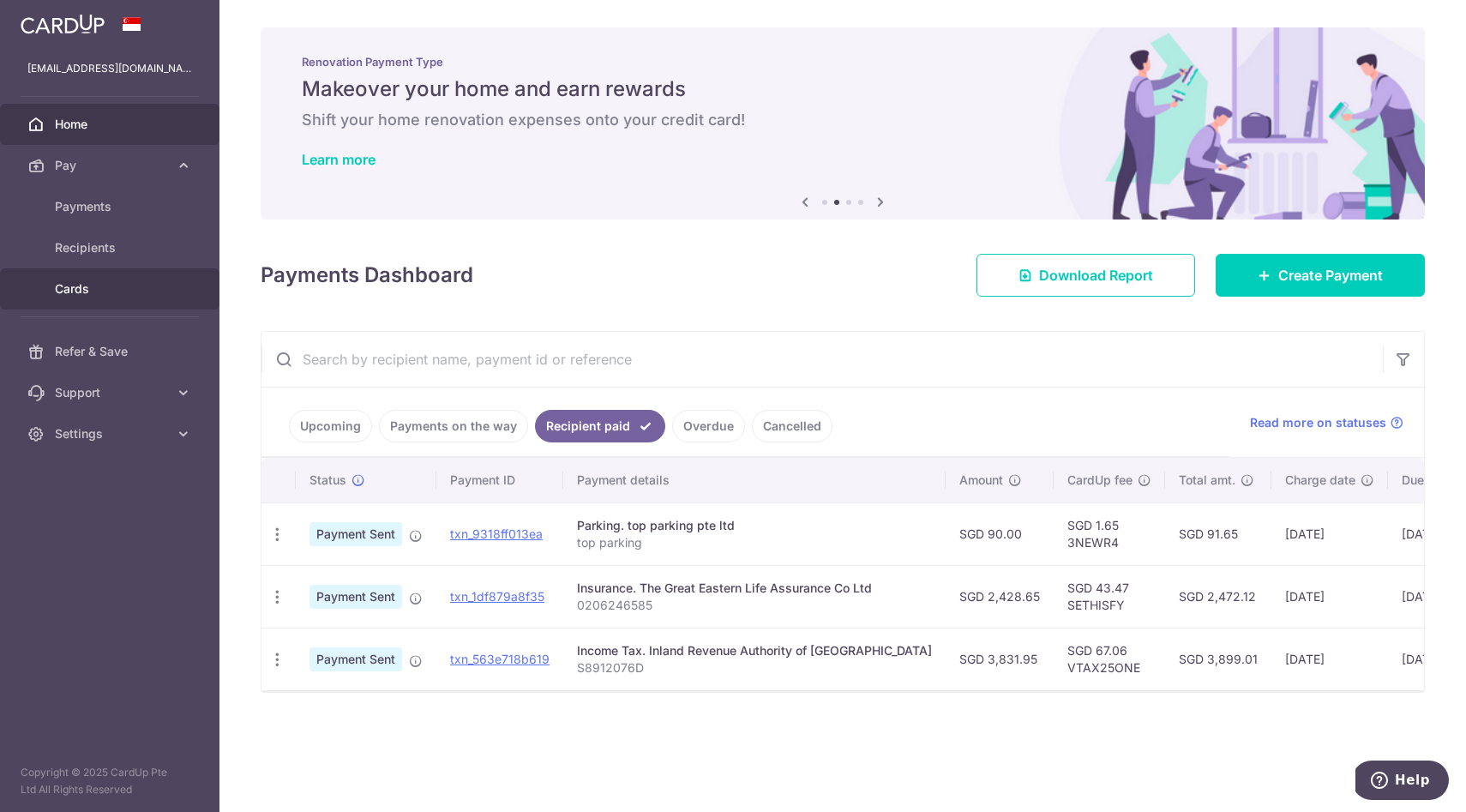
click at [91, 274] on link "Cards" at bounding box center [109, 289] width 219 height 41
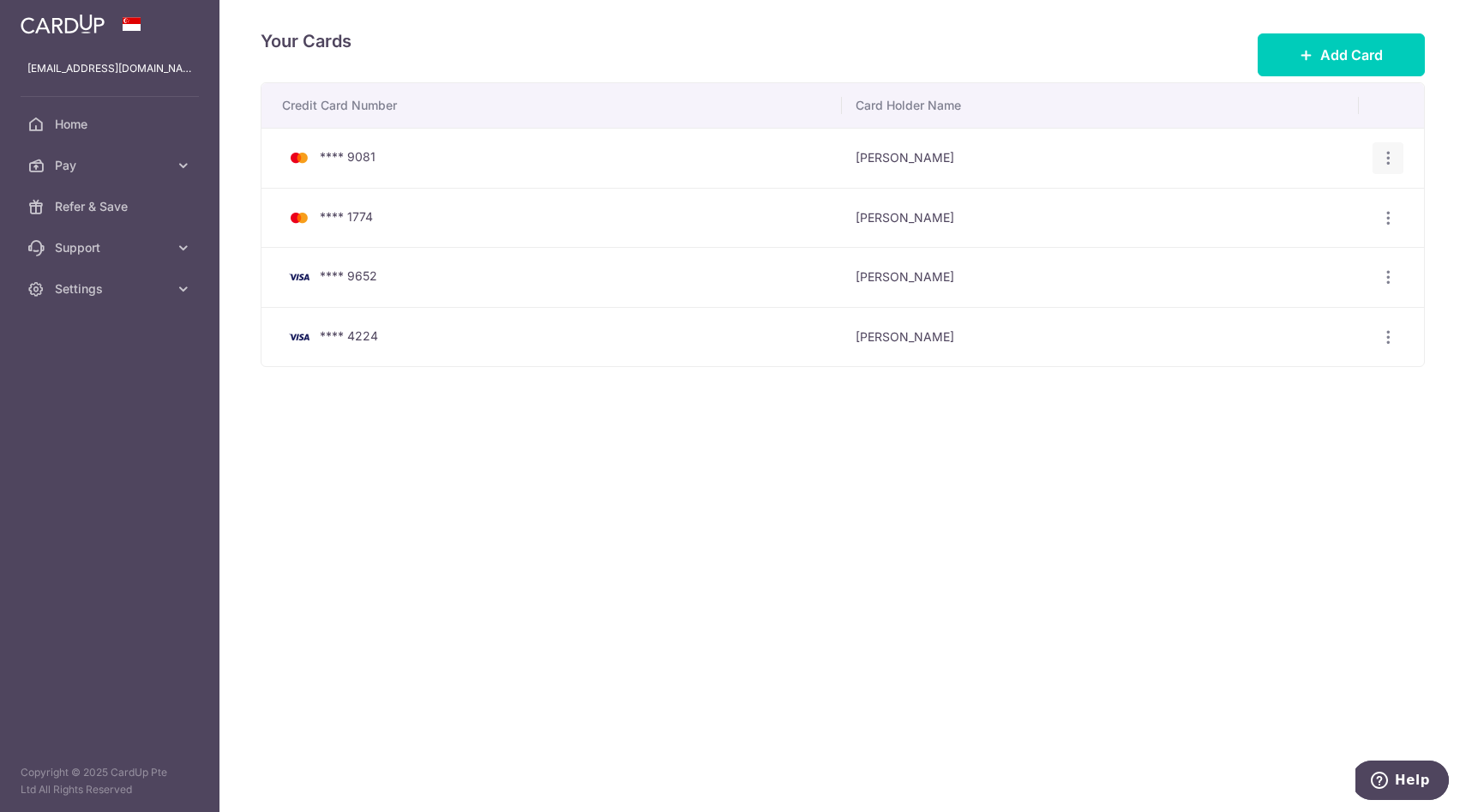
click at [1390, 161] on icon "button" at bounding box center [1388, 158] width 18 height 18
click at [1315, 250] on span "Delete" at bounding box center [1330, 247] width 117 height 21
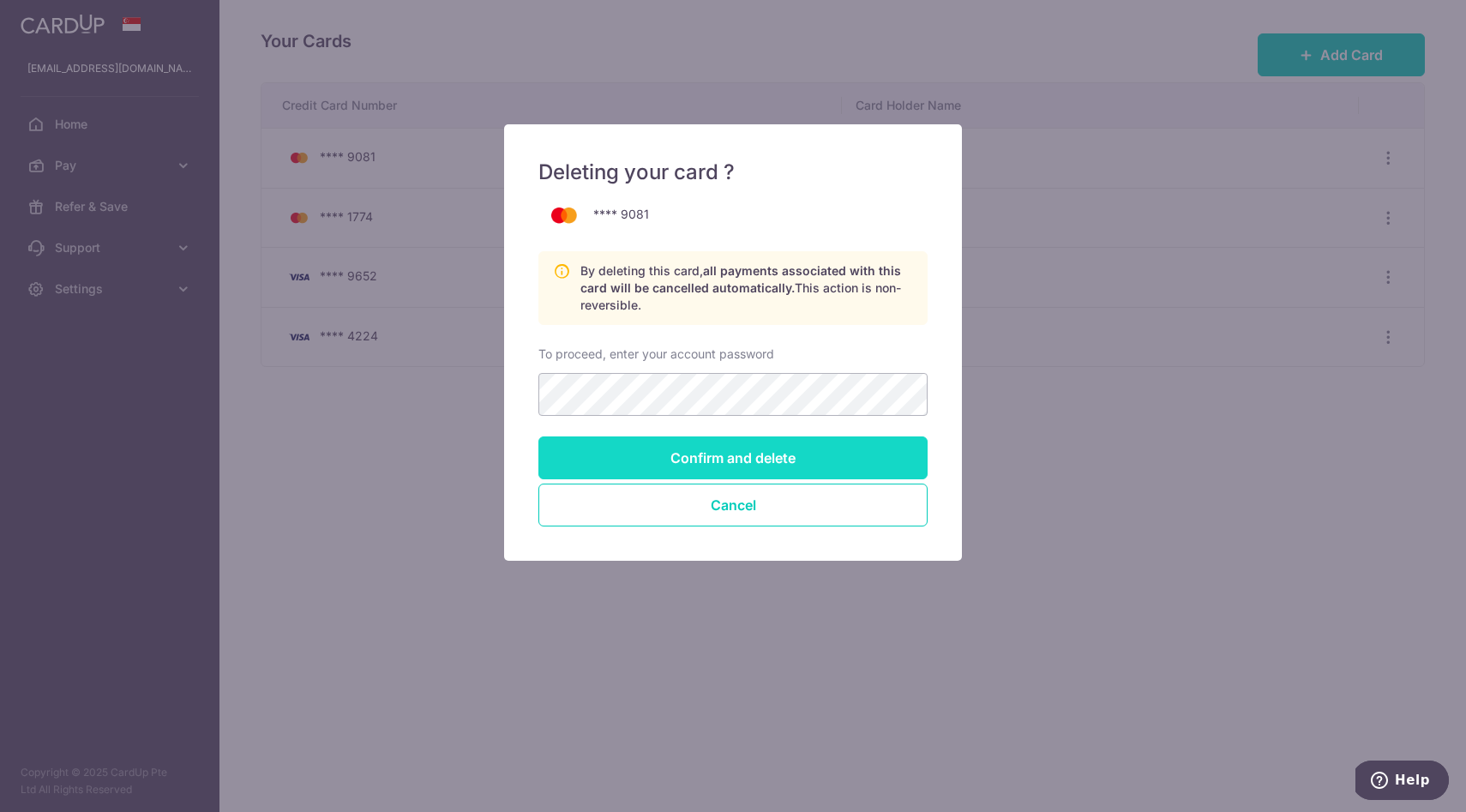
click at [715, 447] on input "Confirm and delete" at bounding box center [732, 458] width 389 height 43
